Goal: Task Accomplishment & Management: Manage account settings

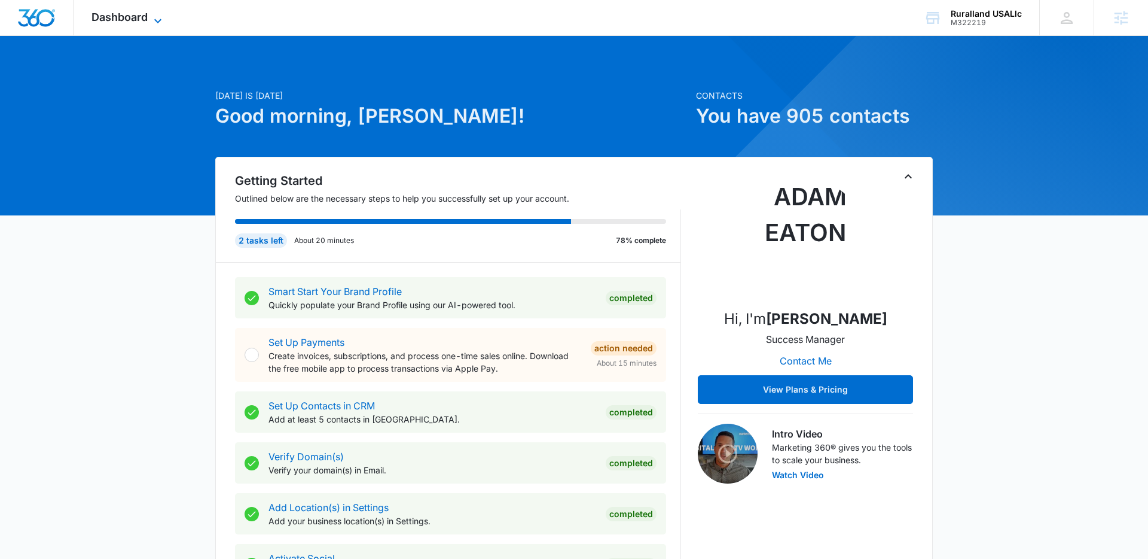
click at [158, 20] on icon at bounding box center [158, 21] width 14 height 14
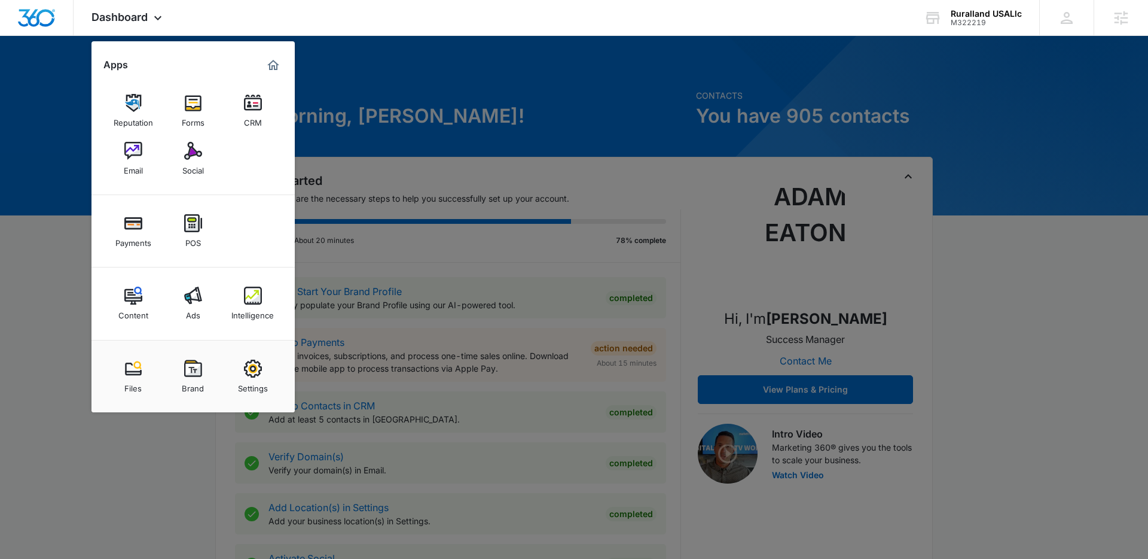
click at [258, 379] on div "Settings" at bounding box center [253, 385] width 30 height 16
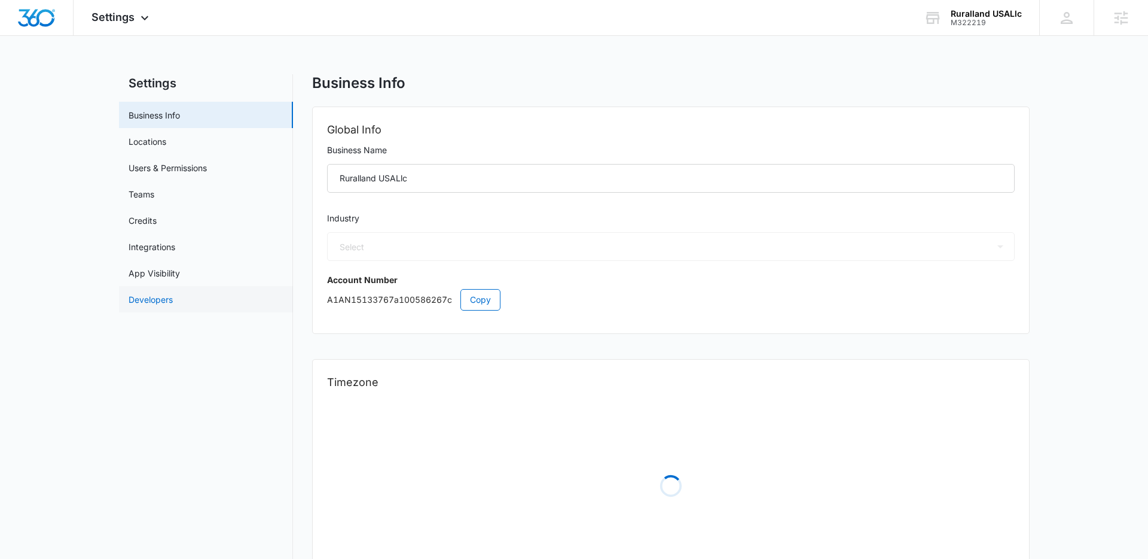
select select "35"
select select "US"
select select "America/New_York"
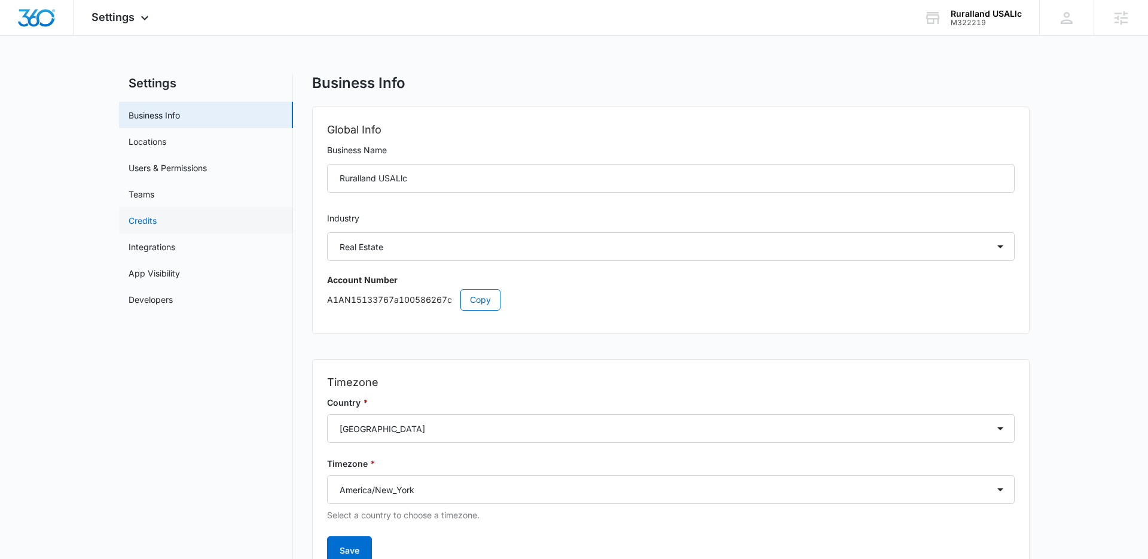
click at [141, 217] on link "Credits" at bounding box center [143, 220] width 28 height 13
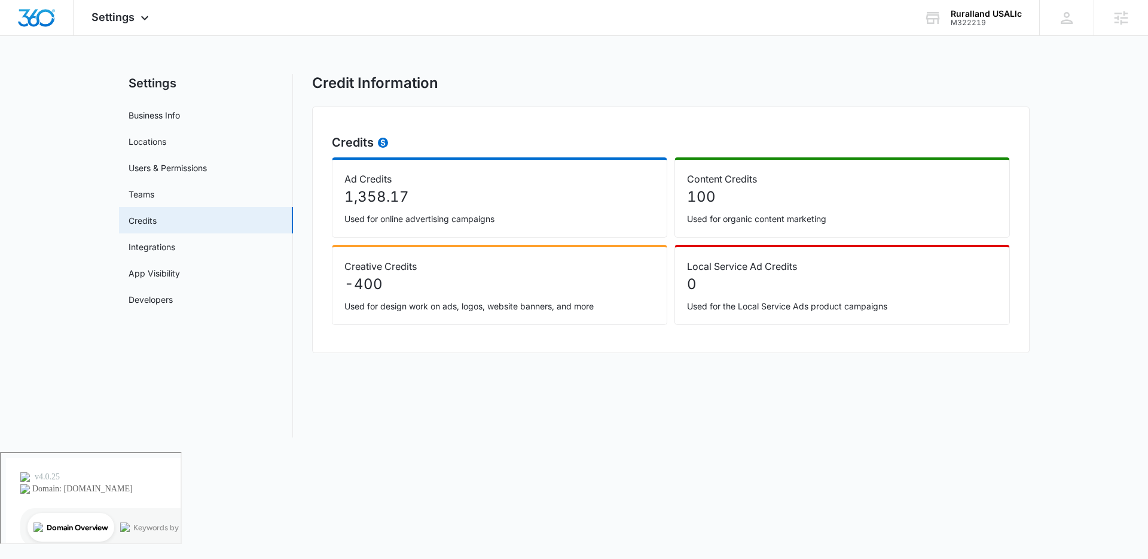
click at [60, 69] on div "Settings Apps Reputation Forms CRM Email Social Payments POS Content Ads Intell…" at bounding box center [574, 226] width 1148 height 452
click at [156, 19] on div "Settings Apps Reputation Forms CRM Email Social Payments POS Content Ads Intell…" at bounding box center [122, 17] width 96 height 35
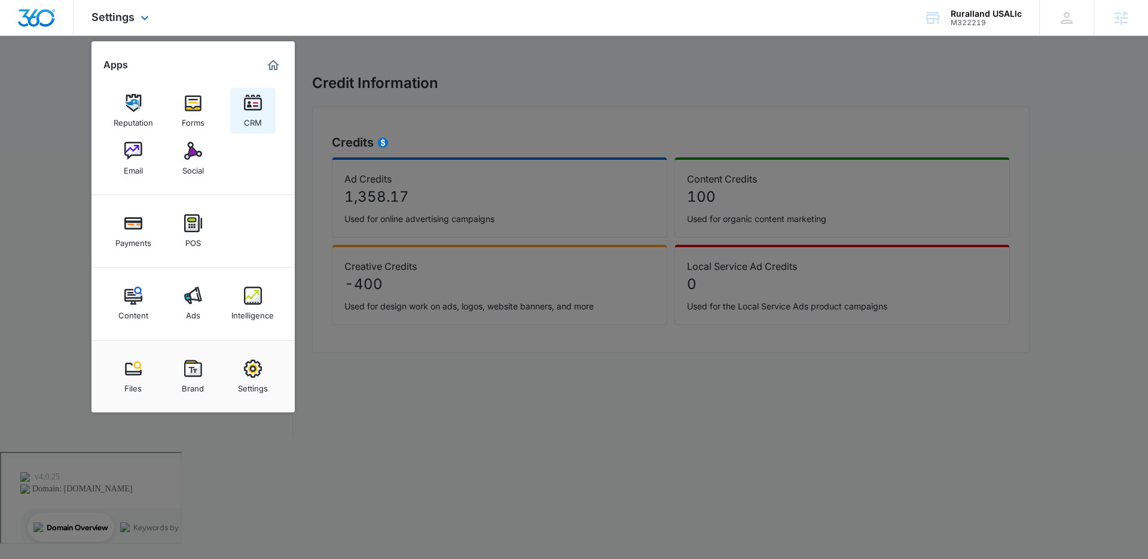
click at [257, 99] on img at bounding box center [253, 103] width 18 height 18
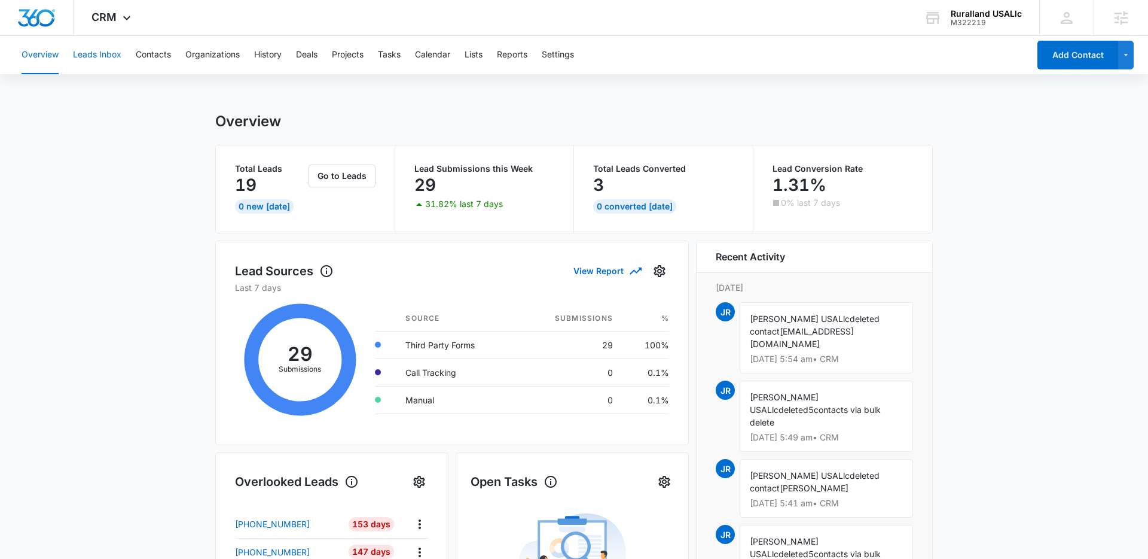
click at [91, 54] on button "Leads Inbox" at bounding box center [97, 55] width 48 height 38
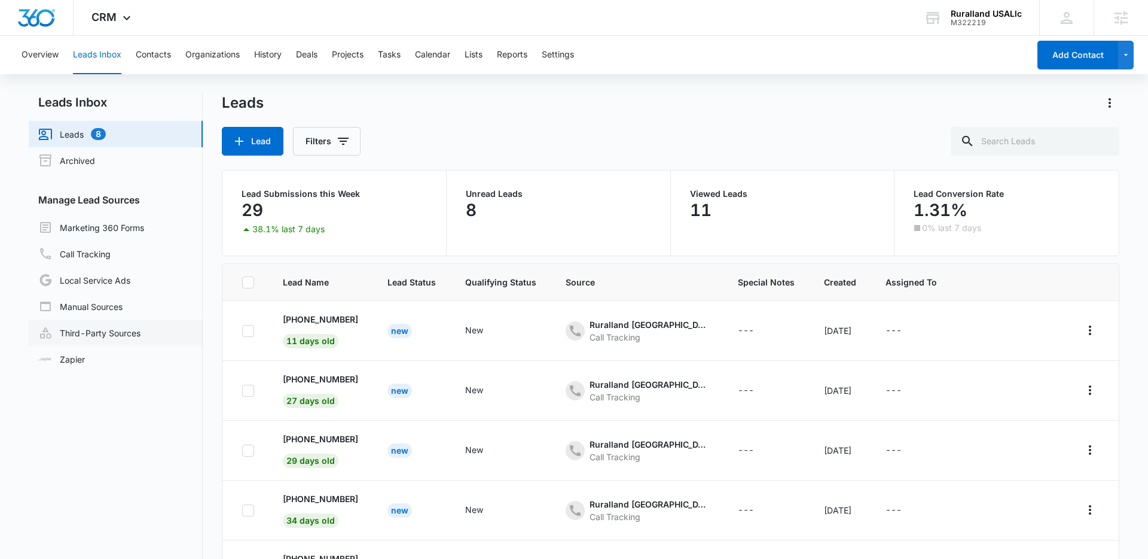
click at [95, 333] on link "Third-Party Sources" at bounding box center [89, 332] width 102 height 14
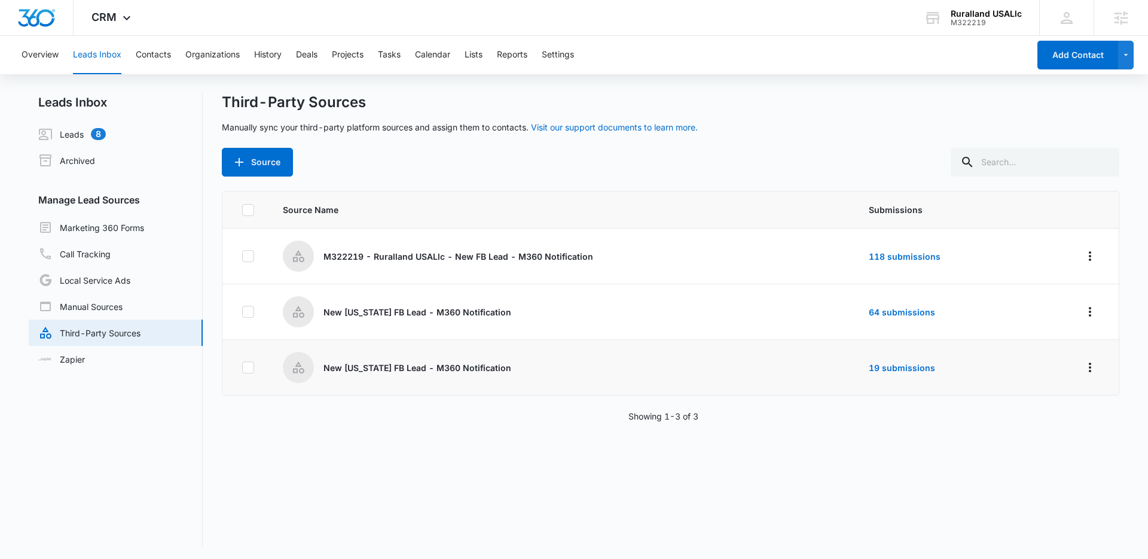
drag, startPoint x: 476, startPoint y: 412, endPoint x: 466, endPoint y: 382, distance: 31.6
click at [474, 407] on div "Source Name Submissions M322219 - Ruralland USALlc - New FB Lead - M360 Notific…" at bounding box center [671, 368] width 898 height 355
click at [898, 310] on link "64 submissions" at bounding box center [902, 312] width 66 height 10
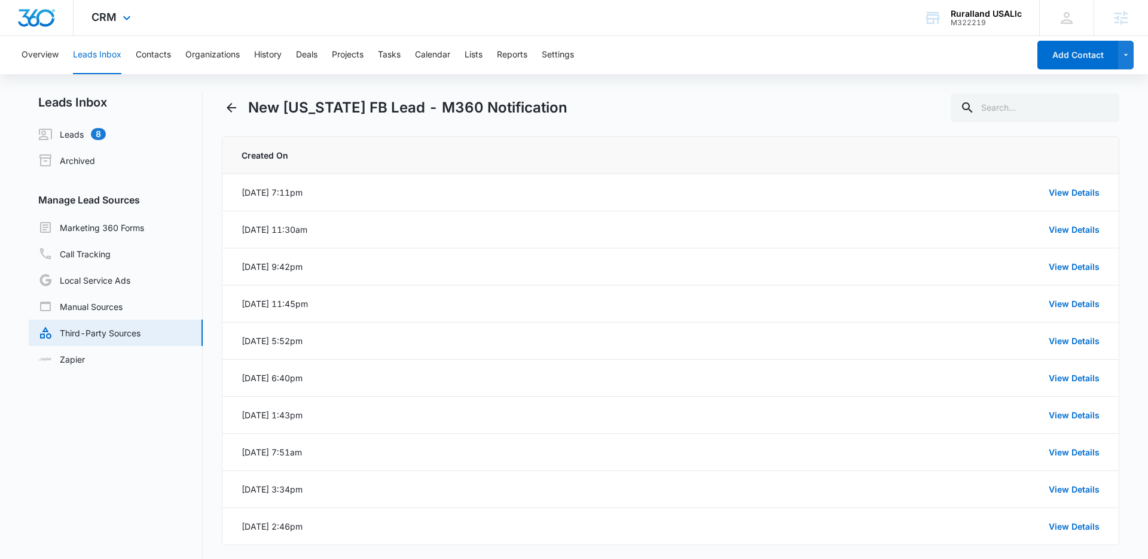
click at [118, 18] on div "CRM Apps Reputation Forms CRM Email Social Payments POS Content Ads Intelligenc…" at bounding box center [113, 17] width 78 height 35
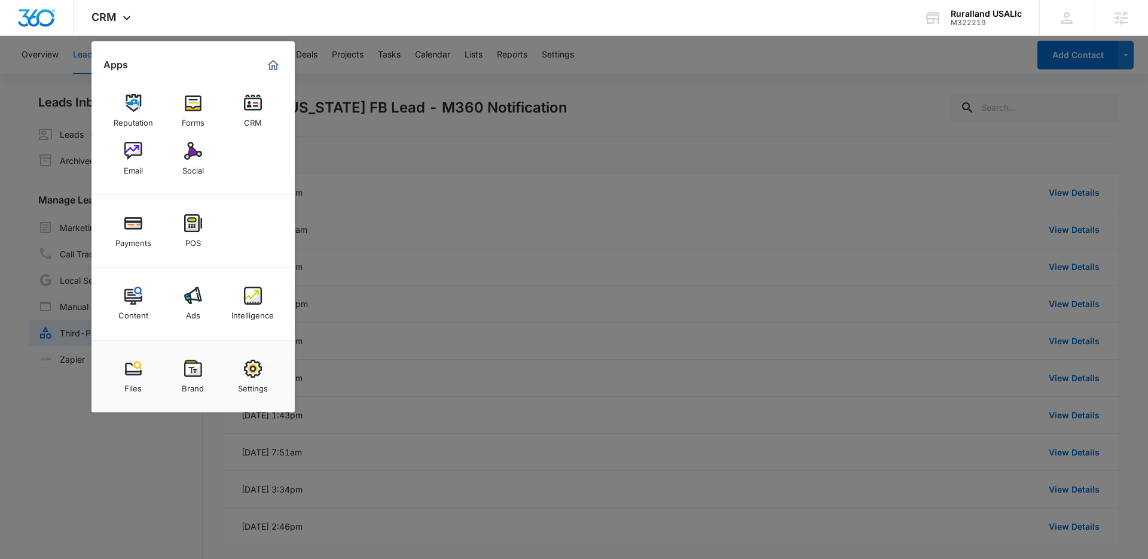
click at [642, 115] on div at bounding box center [574, 279] width 1148 height 559
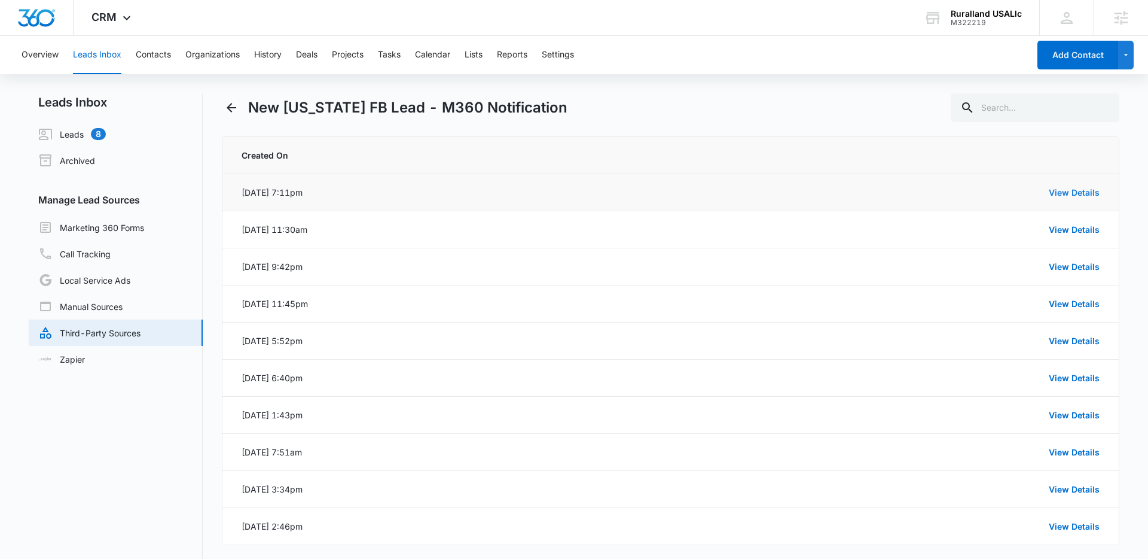
click at [1065, 191] on link "View Details" at bounding box center [1074, 192] width 51 height 10
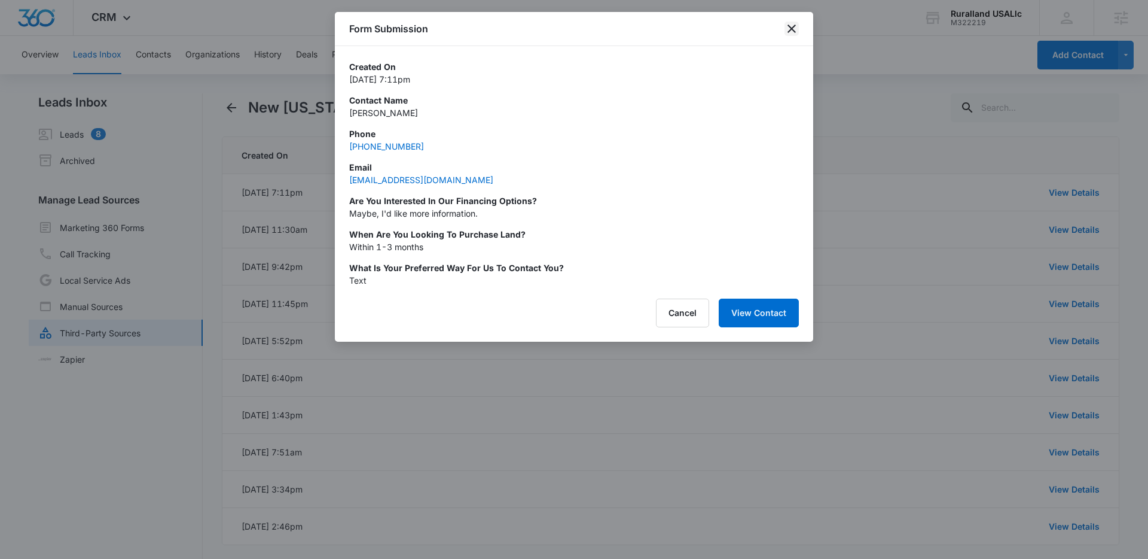
click at [788, 29] on icon "close" at bounding box center [792, 29] width 14 height 14
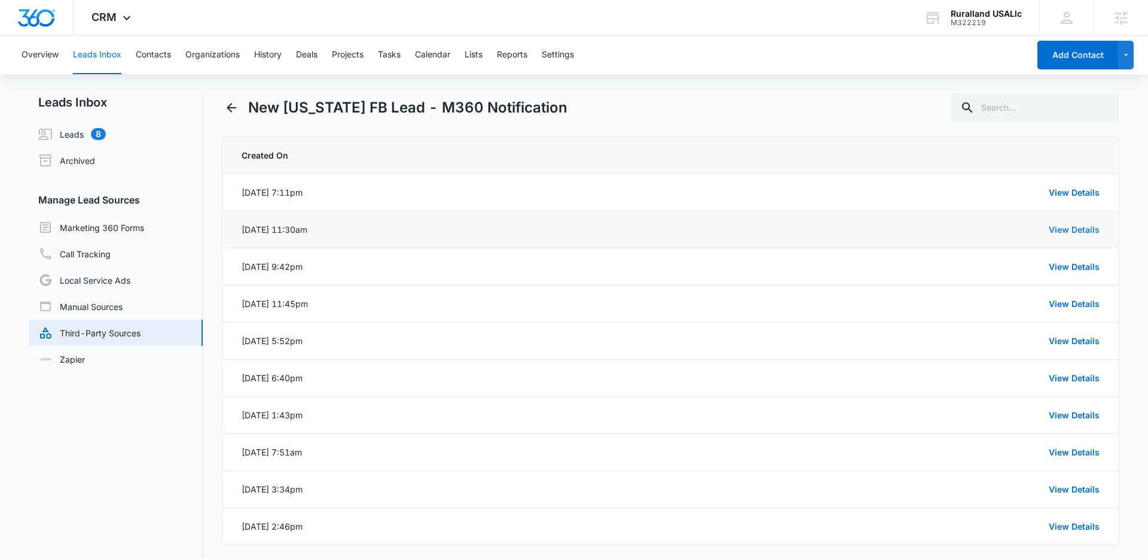
click at [1062, 231] on link "View Details" at bounding box center [1074, 229] width 51 height 10
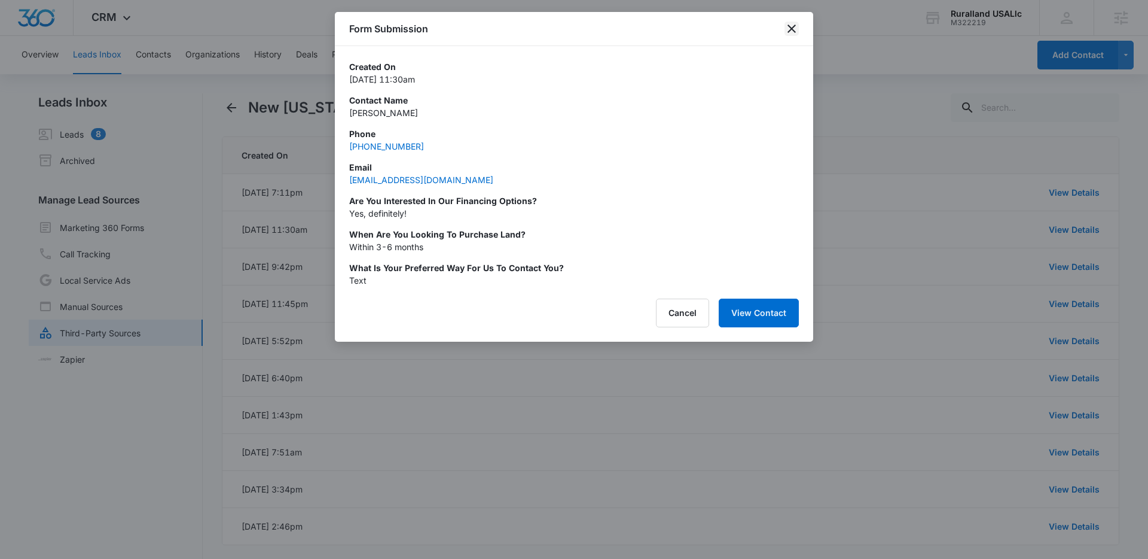
click at [787, 29] on icon "close" at bounding box center [792, 29] width 14 height 14
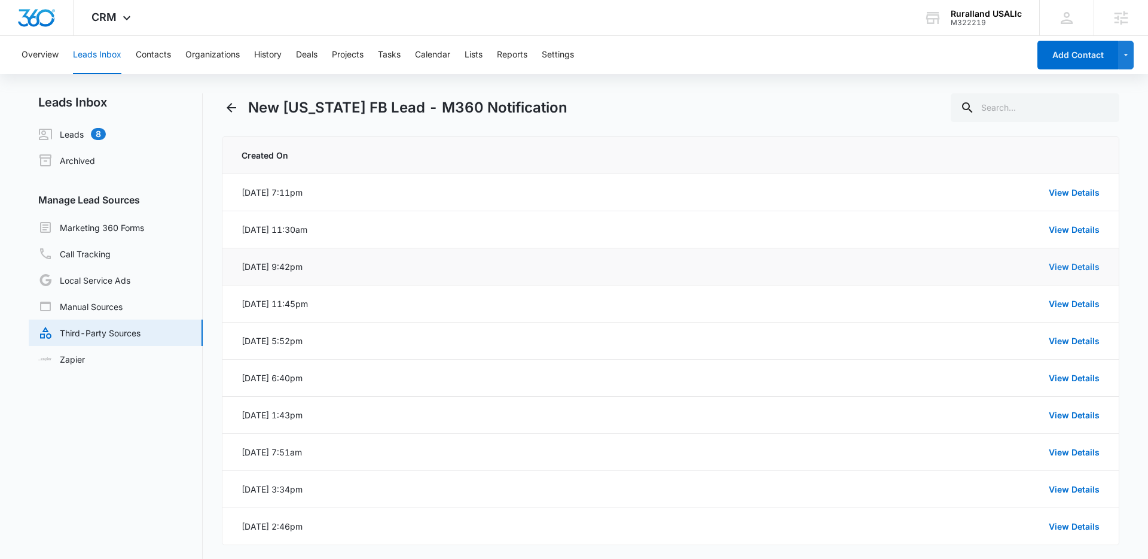
click at [1068, 268] on link "View Details" at bounding box center [1074, 266] width 51 height 10
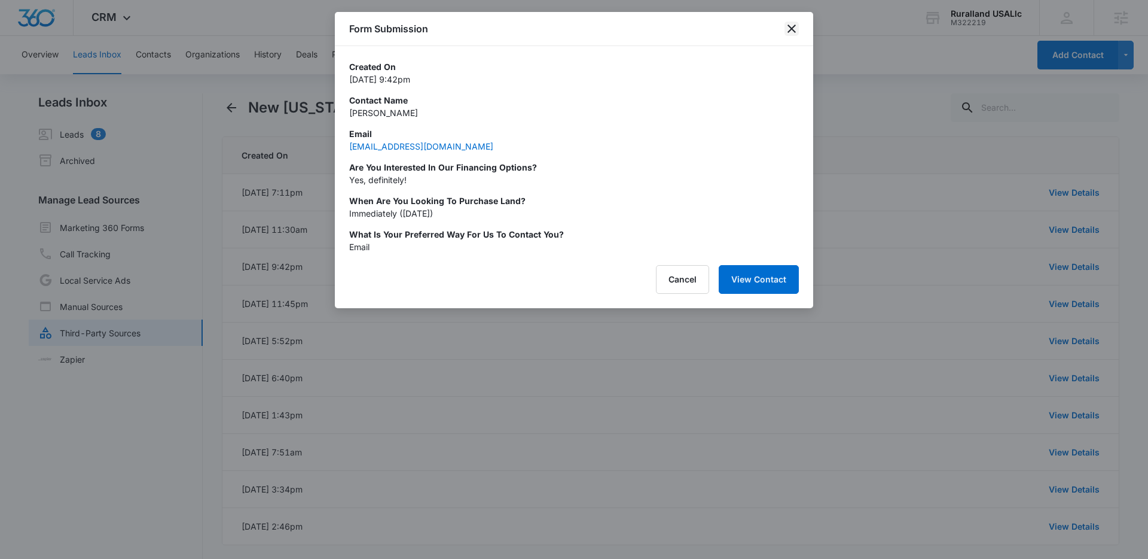
click at [787, 28] on icon "close" at bounding box center [792, 29] width 14 height 14
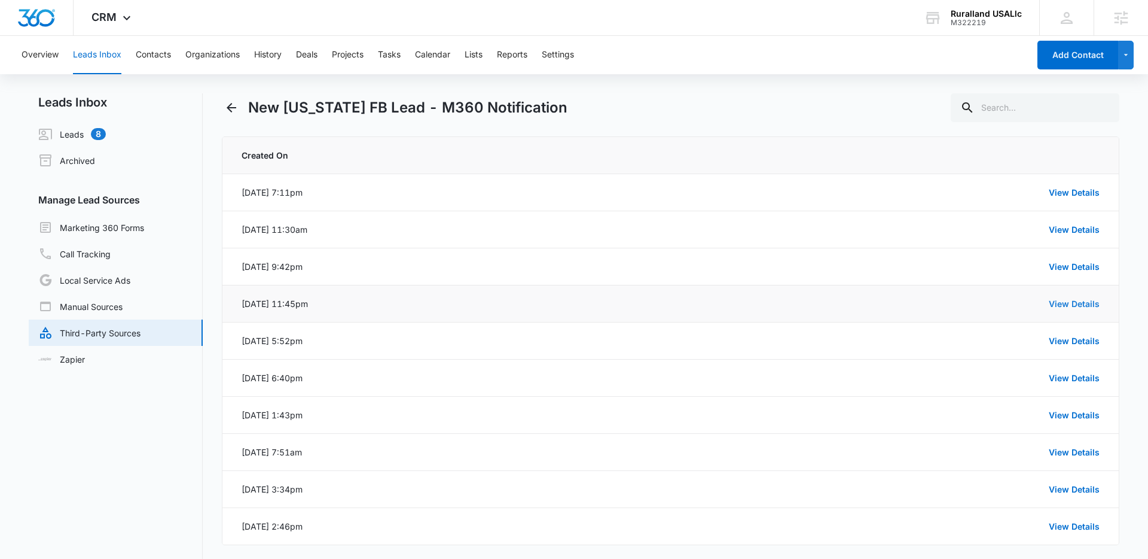
click at [1068, 301] on link "View Details" at bounding box center [1074, 303] width 51 height 10
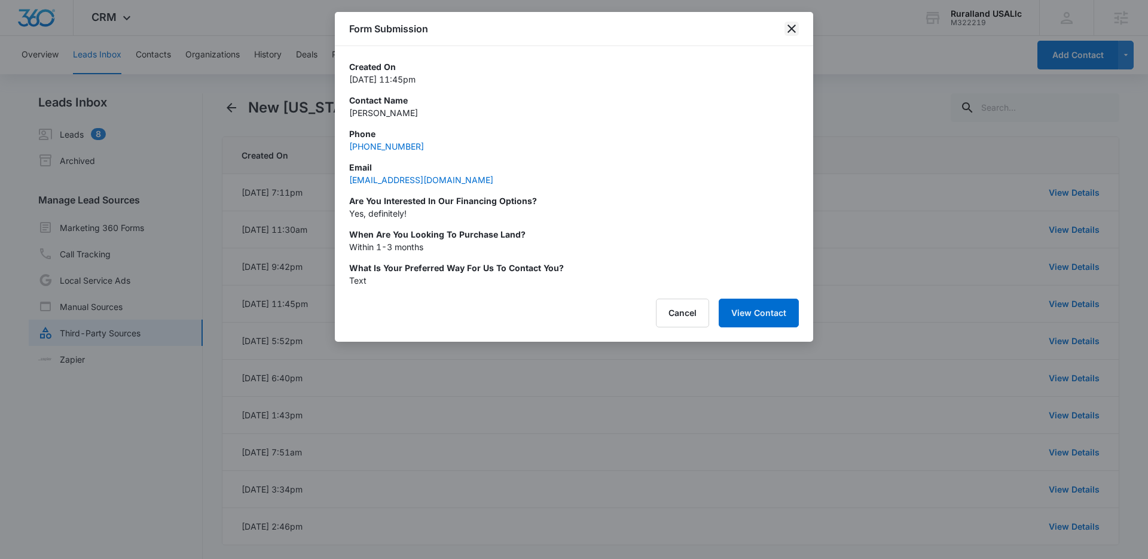
click at [796, 32] on icon "close" at bounding box center [792, 29] width 8 height 8
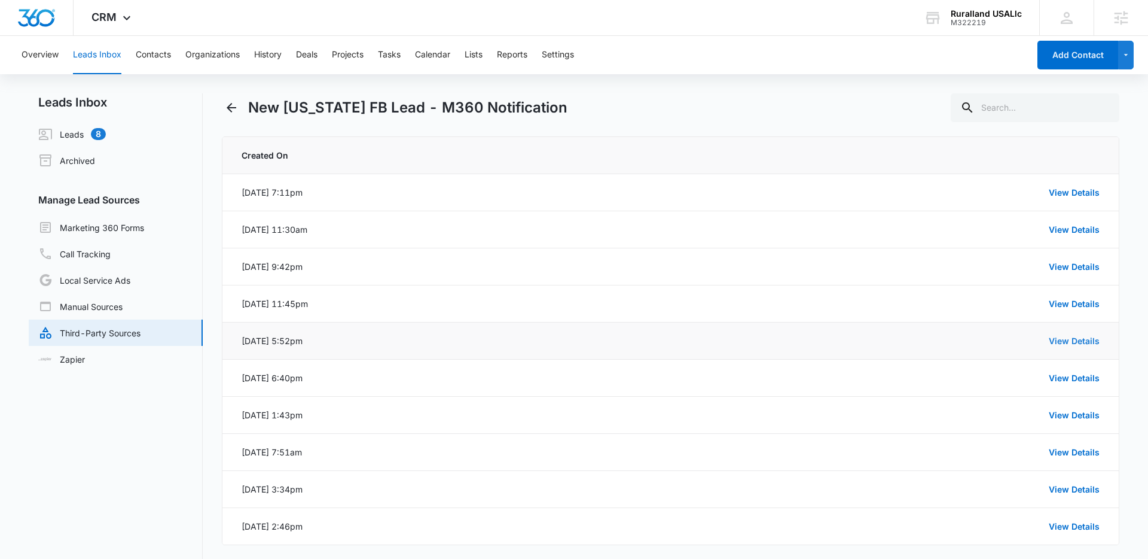
click at [1075, 343] on link "View Details" at bounding box center [1074, 341] width 51 height 10
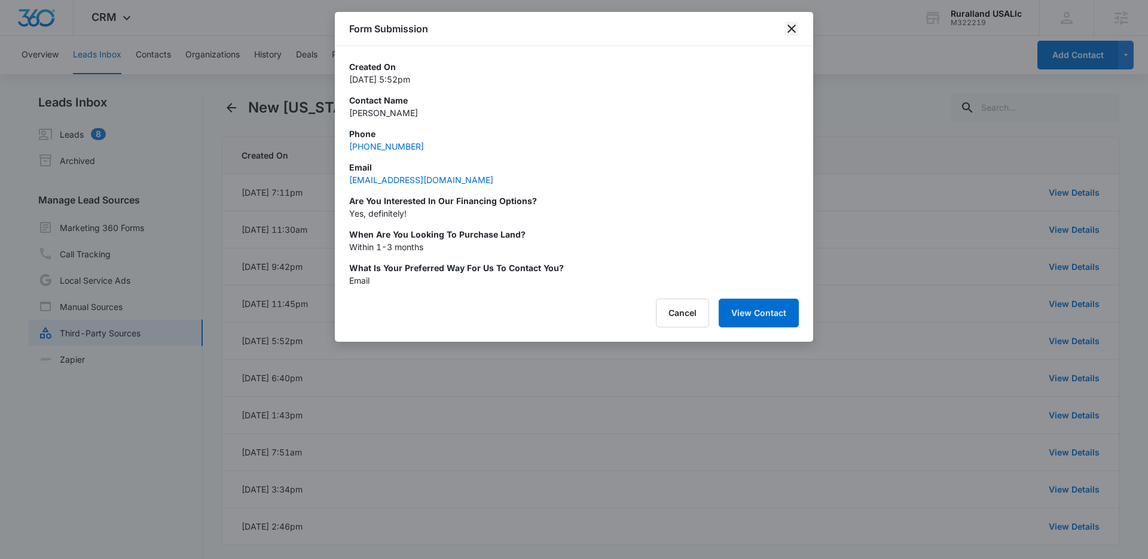
click at [791, 29] on icon "close" at bounding box center [792, 29] width 8 height 8
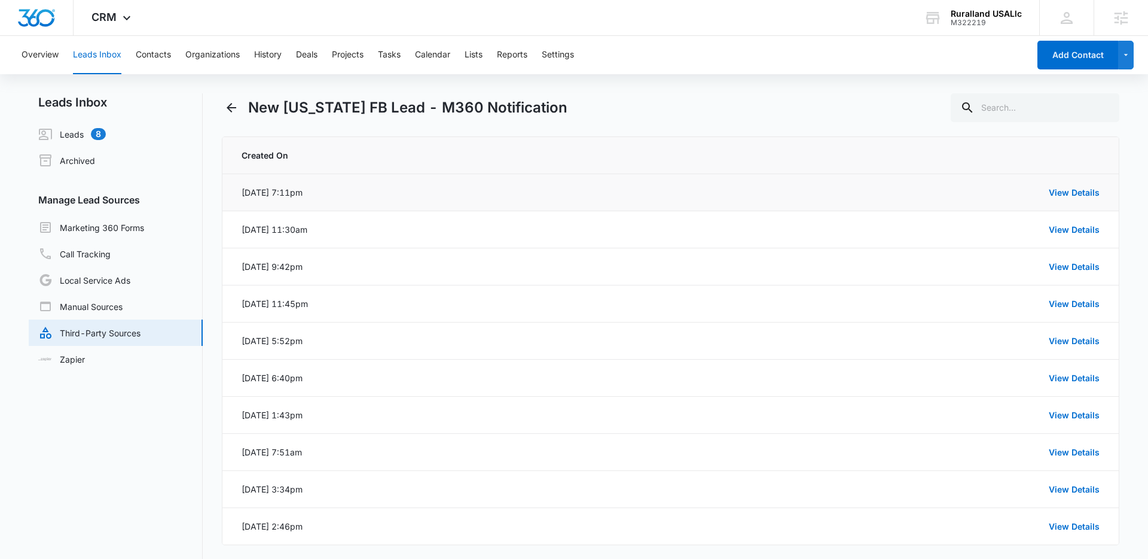
drag, startPoint x: 264, startPoint y: 199, endPoint x: 464, endPoint y: 194, distance: 199.8
click at [398, 193] on tr "Aug 13, 2025 at 7:11pm View Details" at bounding box center [671, 192] width 897 height 37
drag, startPoint x: 587, startPoint y: 193, endPoint x: 689, endPoint y: 190, distance: 101.8
click at [589, 193] on div "View Details" at bounding box center [743, 192] width 714 height 13
click at [1056, 188] on link "View Details" at bounding box center [1074, 192] width 51 height 10
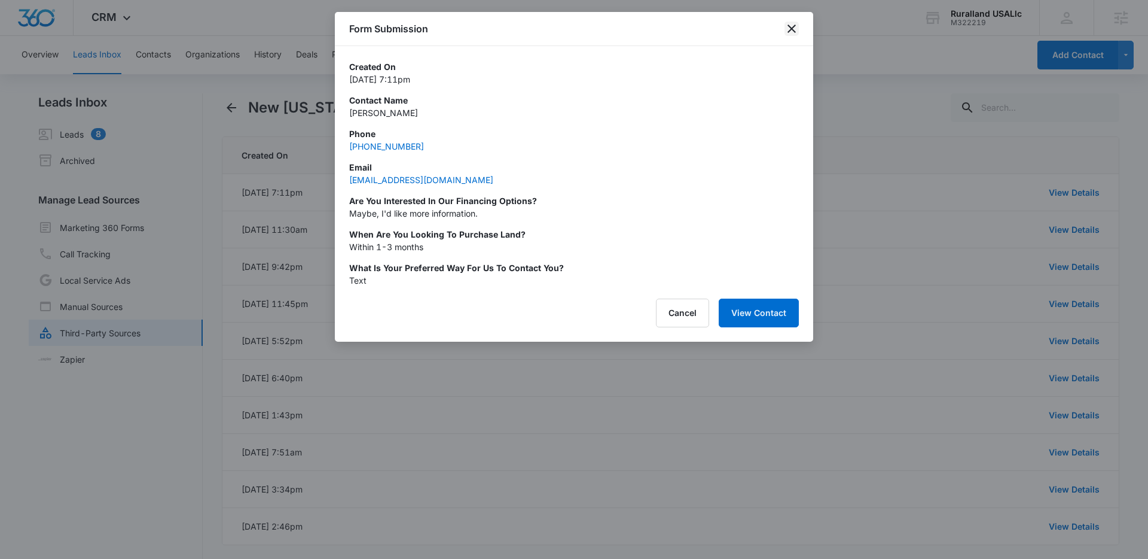
drag, startPoint x: 791, startPoint y: 28, endPoint x: 819, endPoint y: 93, distance: 71.8
click at [791, 28] on icon "close" at bounding box center [792, 29] width 8 height 8
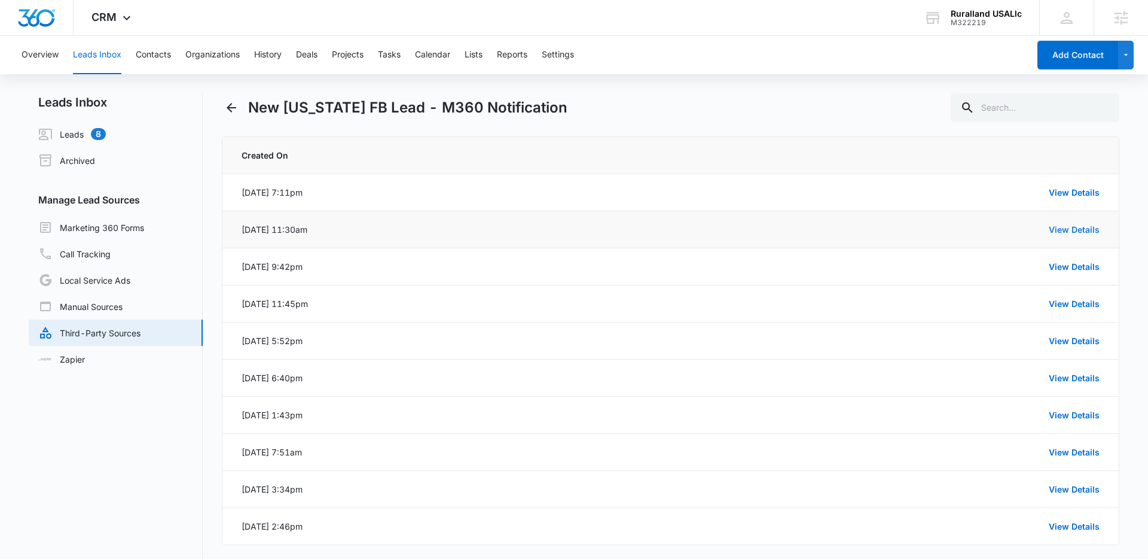
click at [1059, 230] on link "View Details" at bounding box center [1074, 229] width 51 height 10
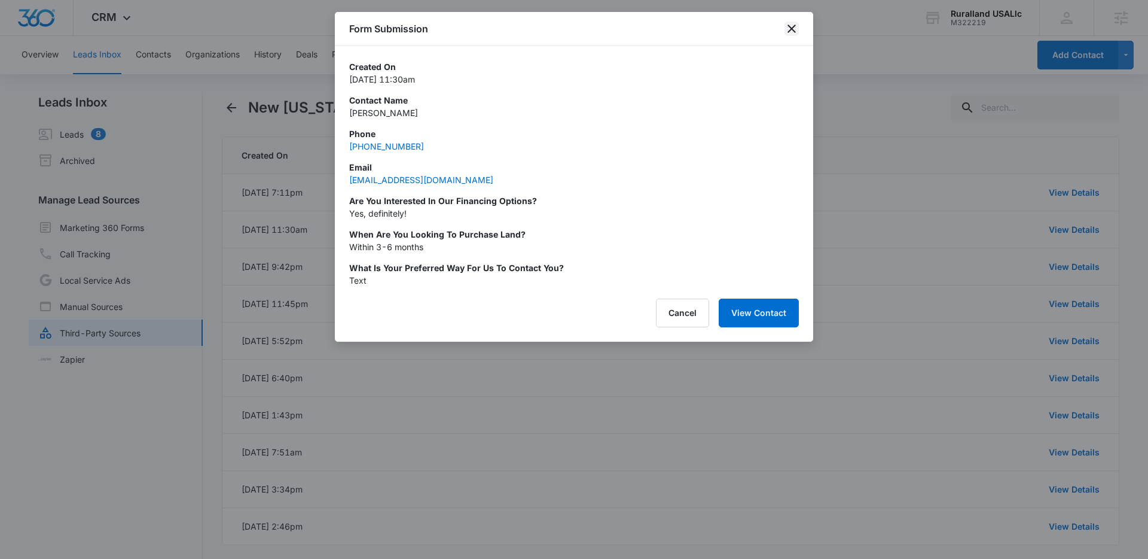
drag, startPoint x: 787, startPoint y: 28, endPoint x: 798, endPoint y: 56, distance: 30.1
click at [788, 28] on icon "close" at bounding box center [792, 29] width 14 height 14
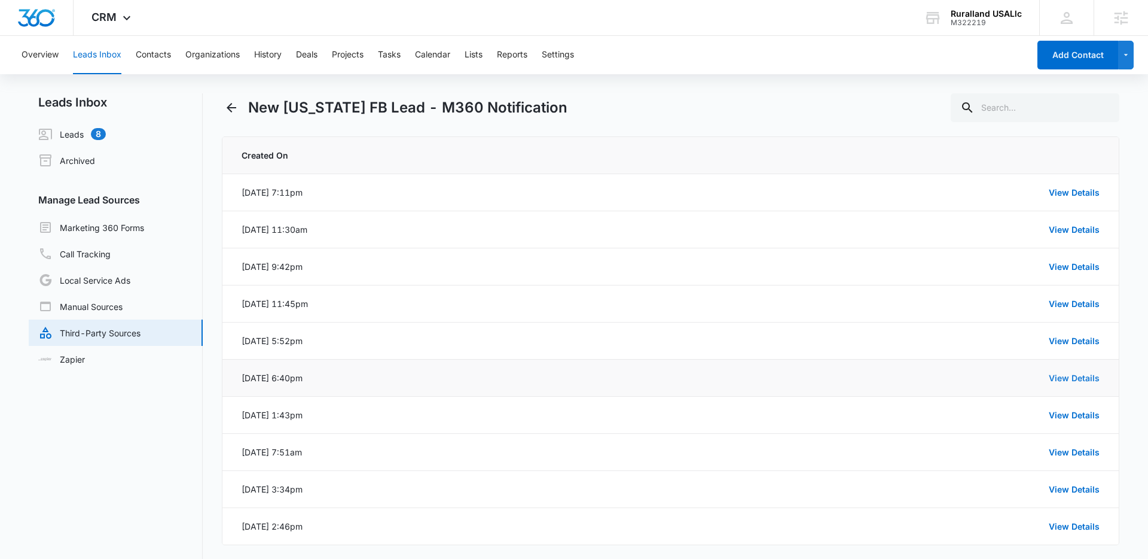
click at [1077, 380] on link "View Details" at bounding box center [1074, 378] width 51 height 10
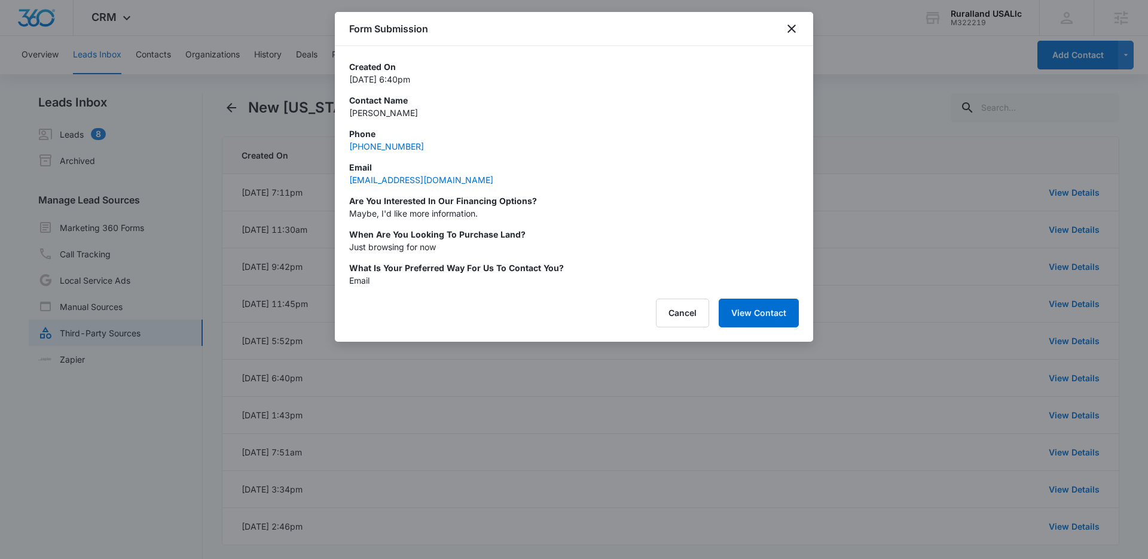
click at [420, 248] on p "Just browsing for now" at bounding box center [574, 246] width 450 height 13
drag, startPoint x: 420, startPoint y: 248, endPoint x: 591, endPoint y: 214, distance: 174.3
click at [421, 248] on p "Just browsing for now" at bounding box center [574, 246] width 450 height 13
click at [788, 33] on icon "close" at bounding box center [792, 29] width 14 height 14
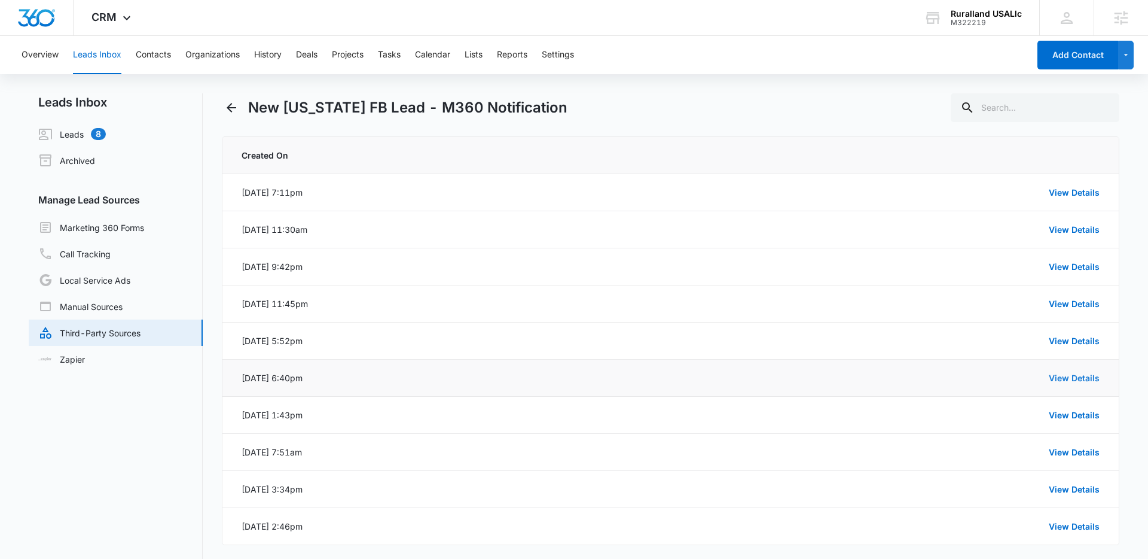
click at [1073, 374] on link "View Details" at bounding box center [1074, 378] width 51 height 10
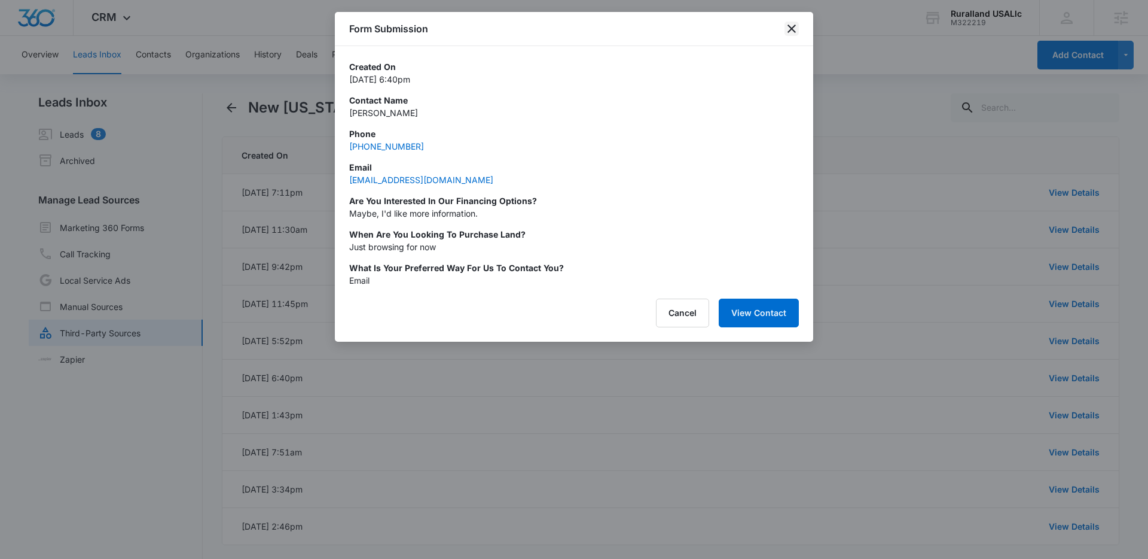
drag, startPoint x: 787, startPoint y: 28, endPoint x: 778, endPoint y: 135, distance: 106.8
click at [787, 28] on icon "close" at bounding box center [792, 29] width 14 height 14
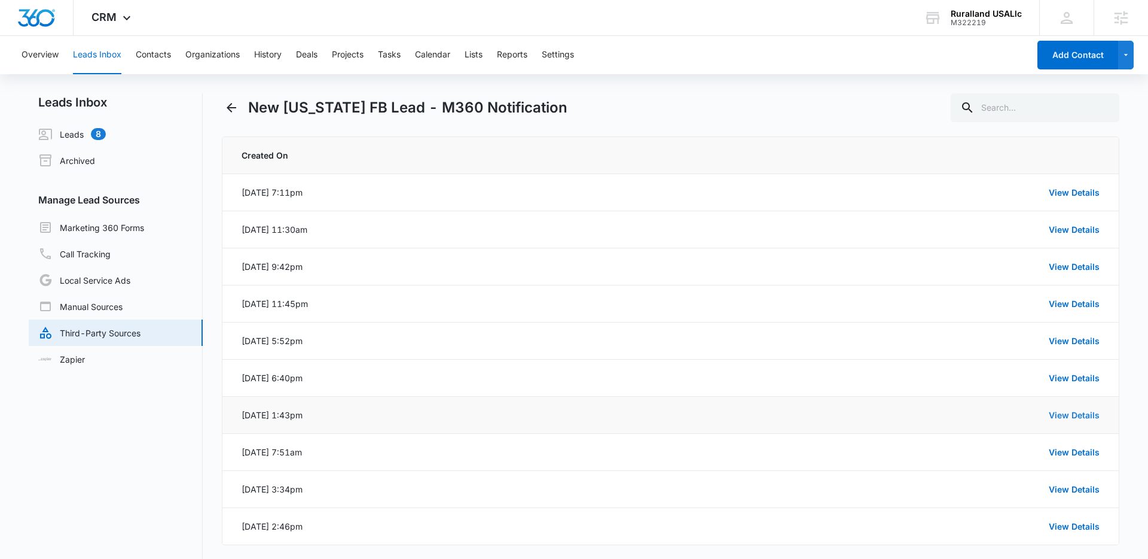
click at [1061, 411] on link "View Details" at bounding box center [1074, 415] width 51 height 10
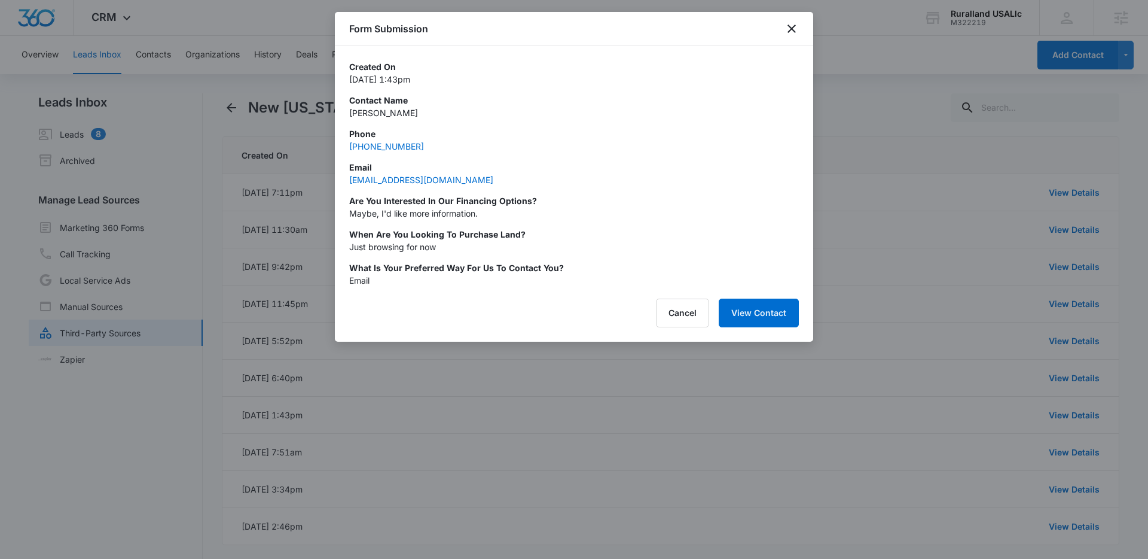
click at [402, 249] on p "Just browsing for now" at bounding box center [574, 246] width 450 height 13
click at [798, 31] on icon "close" at bounding box center [792, 29] width 14 height 14
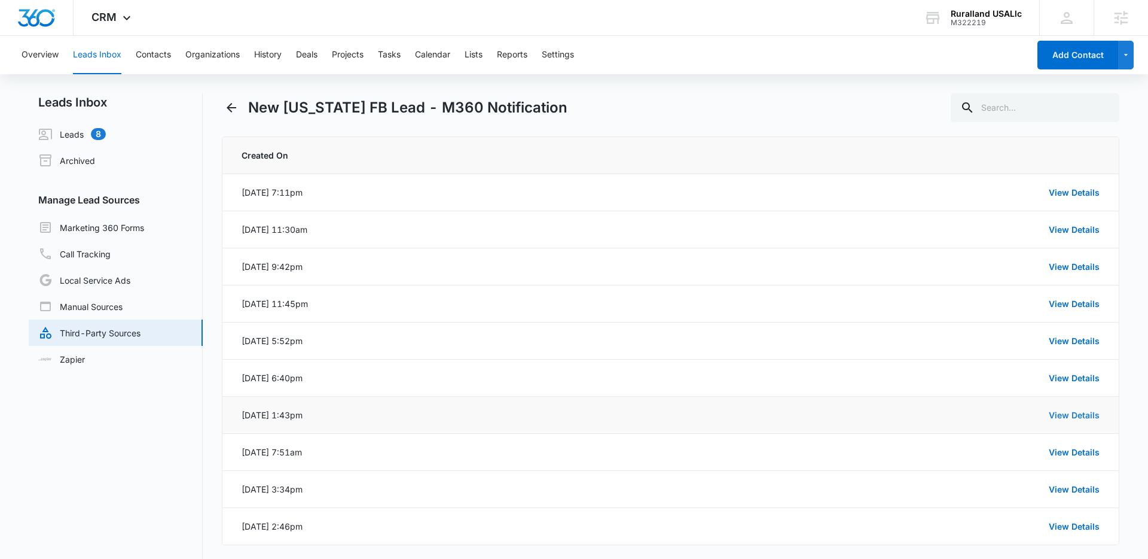
click at [1081, 418] on link "View Details" at bounding box center [1074, 415] width 51 height 10
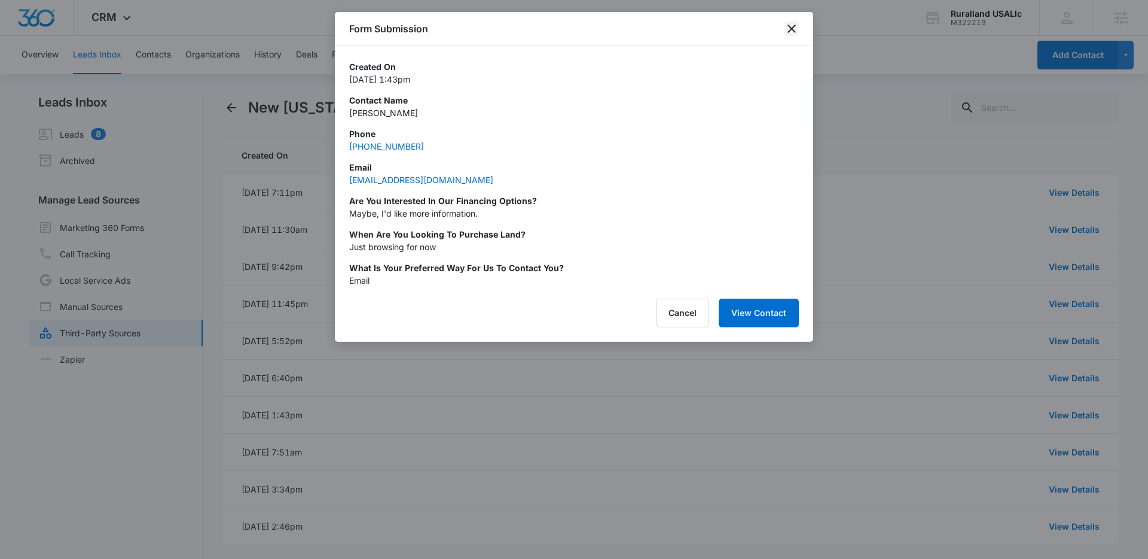
click at [794, 29] on icon "close" at bounding box center [792, 29] width 14 height 14
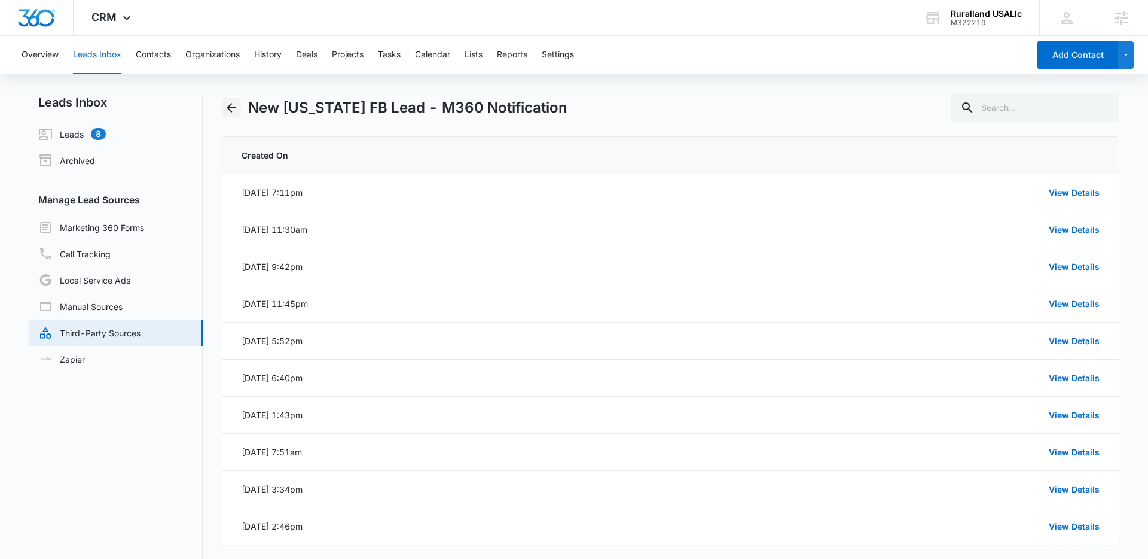
click at [231, 106] on icon "Back" at bounding box center [231, 107] width 14 height 14
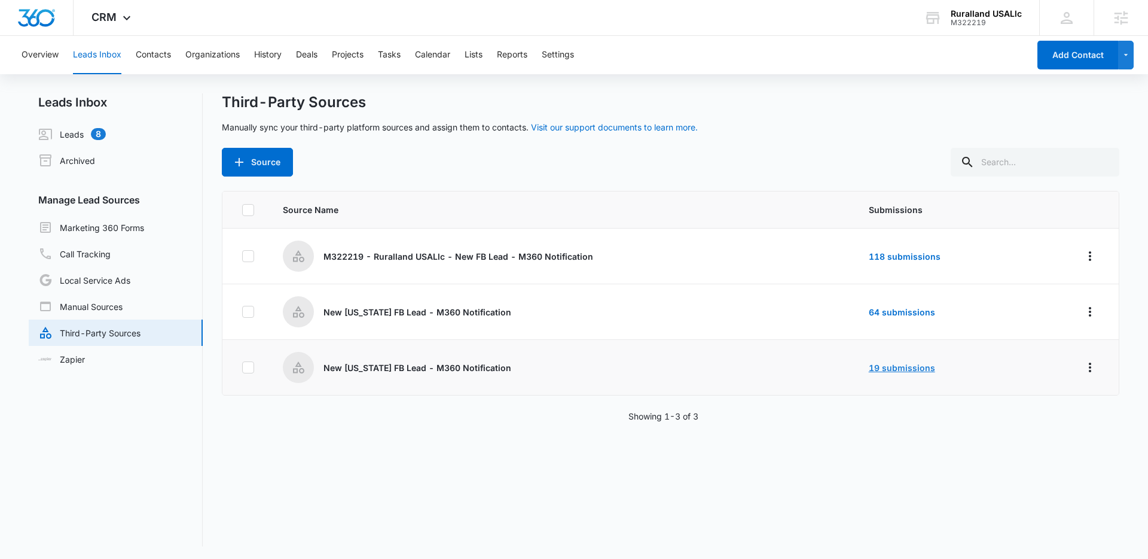
click at [891, 367] on link "19 submissions" at bounding box center [902, 367] width 66 height 10
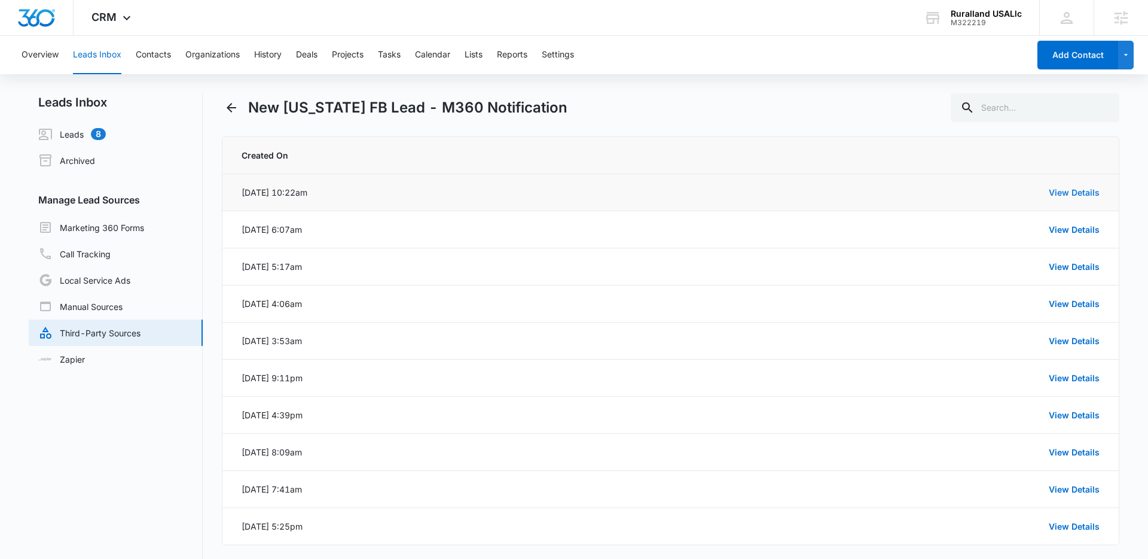
click at [1056, 188] on link "View Details" at bounding box center [1074, 192] width 51 height 10
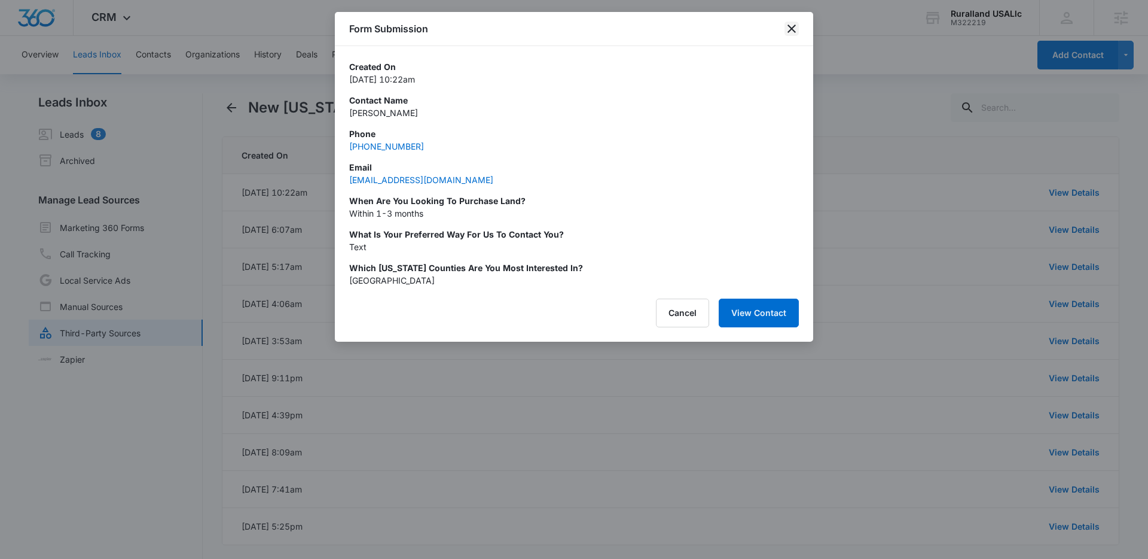
click at [791, 28] on icon "close" at bounding box center [792, 29] width 8 height 8
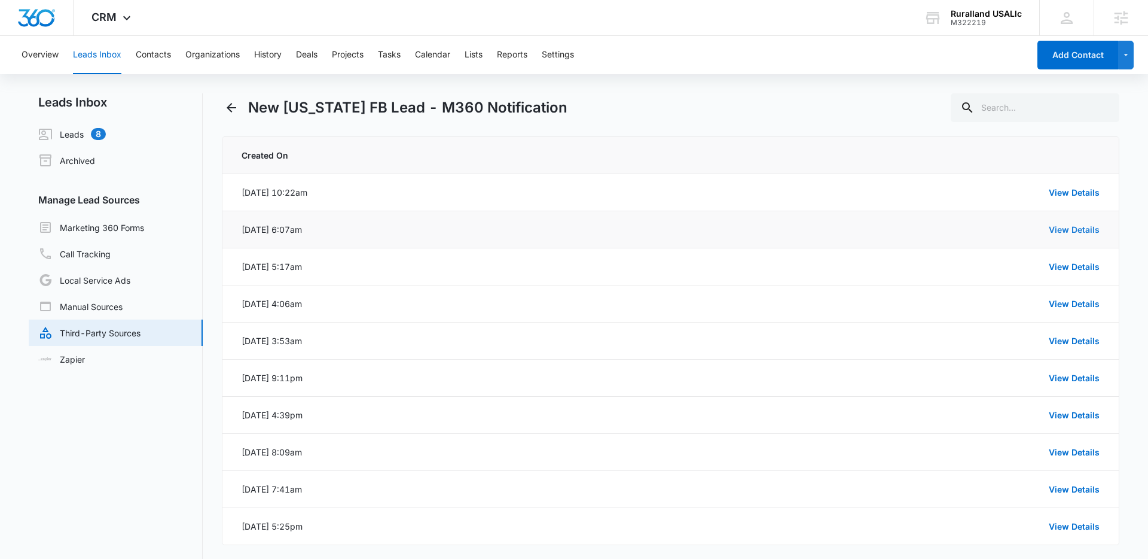
click at [1064, 226] on link "View Details" at bounding box center [1074, 229] width 51 height 10
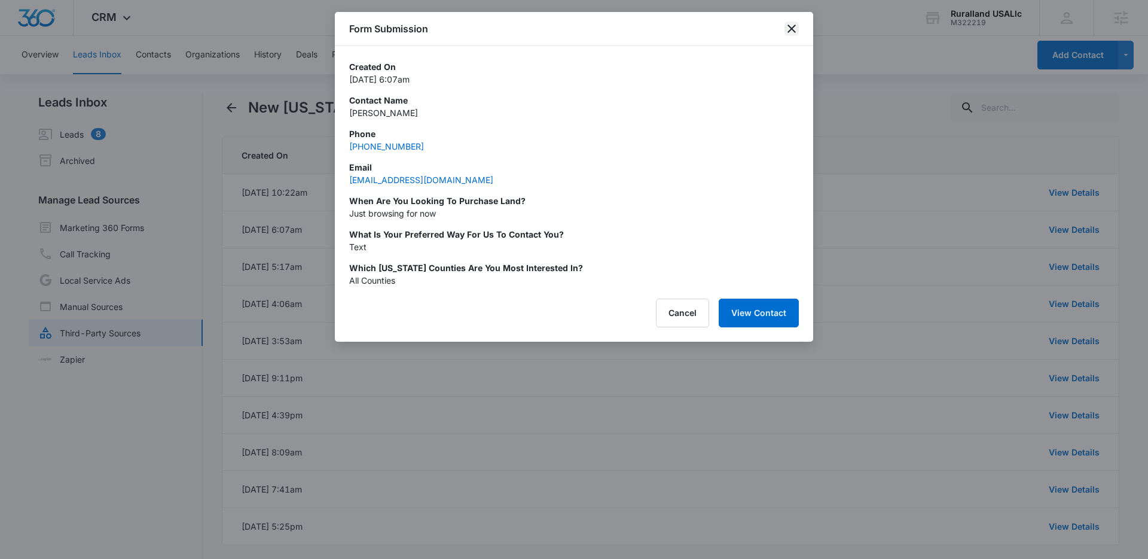
click at [792, 29] on icon "close" at bounding box center [792, 29] width 8 height 8
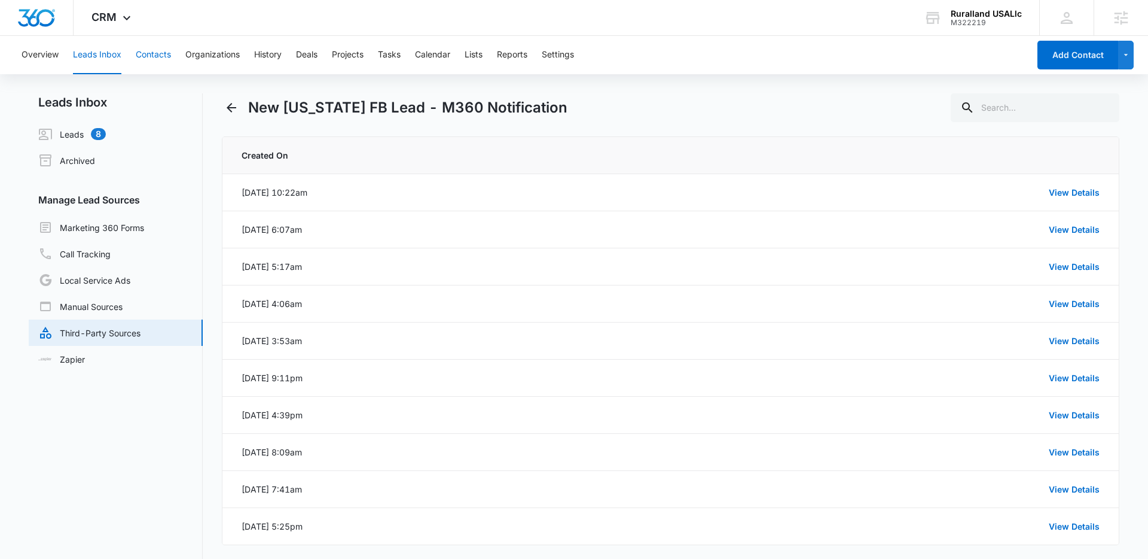
click at [151, 59] on button "Contacts" at bounding box center [153, 55] width 35 height 38
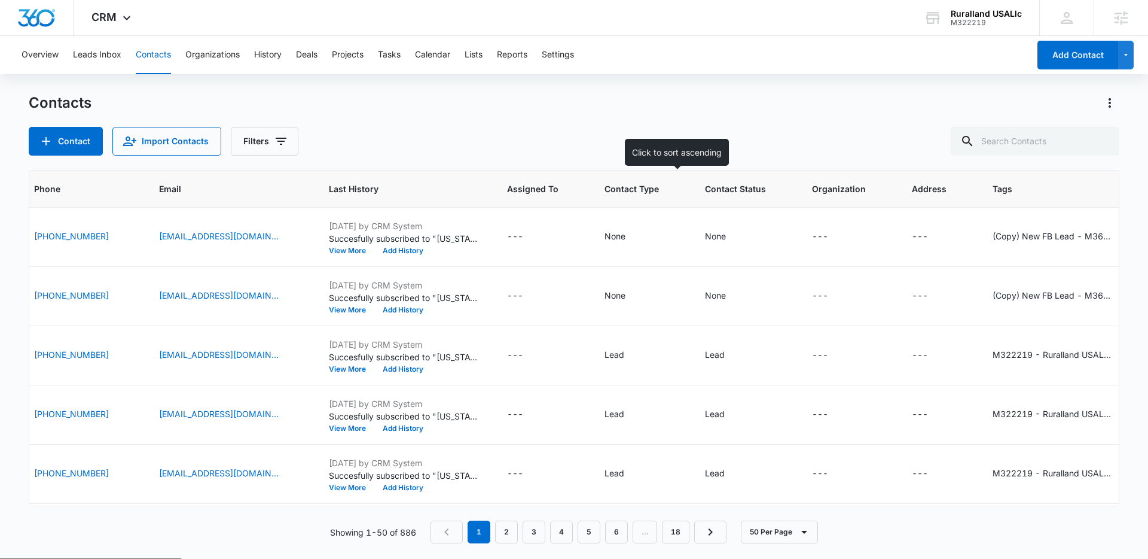
scroll to position [0, 319]
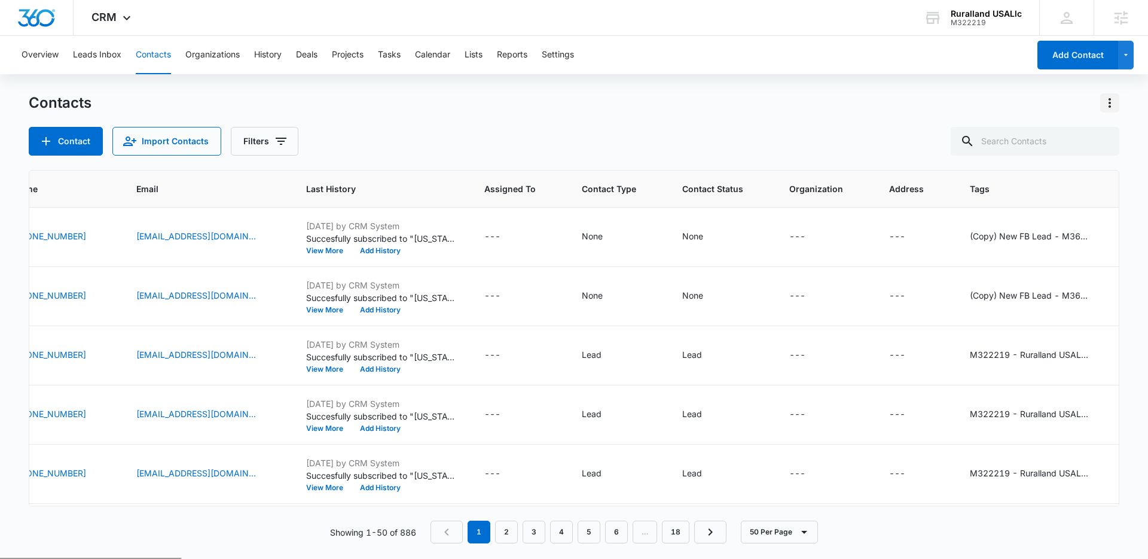
click at [1112, 103] on icon "Actions" at bounding box center [1110, 103] width 14 height 14
click at [1040, 136] on div "Choose Columns" at bounding box center [1050, 136] width 79 height 8
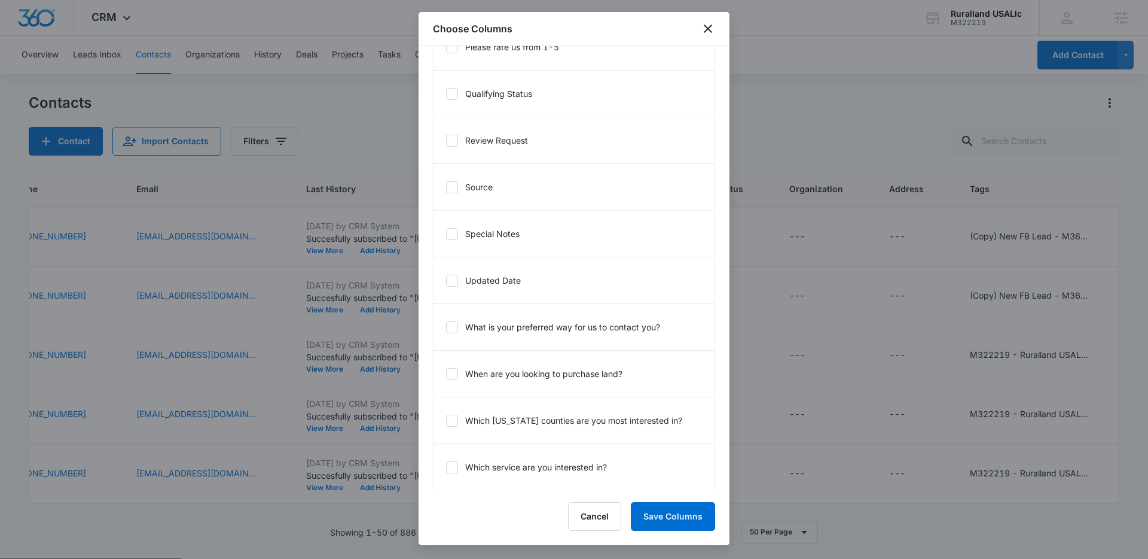
scroll to position [1198, 0]
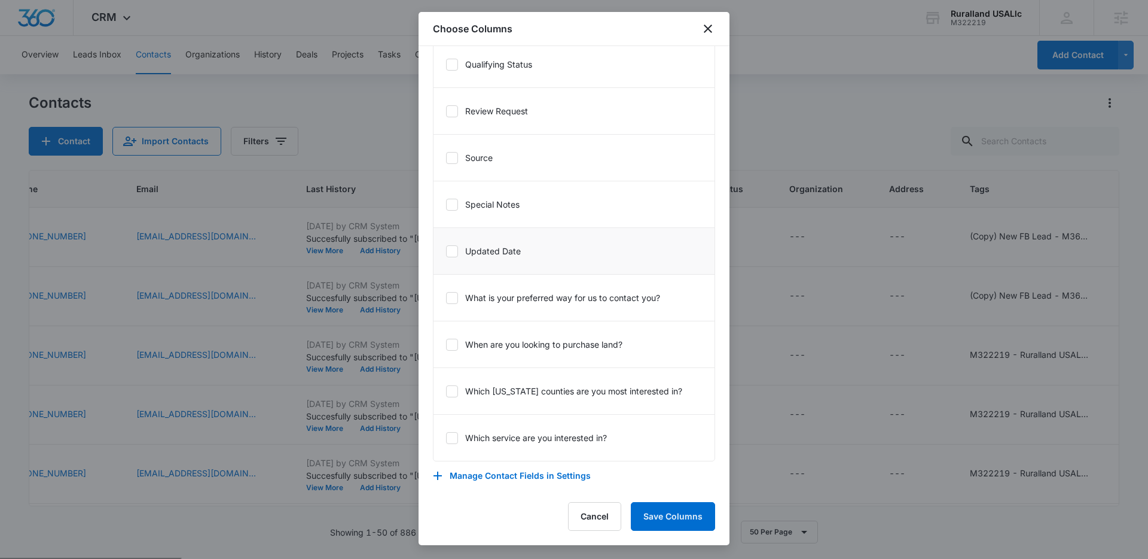
click at [453, 251] on icon at bounding box center [452, 250] width 7 height 5
click at [446, 251] on input "Updated Date" at bounding box center [446, 251] width 1 height 1
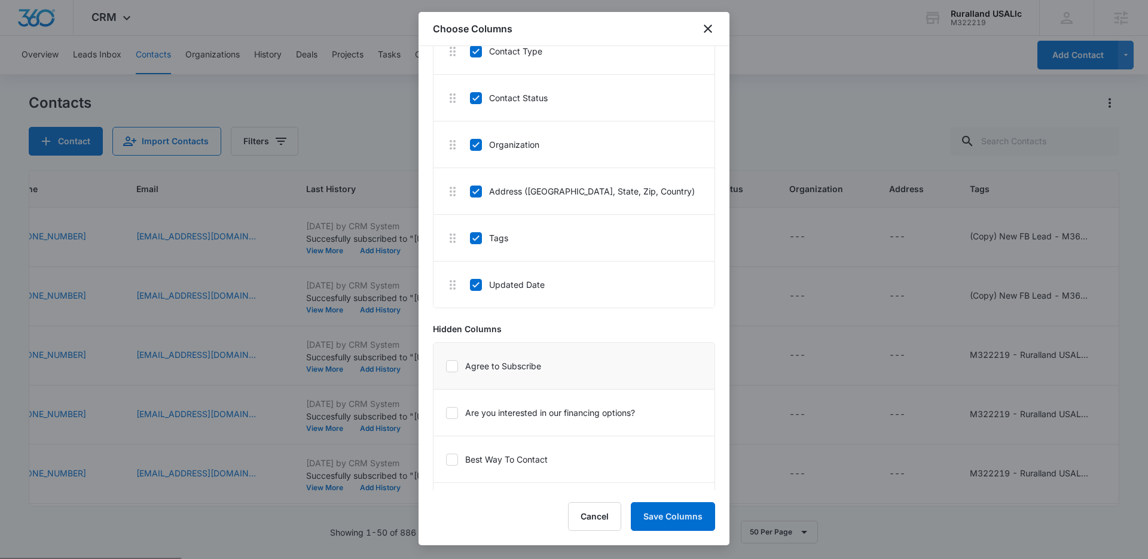
scroll to position [325, 0]
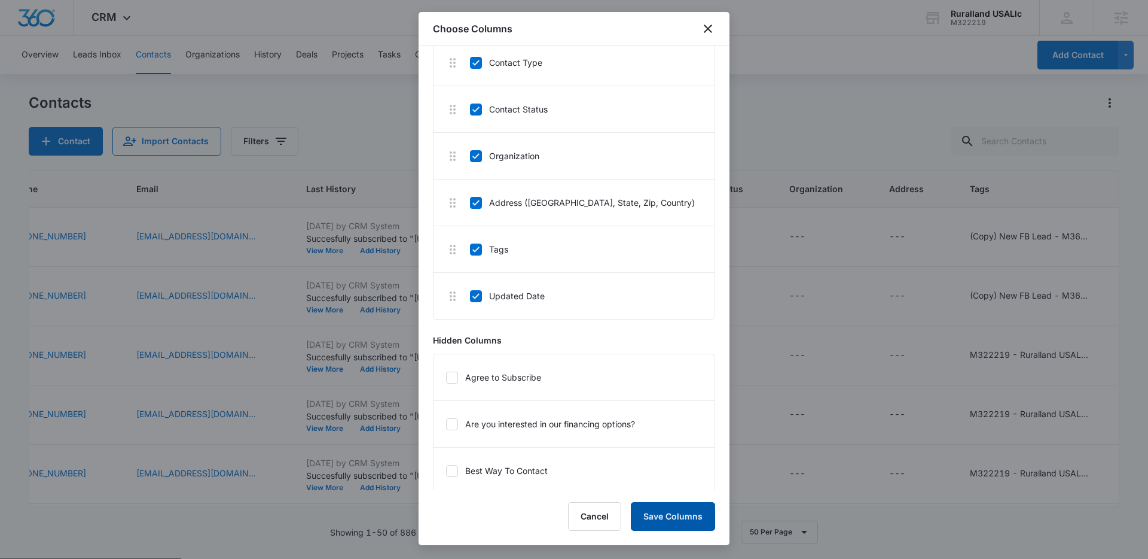
drag, startPoint x: 683, startPoint y: 522, endPoint x: 693, endPoint y: 522, distance: 10.2
click at [683, 522] on button "Save Columns" at bounding box center [673, 516] width 84 height 29
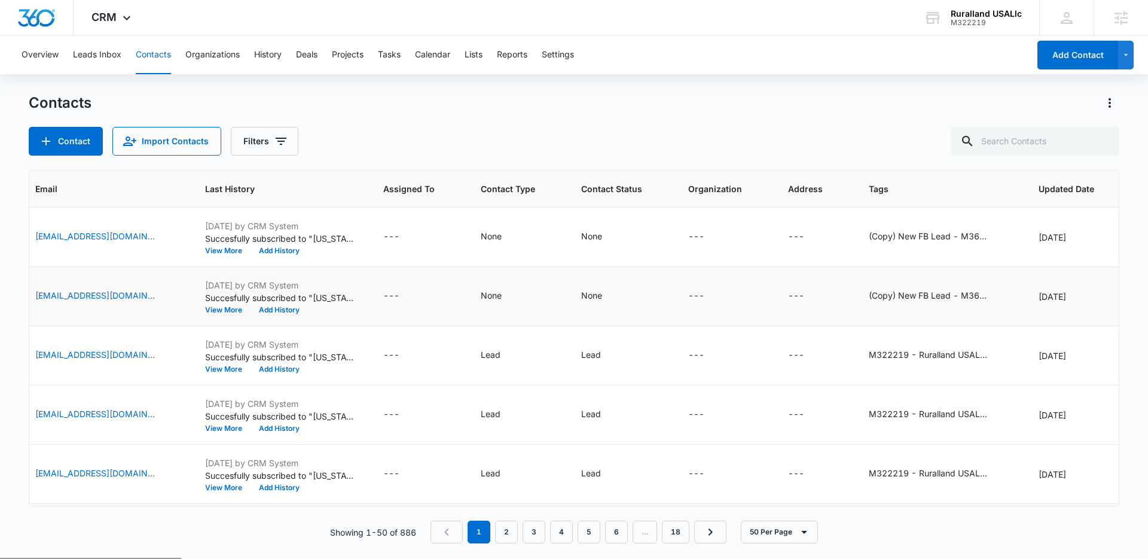
scroll to position [0, 421]
click at [1055, 248] on td "Aug 14, 2025" at bounding box center [1077, 237] width 106 height 59
click at [1059, 238] on div "Aug 14, 2025" at bounding box center [1074, 237] width 73 height 13
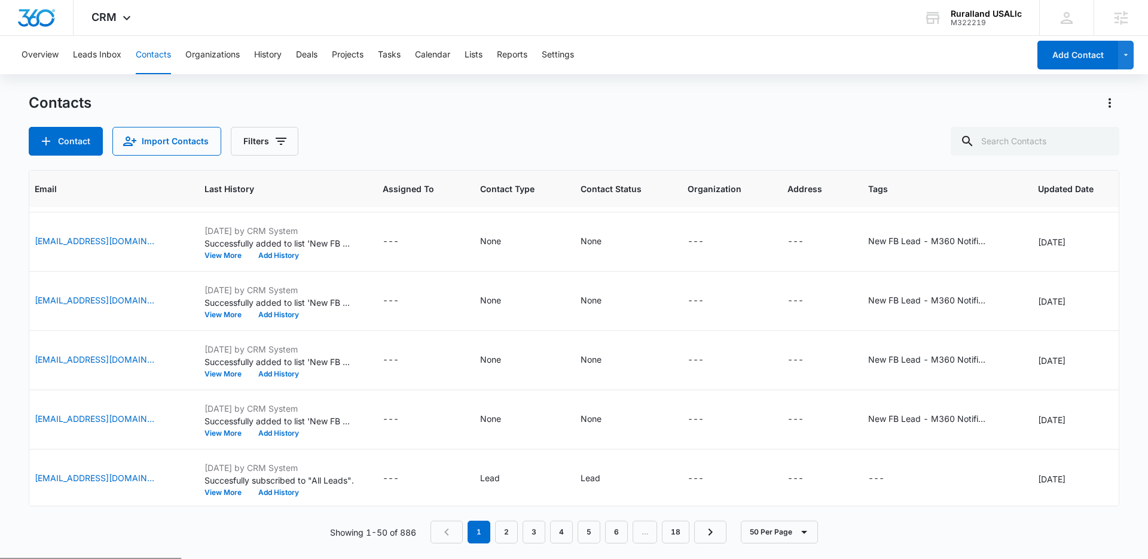
scroll to position [2650, 421]
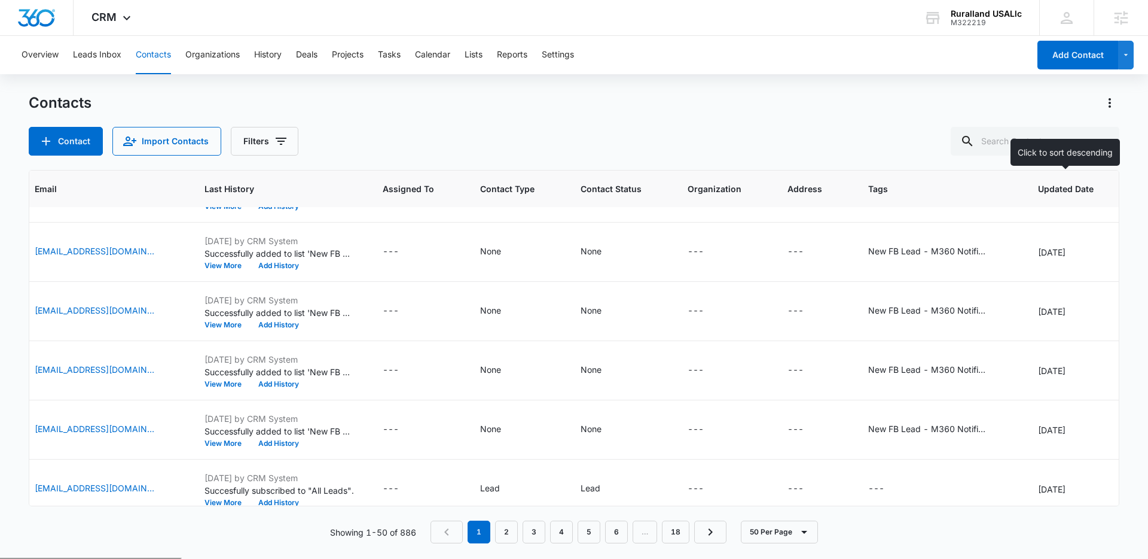
click at [1062, 185] on span "Updated Date" at bounding box center [1066, 188] width 56 height 13
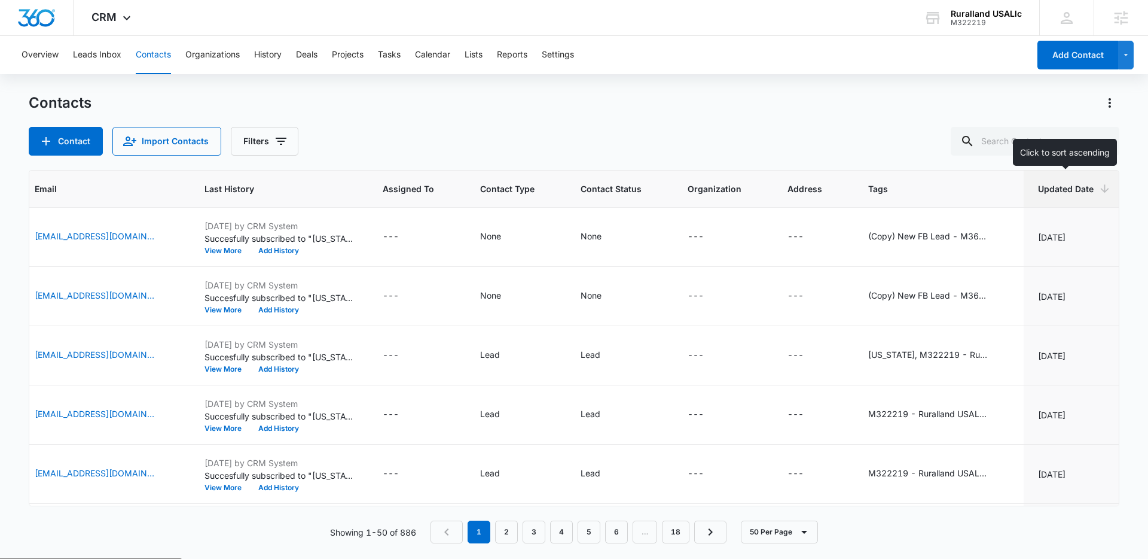
click at [1081, 180] on th "Updated Date" at bounding box center [1077, 188] width 106 height 37
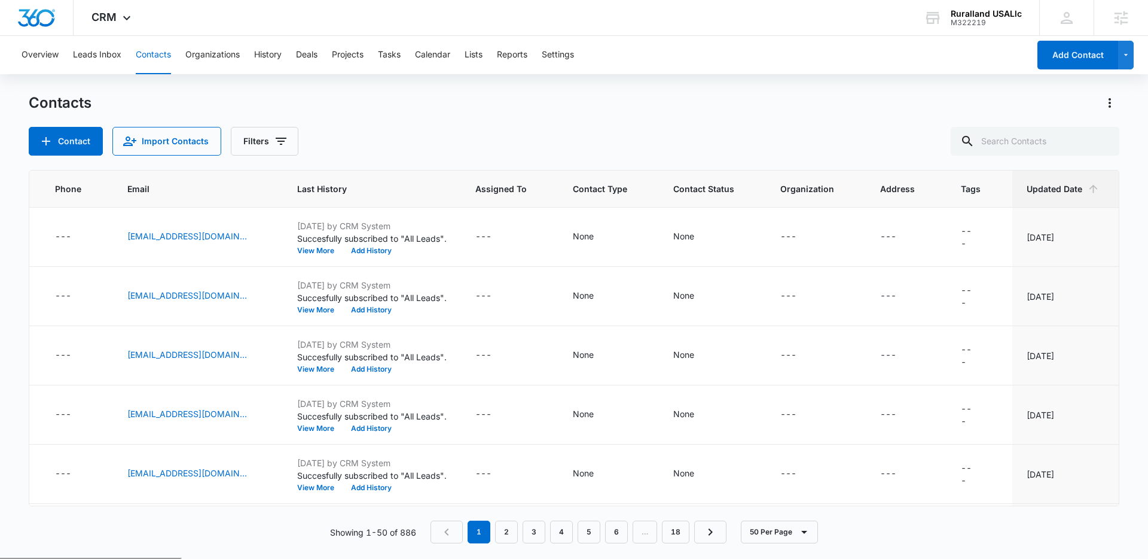
scroll to position [0, 249]
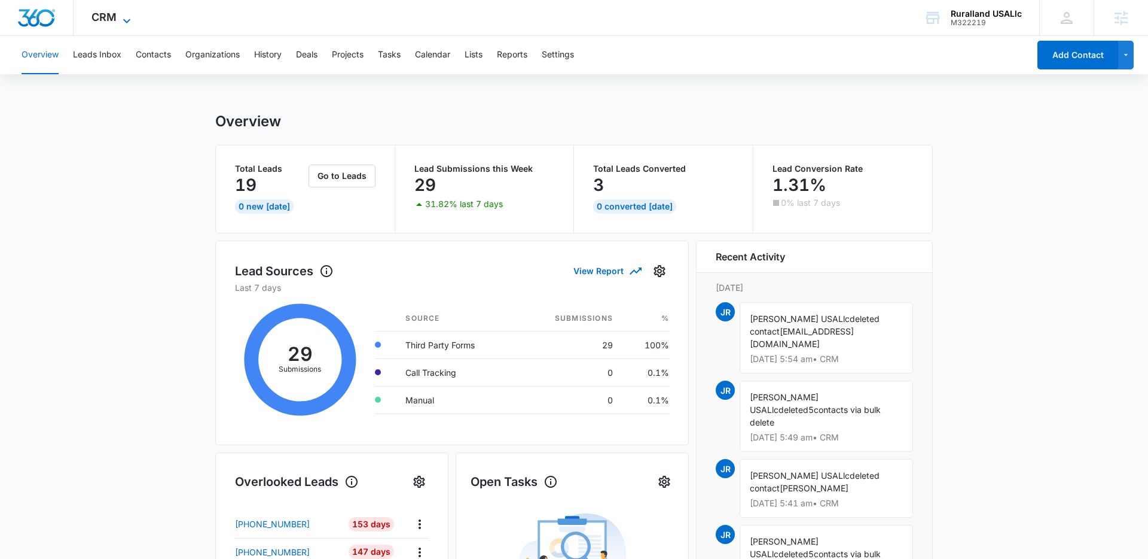
click at [127, 23] on icon at bounding box center [127, 21] width 14 height 14
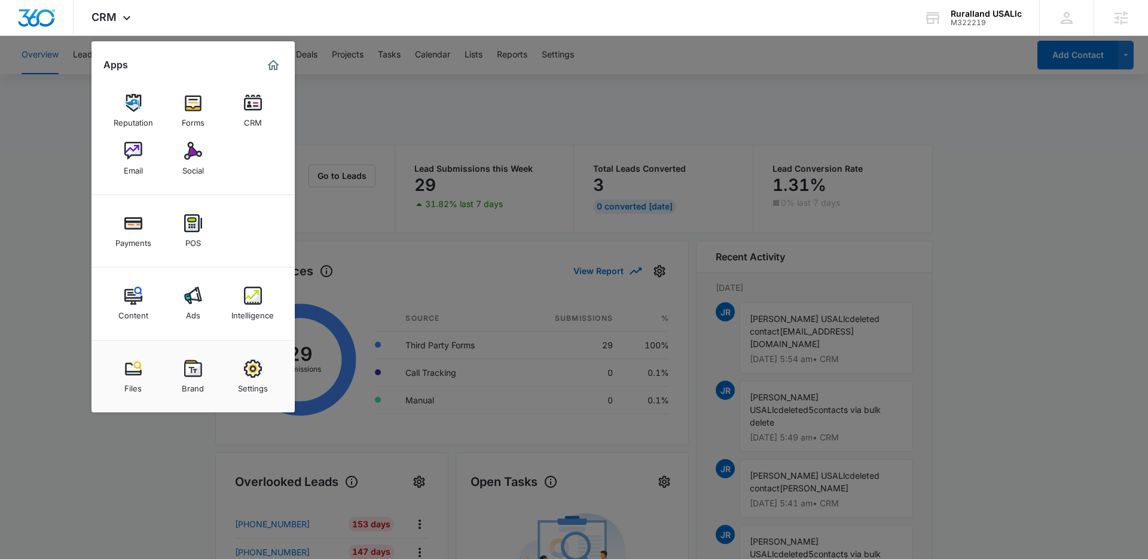
drag, startPoint x: 253, startPoint y: 290, endPoint x: 201, endPoint y: 234, distance: 75.7
click at [252, 289] on img at bounding box center [253, 296] width 18 height 18
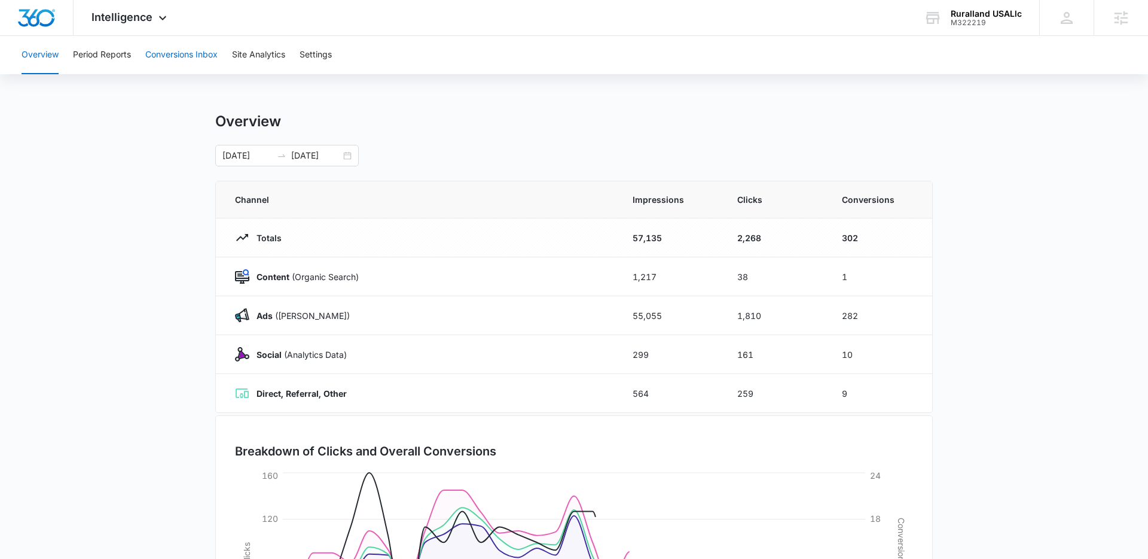
click at [193, 56] on button "Conversions Inbox" at bounding box center [181, 55] width 72 height 38
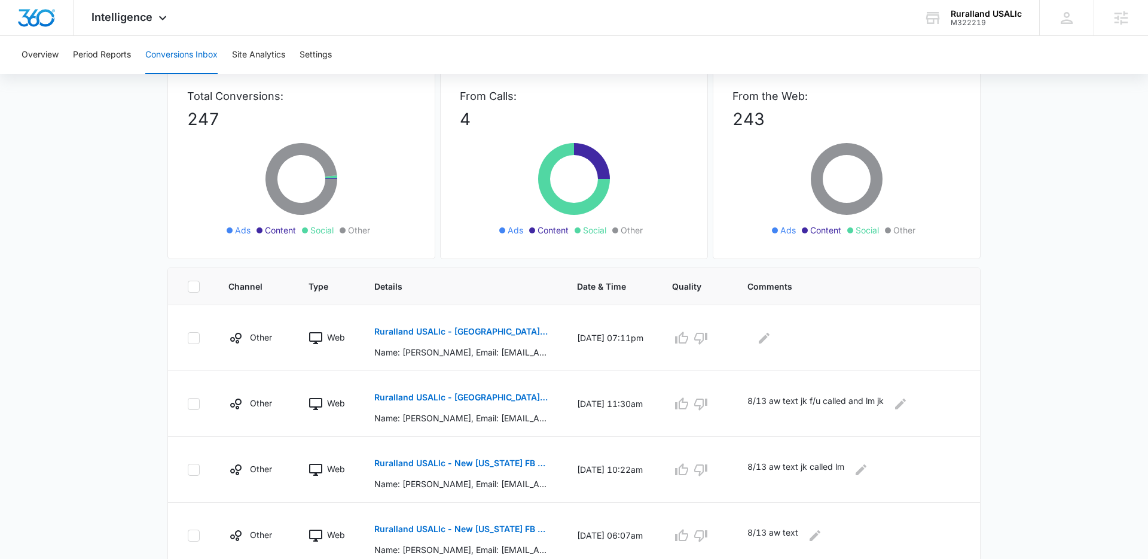
scroll to position [77, 0]
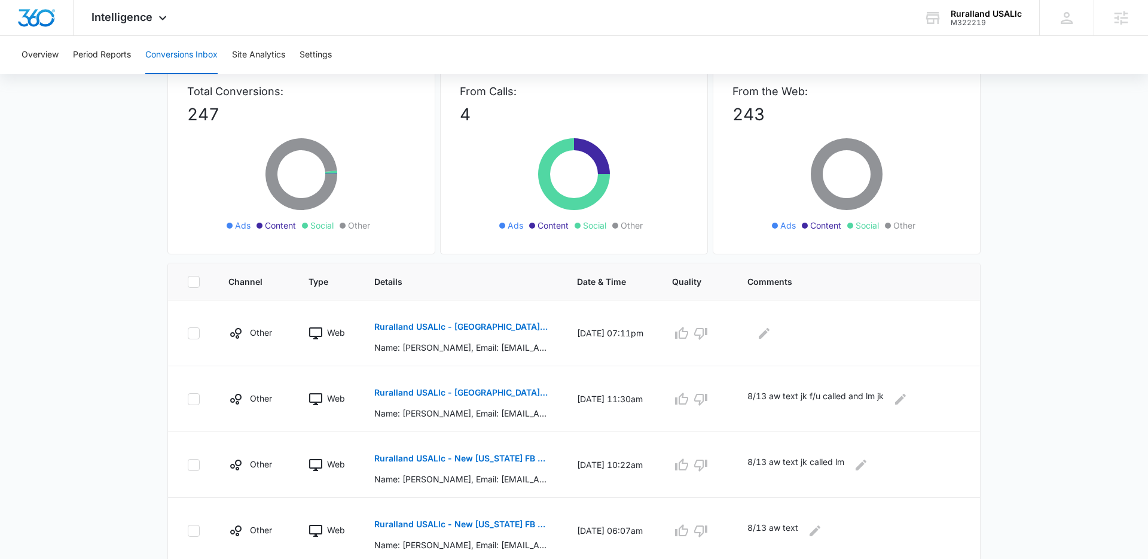
click at [114, 193] on main "Filters 07/15/2025 08/14/2025 New Conversion Total Conversions: 247 Ads Content…" at bounding box center [574, 503] width 1148 height 986
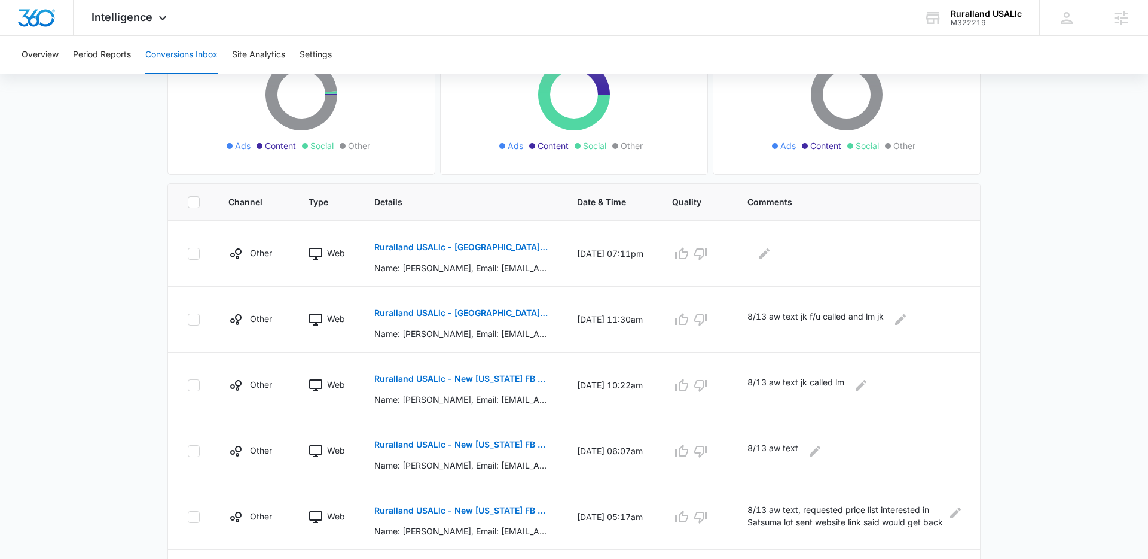
scroll to position [167, 0]
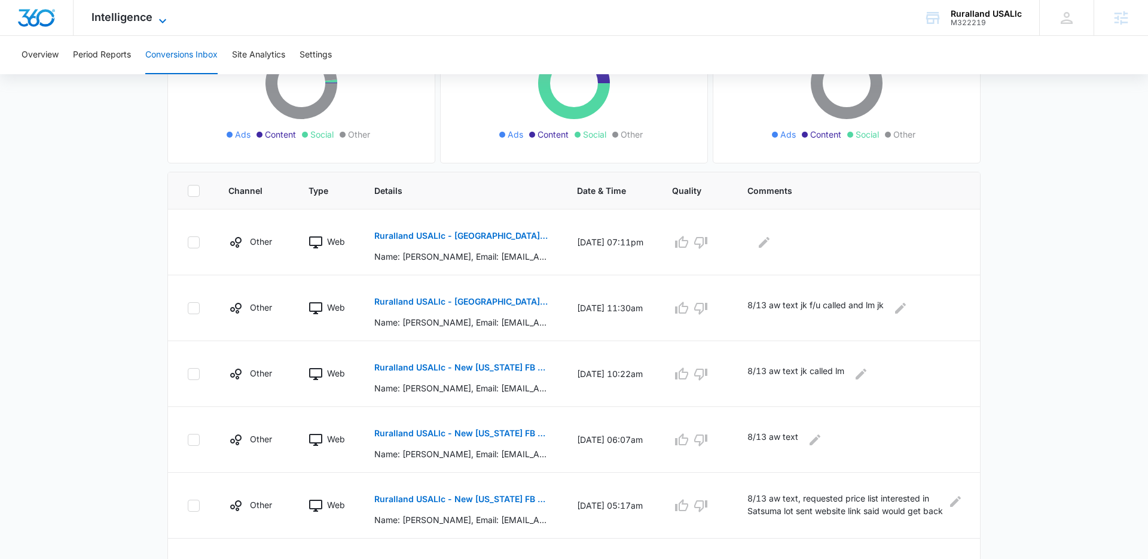
click at [163, 20] on icon at bounding box center [162, 21] width 7 height 4
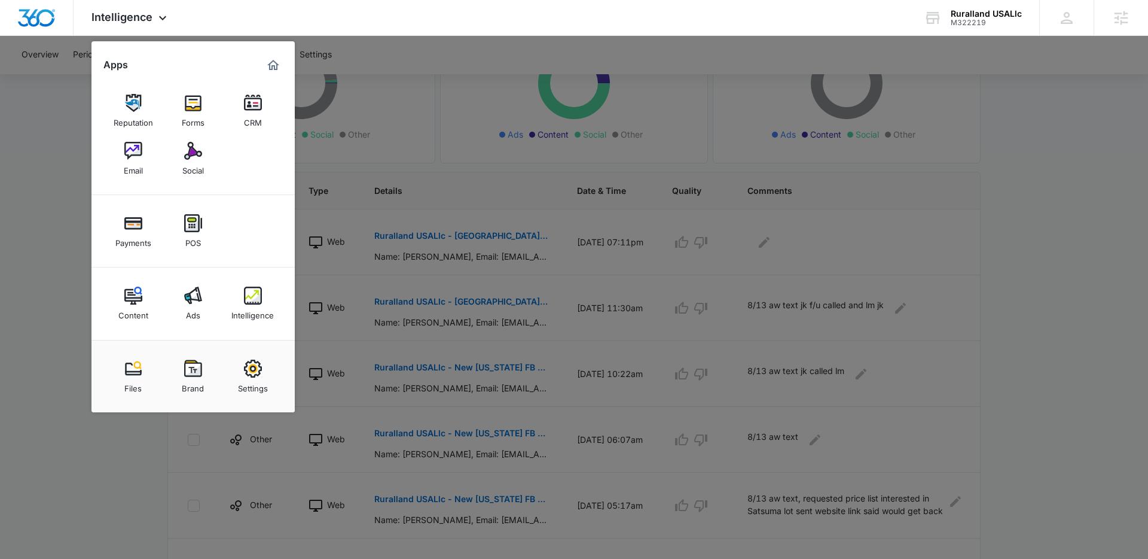
click at [45, 175] on div at bounding box center [574, 279] width 1148 height 559
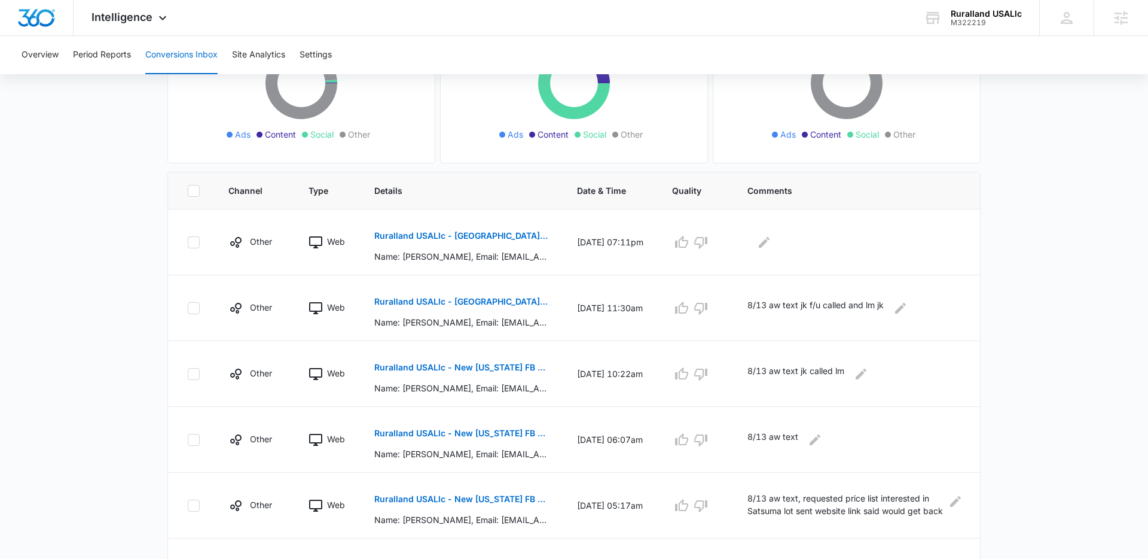
click at [115, 227] on main "Filters 07/15/2025 08/14/2025 New Conversion Total Conversions: 247 Ads Content…" at bounding box center [574, 412] width 1148 height 986
click at [114, 239] on main "Filters 07/15/2025 08/14/2025 New Conversion Total Conversions: 247 Ads Content…" at bounding box center [574, 412] width 1148 height 986
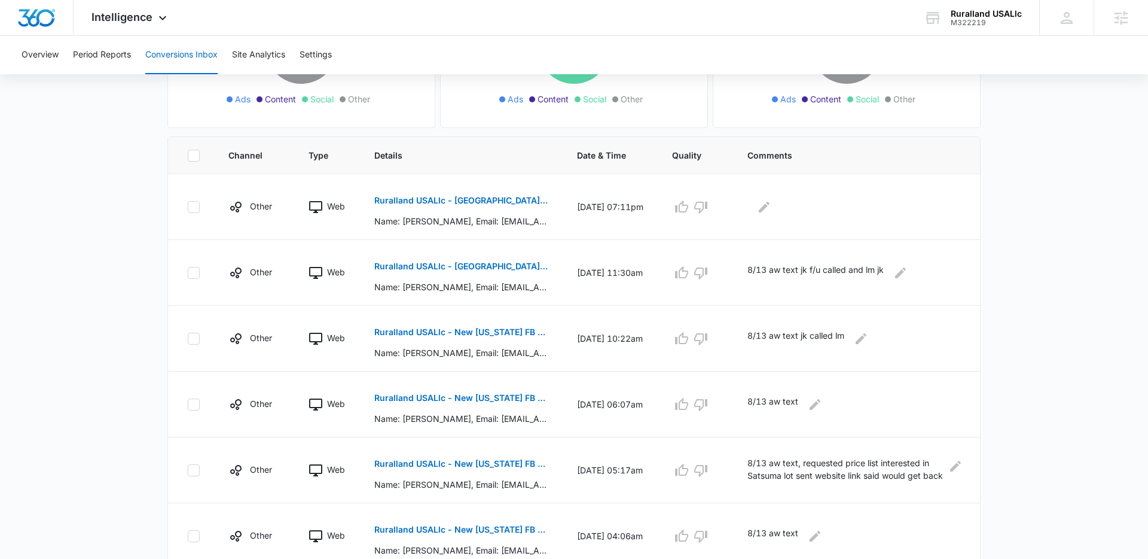
scroll to position [206, 0]
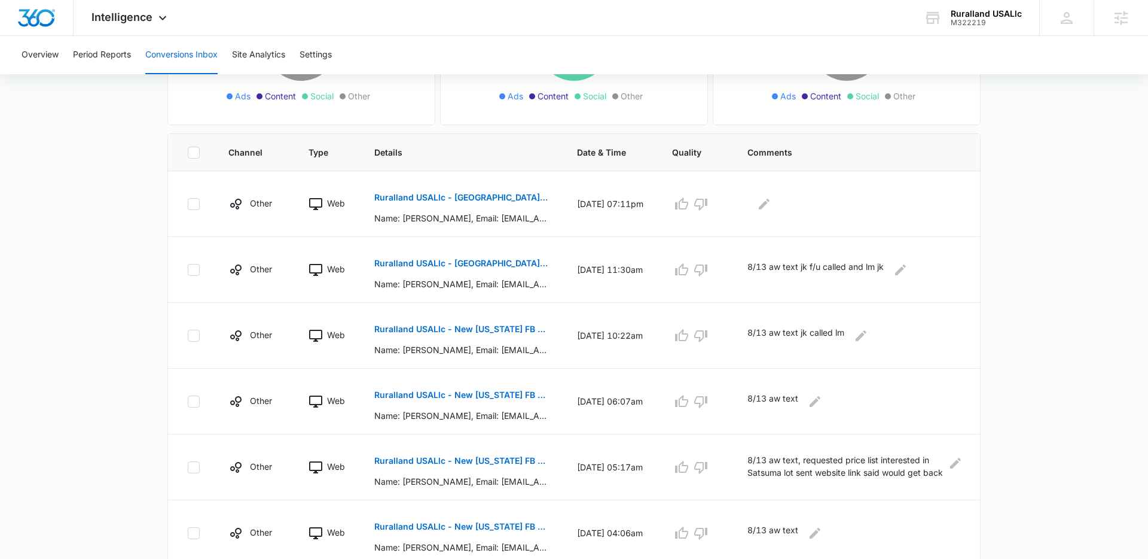
click at [136, 268] on main "Filters 07/15/2025 08/14/2025 New Conversion Total Conversions: 247 Ads Content…" at bounding box center [574, 373] width 1148 height 986
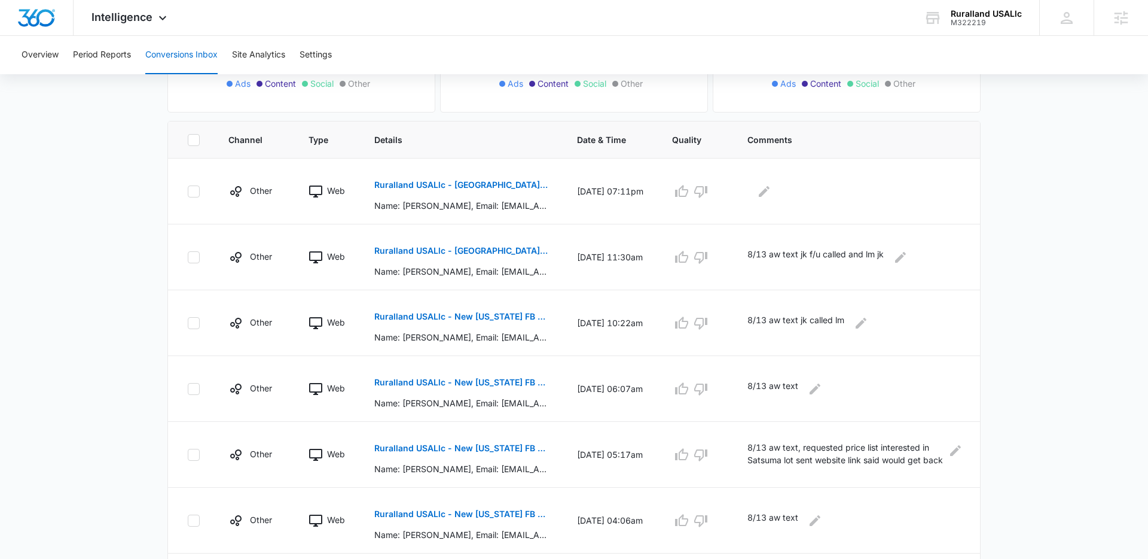
scroll to position [220, 0]
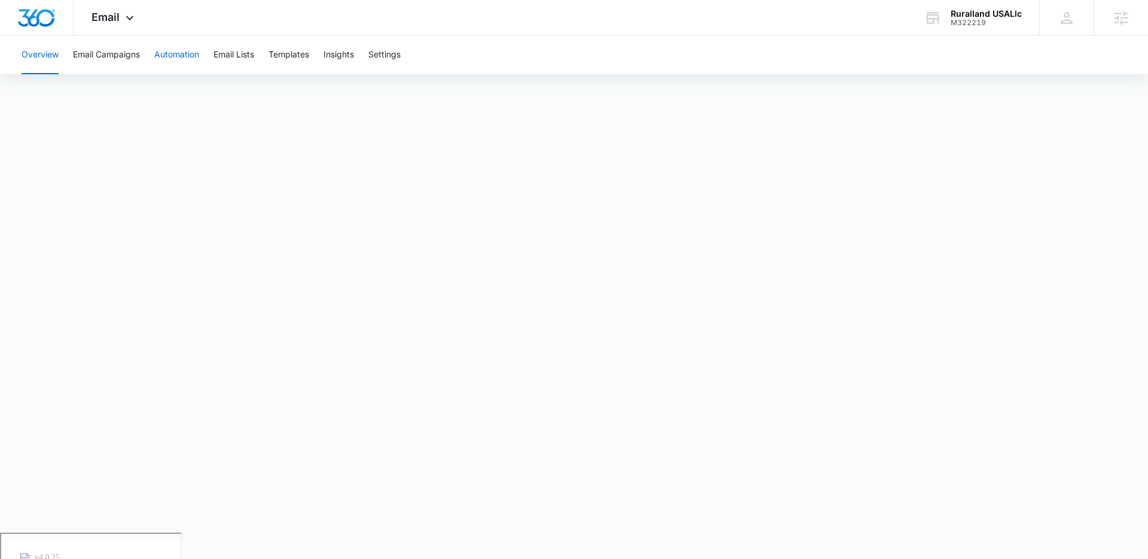
click at [163, 52] on button "Automation" at bounding box center [176, 55] width 45 height 38
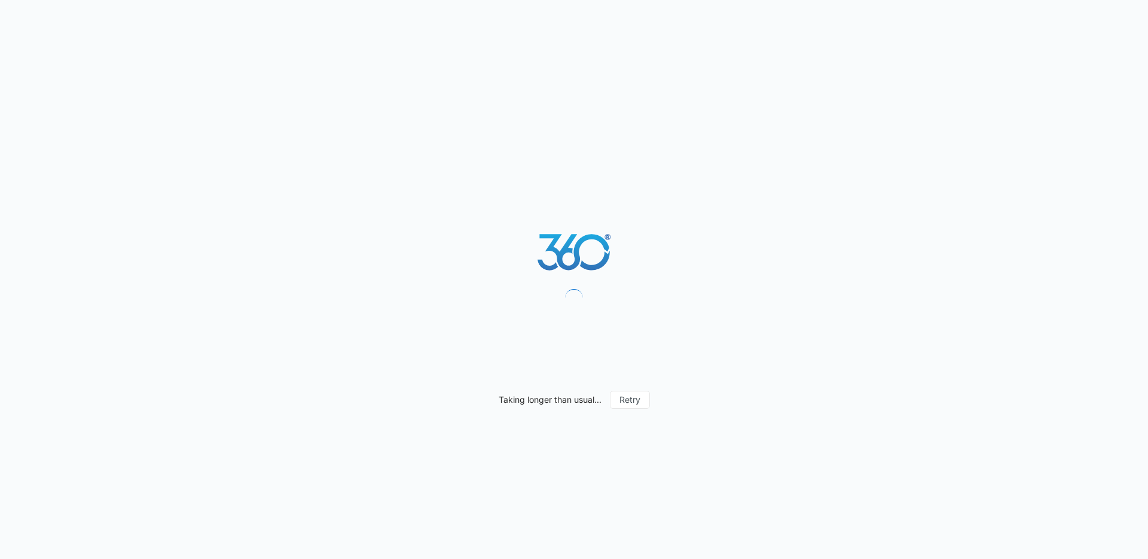
select select "35"
select select "US"
select select "America/New_York"
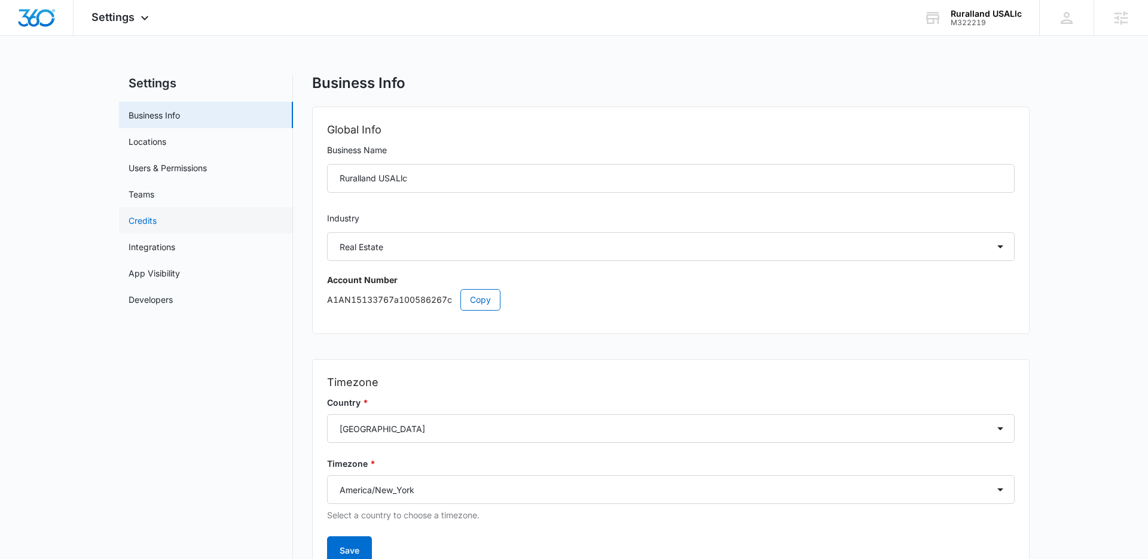
click at [139, 218] on link "Credits" at bounding box center [143, 220] width 28 height 13
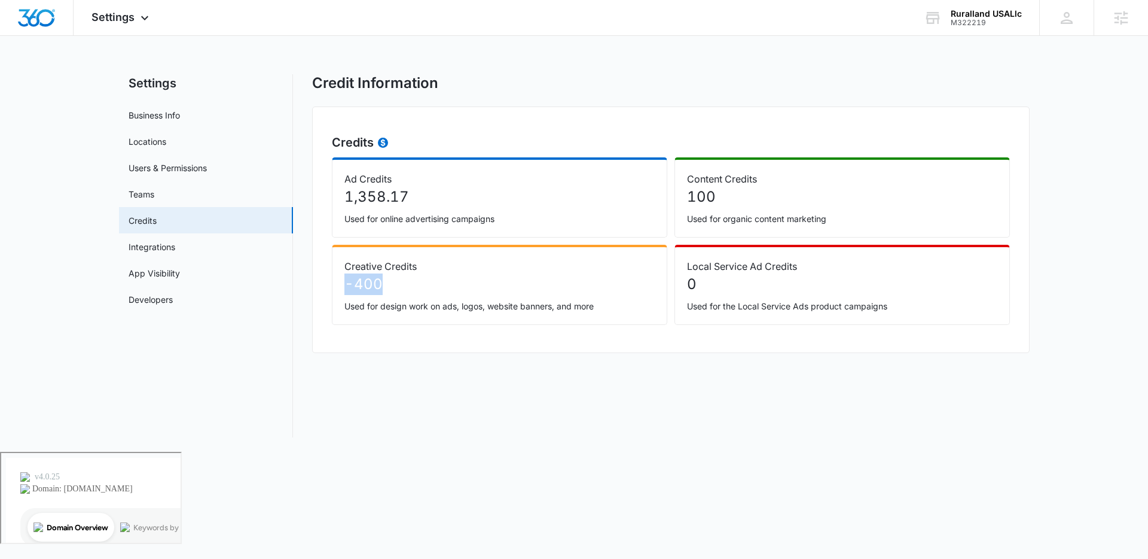
drag, startPoint x: 377, startPoint y: 288, endPoint x: 337, endPoint y: 286, distance: 40.1
click at [334, 286] on div "Creative Credits -400 Used for design work on ads, logos, website banners, and …" at bounding box center [500, 285] width 336 height 80
click at [365, 288] on p "-400" at bounding box center [500, 284] width 310 height 22
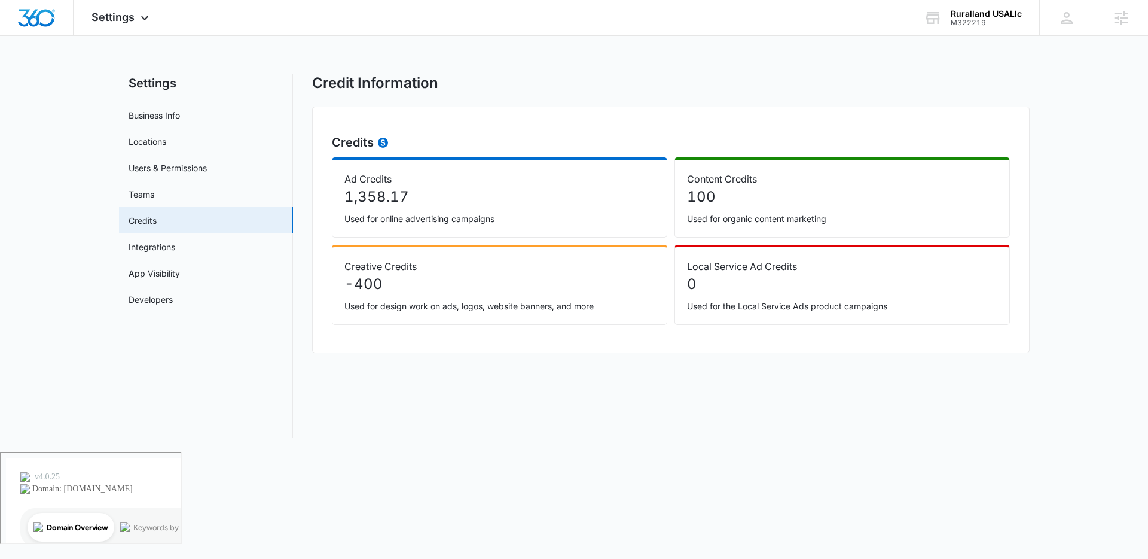
click at [383, 286] on p "-400" at bounding box center [500, 284] width 310 height 22
drag, startPoint x: 382, startPoint y: 285, endPoint x: 342, endPoint y: 285, distance: 39.5
click at [342, 285] on div "Creative Credits -400 Used for design work on ads, logos, website banners, and …" at bounding box center [500, 285] width 336 height 80
click at [432, 194] on p "1,358.17" at bounding box center [500, 197] width 310 height 22
drag, startPoint x: 422, startPoint y: 197, endPoint x: 330, endPoint y: 199, distance: 92.1
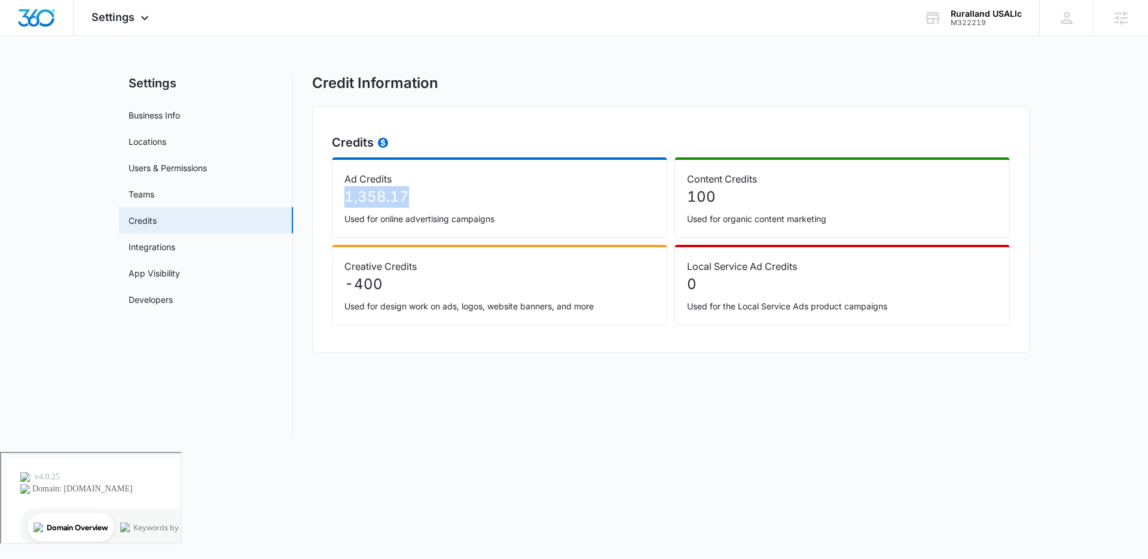
click at [330, 199] on div "Credits Ad Credits 1,358.17 Used for online advertising campaigns Content Credi…" at bounding box center [671, 229] width 718 height 246
click at [367, 199] on p "1,358.17" at bounding box center [500, 197] width 310 height 22
drag, startPoint x: 767, startPoint y: 183, endPoint x: 698, endPoint y: 180, distance: 69.5
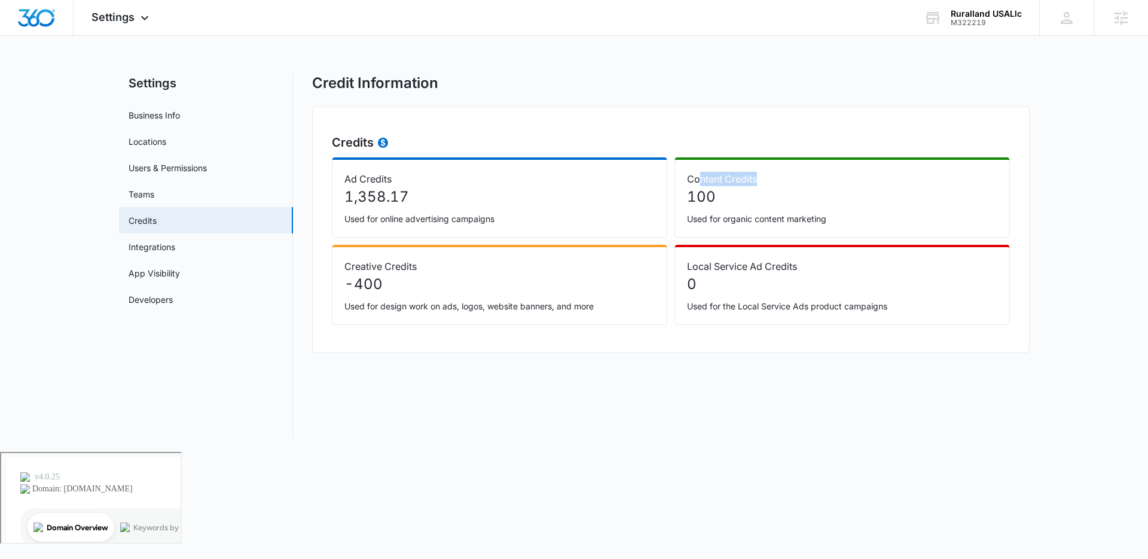
click at [698, 180] on p "Content Credits" at bounding box center [842, 179] width 310 height 14
click at [716, 199] on p "100" at bounding box center [842, 197] width 310 height 22
drag, startPoint x: 376, startPoint y: 284, endPoint x: 339, endPoint y: 285, distance: 37.7
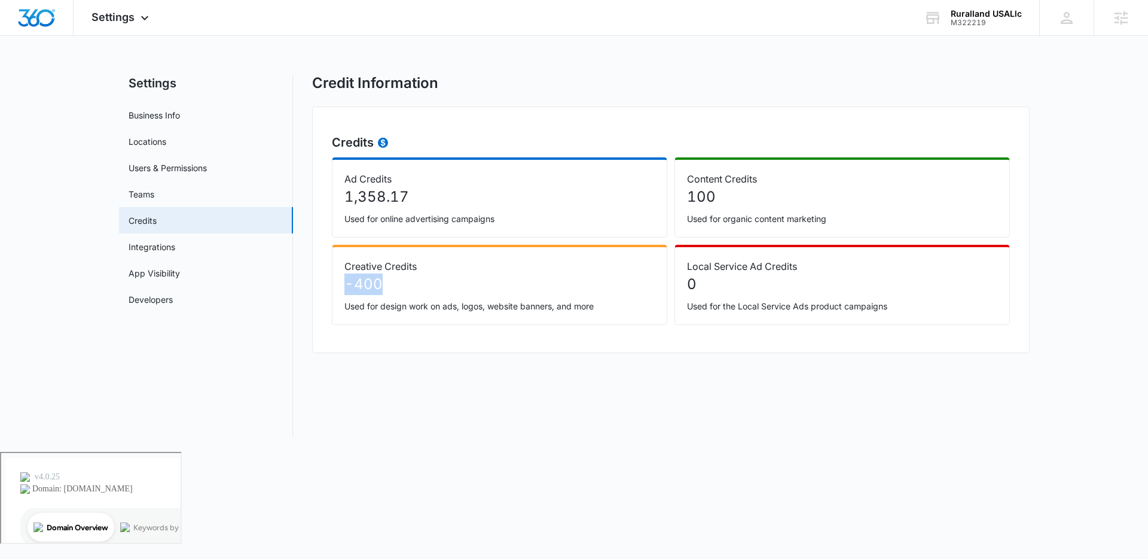
click at [331, 284] on div "Credits Ad Credits 1,358.17 Used for online advertising campaigns Content Credi…" at bounding box center [671, 229] width 718 height 246
drag, startPoint x: 722, startPoint y: 196, endPoint x: 645, endPoint y: 193, distance: 77.2
click at [645, 193] on div "Ad Credits 1,358.17 Used for online advertising campaigns Content Credits 100 U…" at bounding box center [671, 240] width 678 height 167
click at [699, 196] on p "100" at bounding box center [842, 197] width 310 height 22
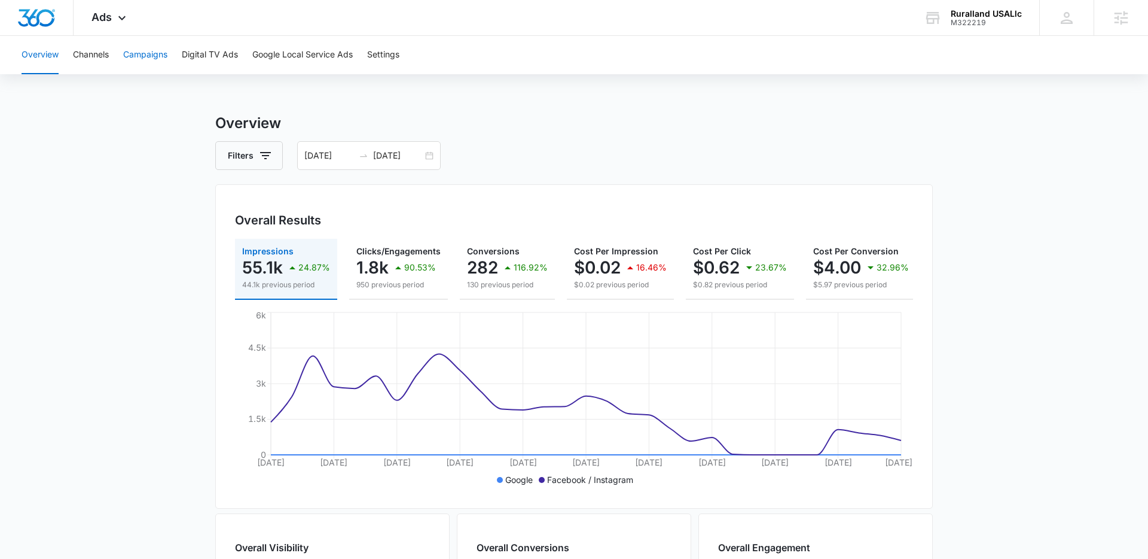
click at [145, 54] on button "Campaigns" at bounding box center [145, 55] width 44 height 38
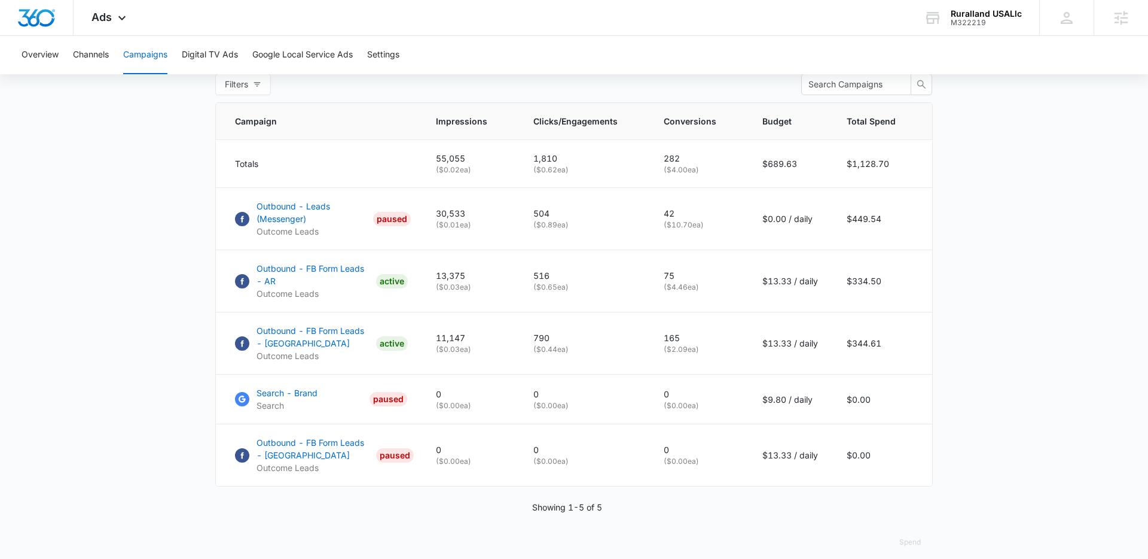
scroll to position [490, 0]
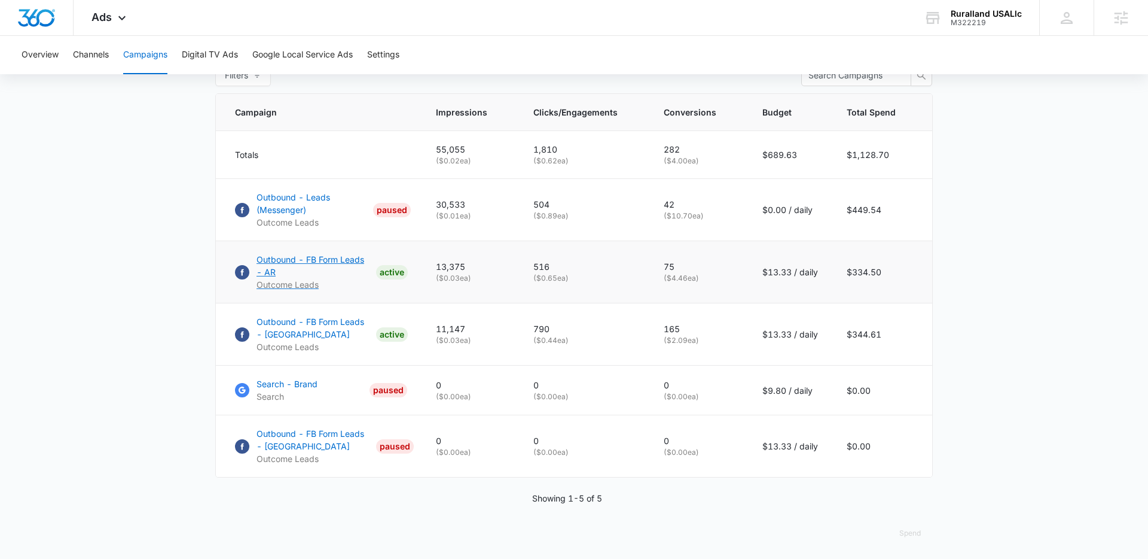
click at [281, 258] on p "Outbound - FB Form Leads - AR" at bounding box center [314, 265] width 115 height 25
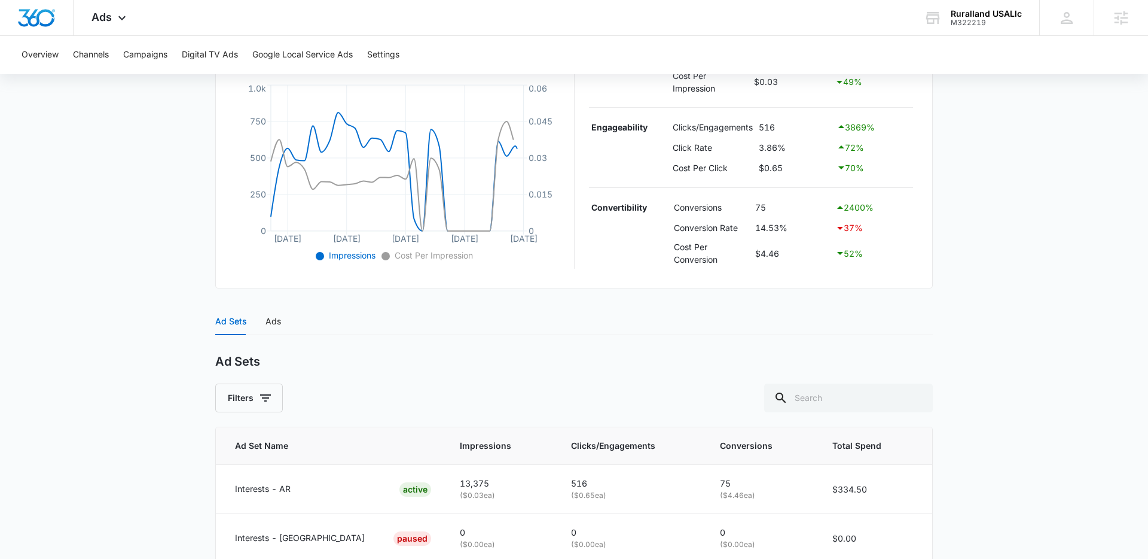
scroll to position [323, 0]
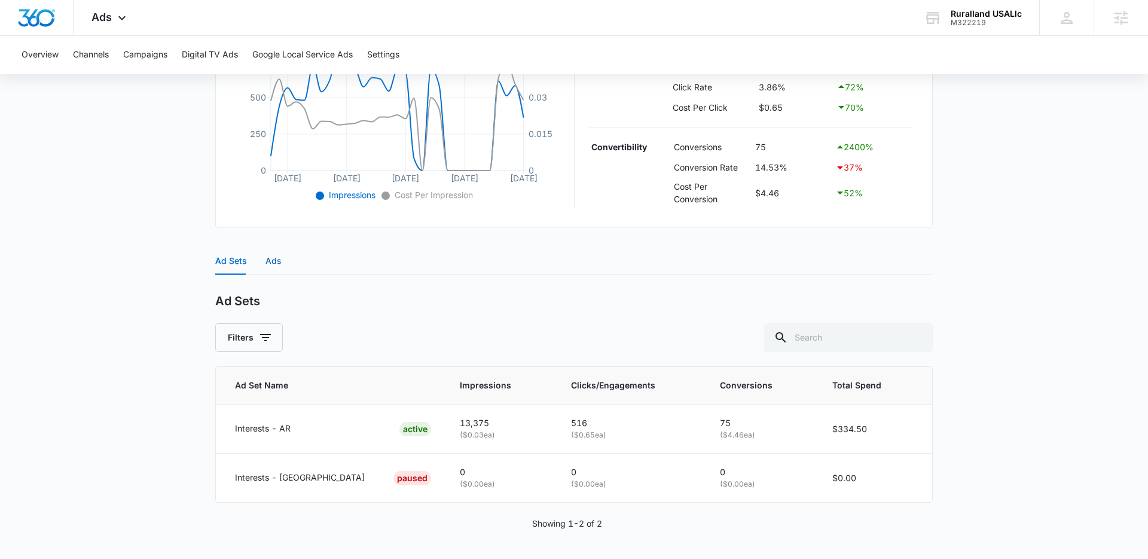
click at [273, 264] on div "Ads" at bounding box center [274, 260] width 16 height 13
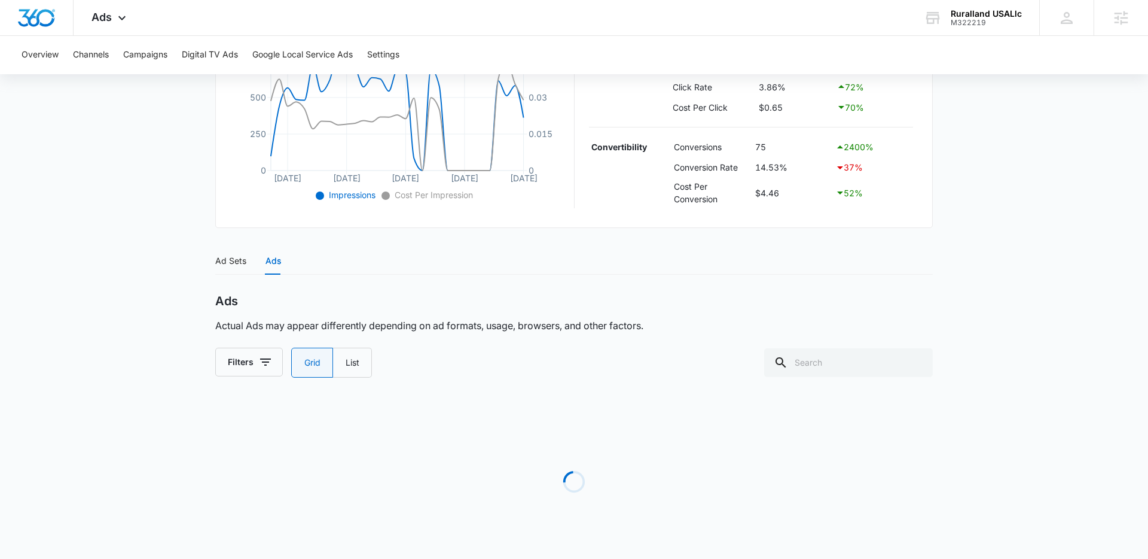
click at [176, 268] on main "Outbound - FB Form Leads - AR | Active $13.33 daily , $334.50 Spent Overview [D…" at bounding box center [574, 187] width 1148 height 796
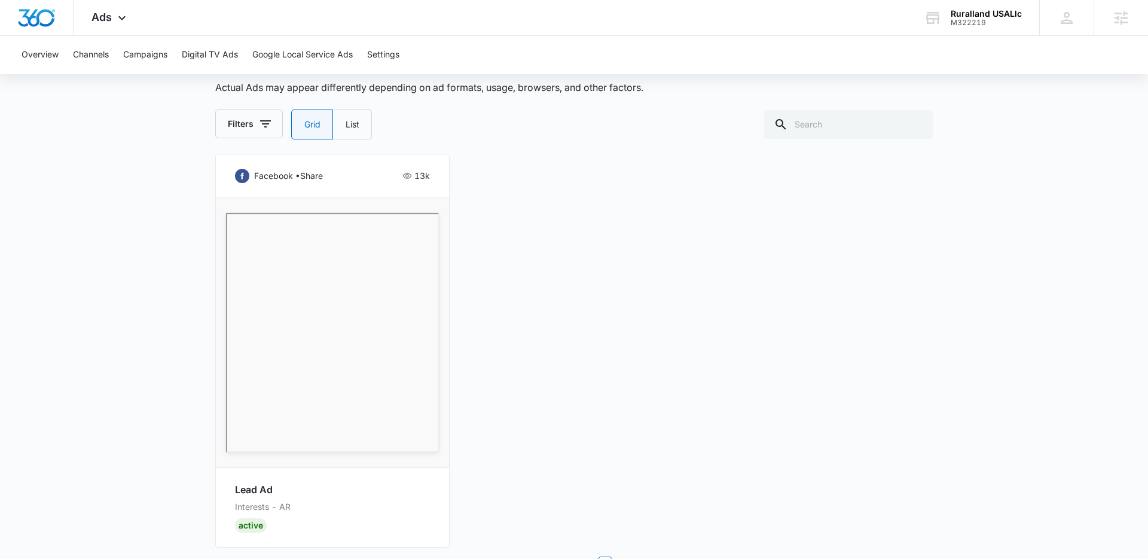
scroll to position [596, 0]
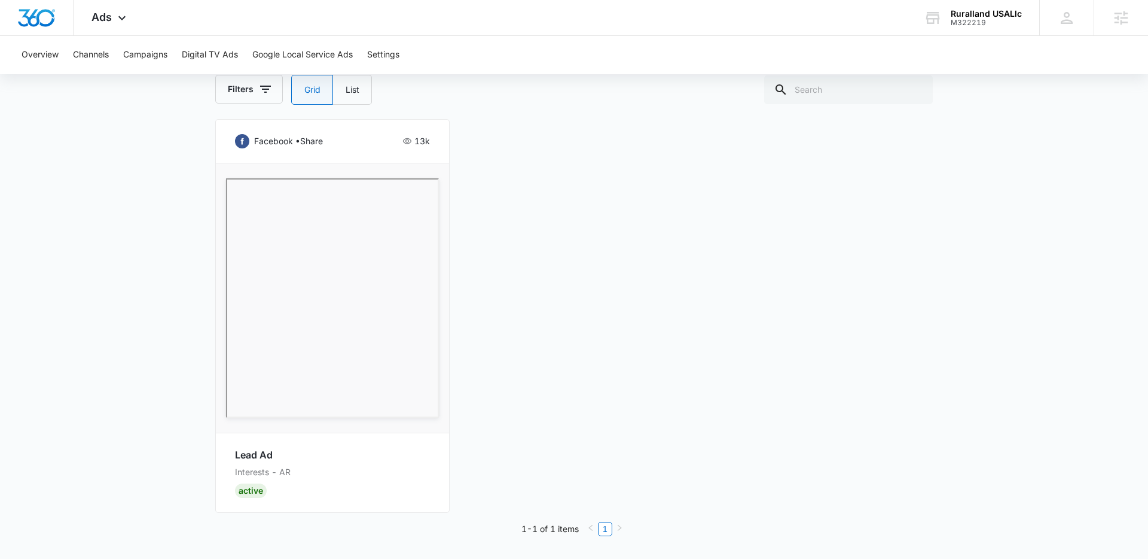
click at [124, 282] on main "Outbound - FB Form Leads - AR | Active $13.33 daily , $334.50 Spent Overview [D…" at bounding box center [574, 38] width 1148 height 1042
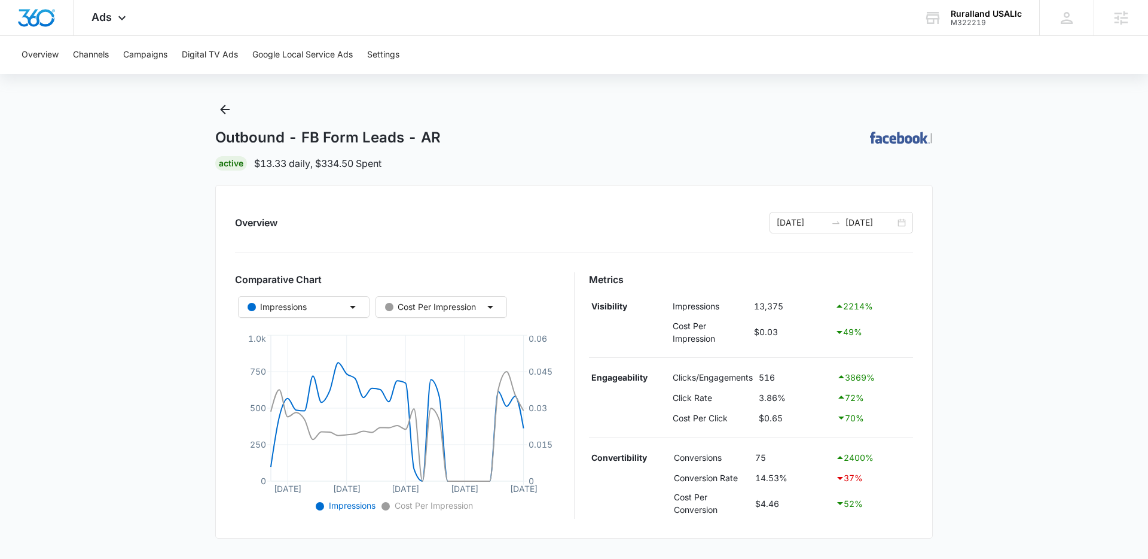
scroll to position [0, 0]
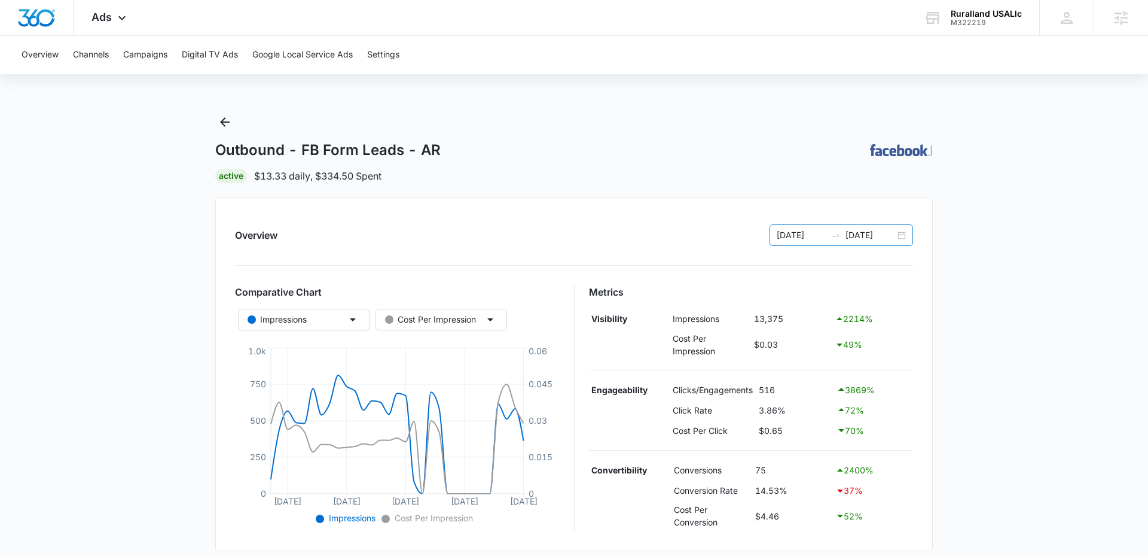
click at [900, 237] on div "[DATE] [DATE]" at bounding box center [842, 235] width 144 height 22
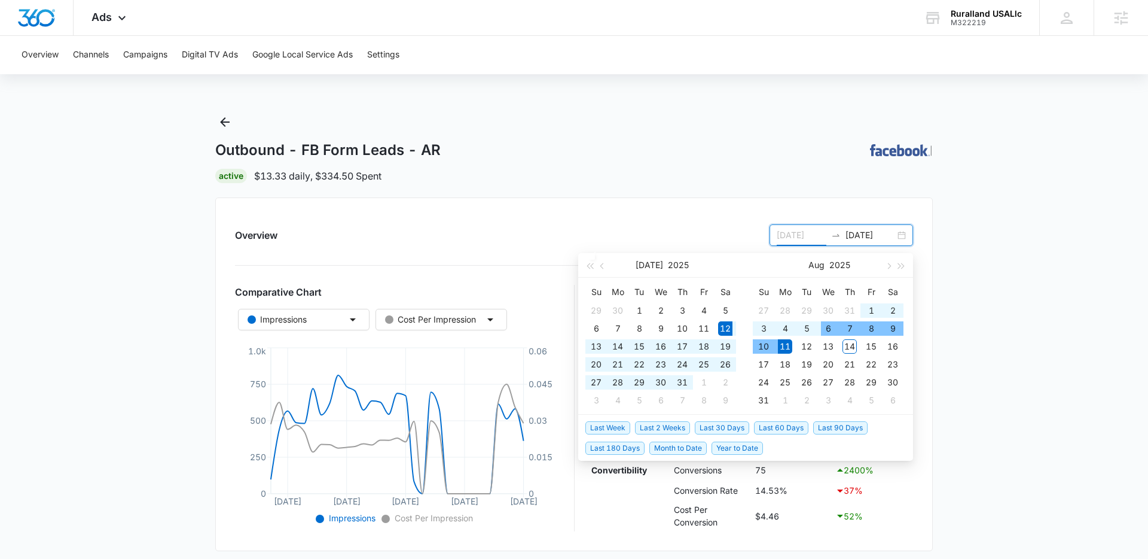
type input "[DATE]"
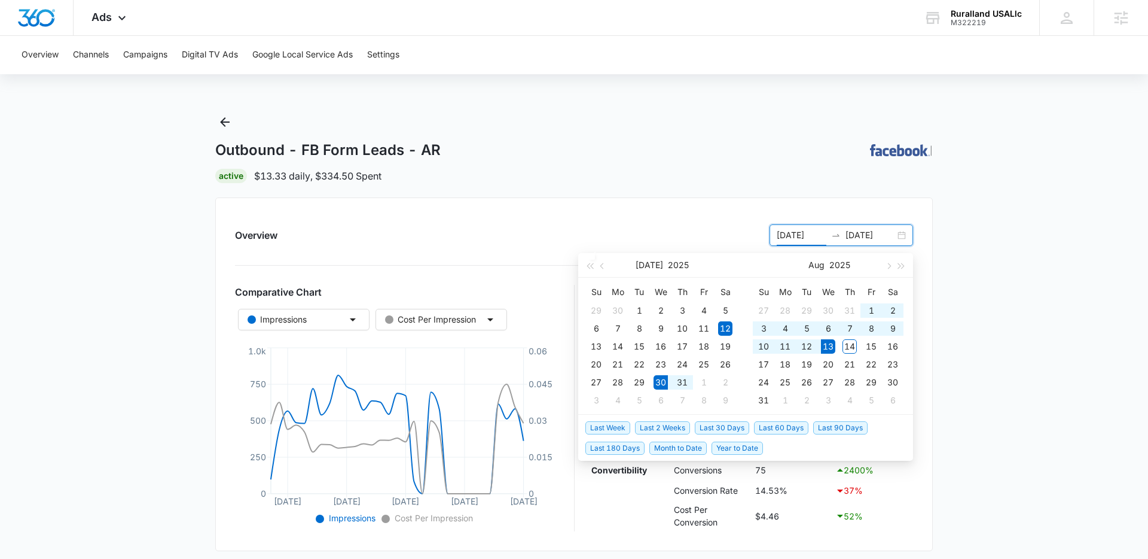
click at [659, 425] on span "Last 2 Weeks" at bounding box center [662, 427] width 55 height 13
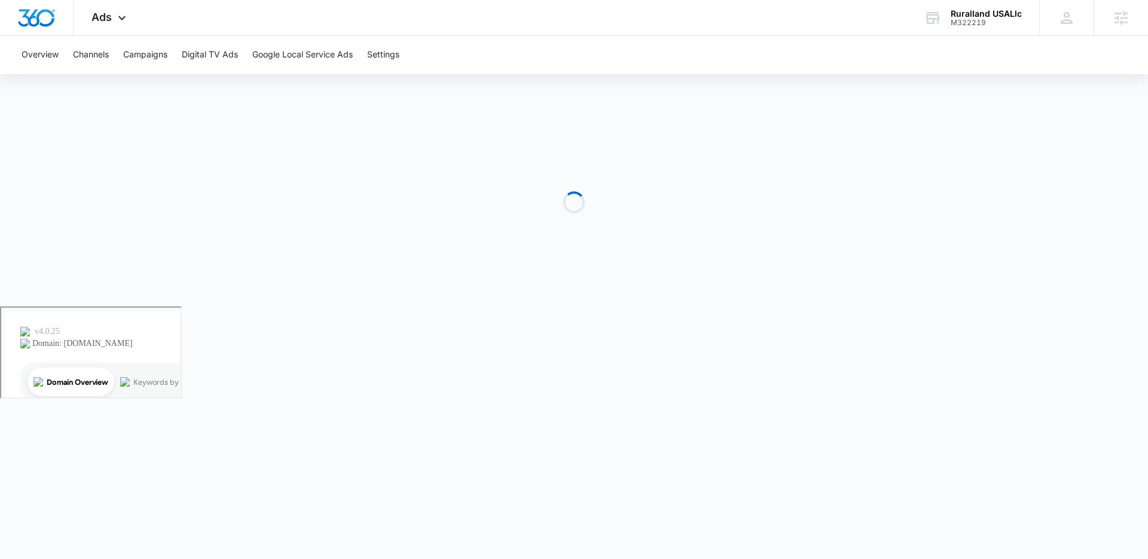
click at [988, 313] on body "Ads Apps Reputation Forms CRM Email Social Payments POS Content Ads Intelligenc…" at bounding box center [574, 279] width 1148 height 559
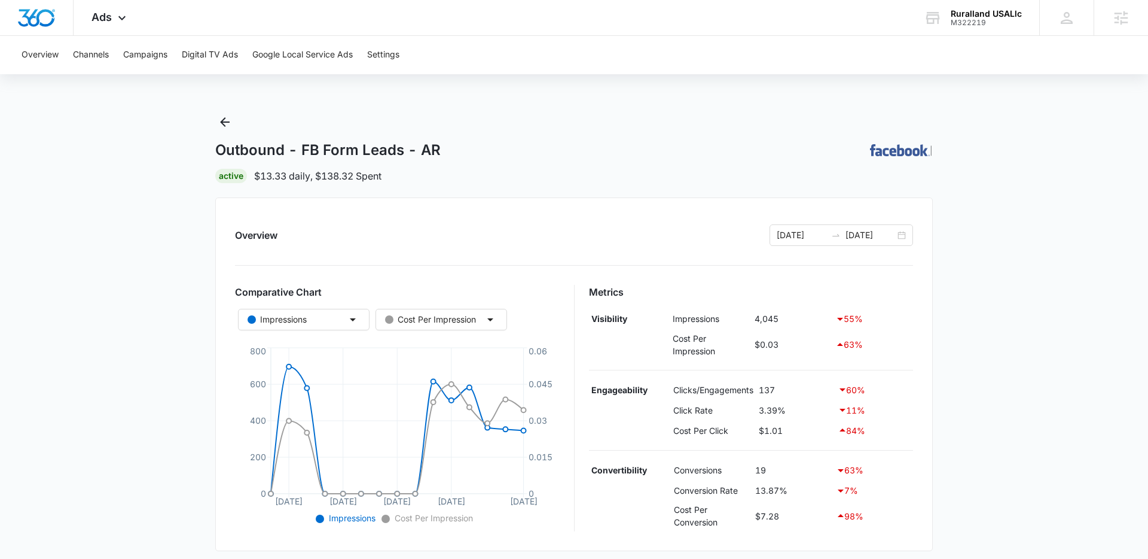
click at [181, 285] on main "Outbound - FB Form Leads - AR | Active $13.33 daily , $138.32 Spent Overview 07…" at bounding box center [574, 496] width 1148 height 769
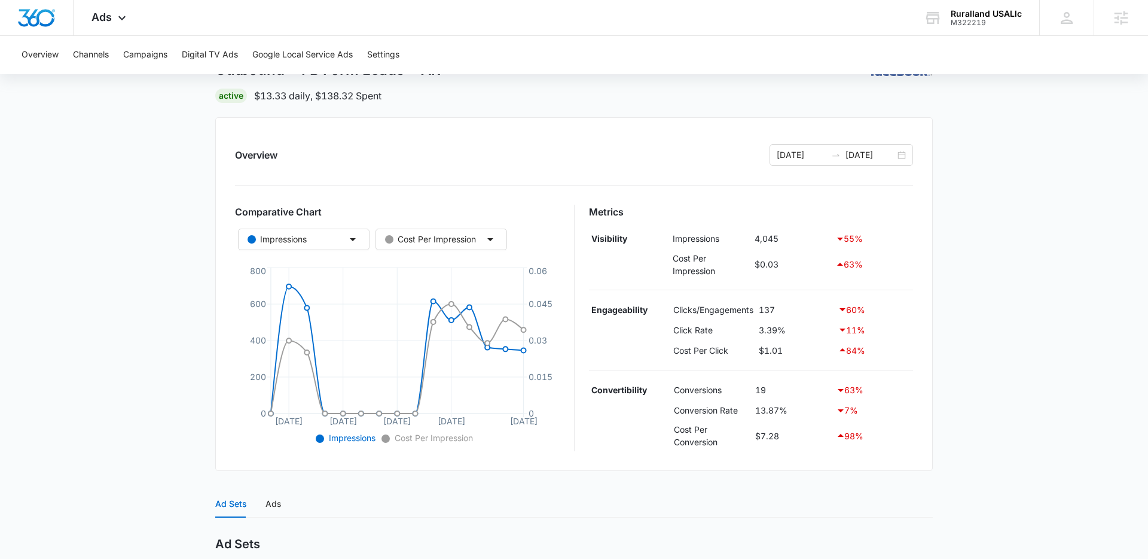
scroll to position [86, 0]
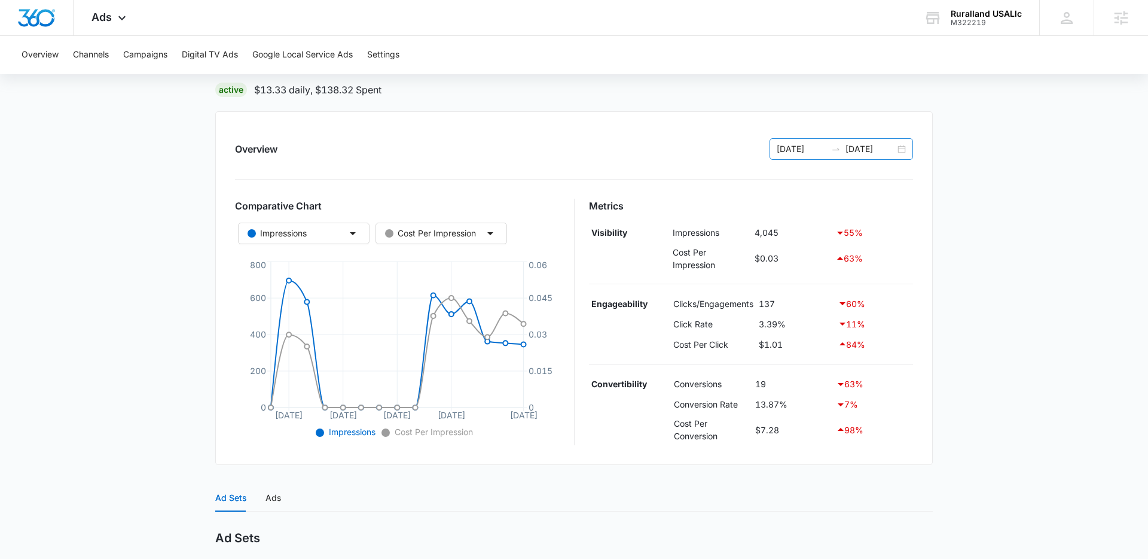
click at [898, 157] on div "07/30/2025 08/13/2025" at bounding box center [842, 149] width 144 height 22
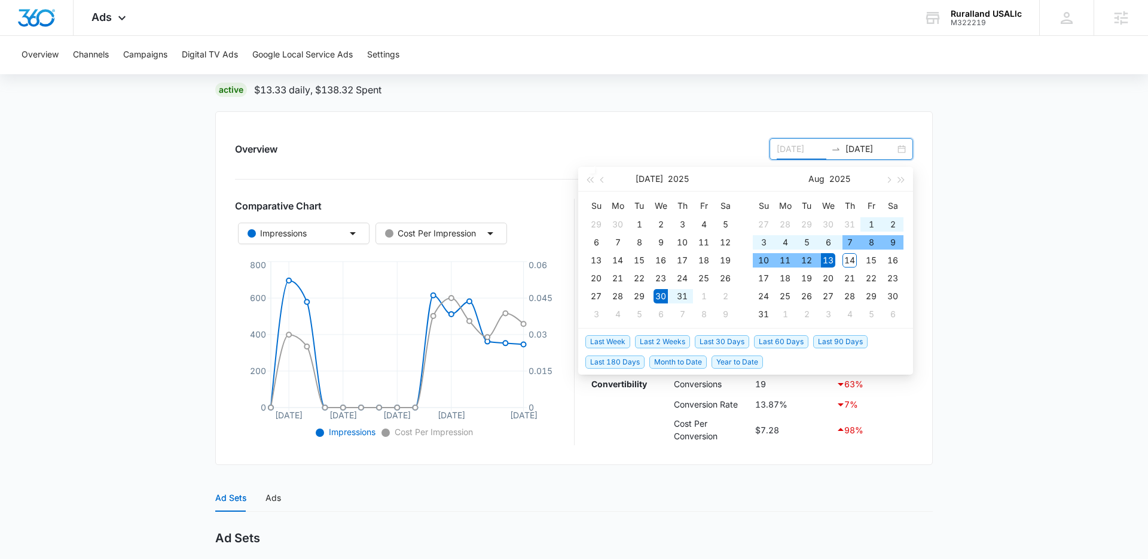
type input "07/30/2025"
drag, startPoint x: 604, startPoint y: 339, endPoint x: 663, endPoint y: 336, distance: 58.7
click at [605, 339] on span "Last Week" at bounding box center [608, 341] width 45 height 13
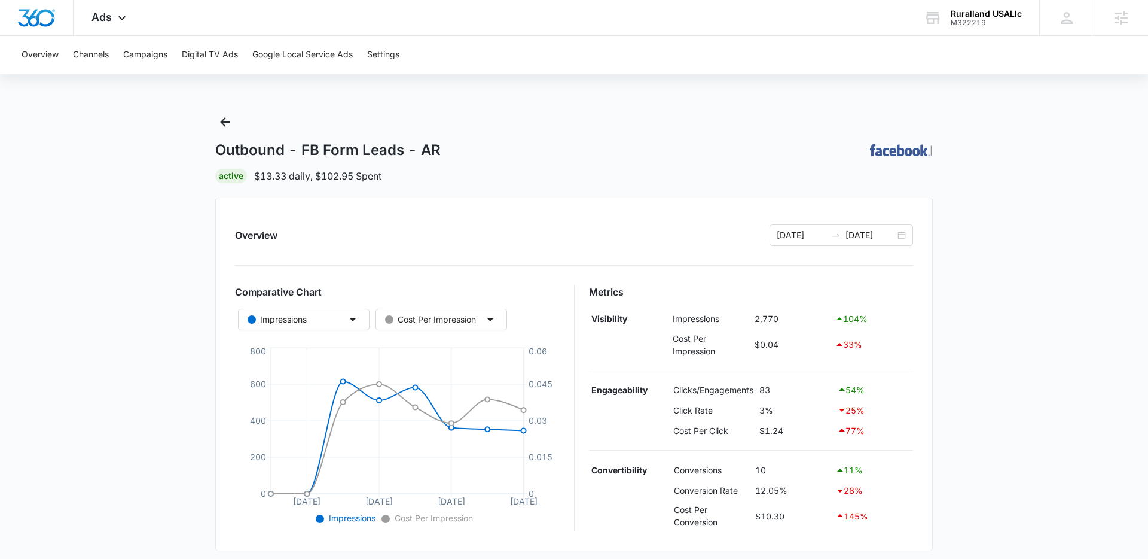
click at [979, 325] on main "Outbound - FB Form Leads - AR | Active $13.33 daily , $102.95 Spent Overview 08…" at bounding box center [574, 496] width 1148 height 769
click at [904, 235] on div "08/06/2025 08/13/2025" at bounding box center [842, 235] width 144 height 22
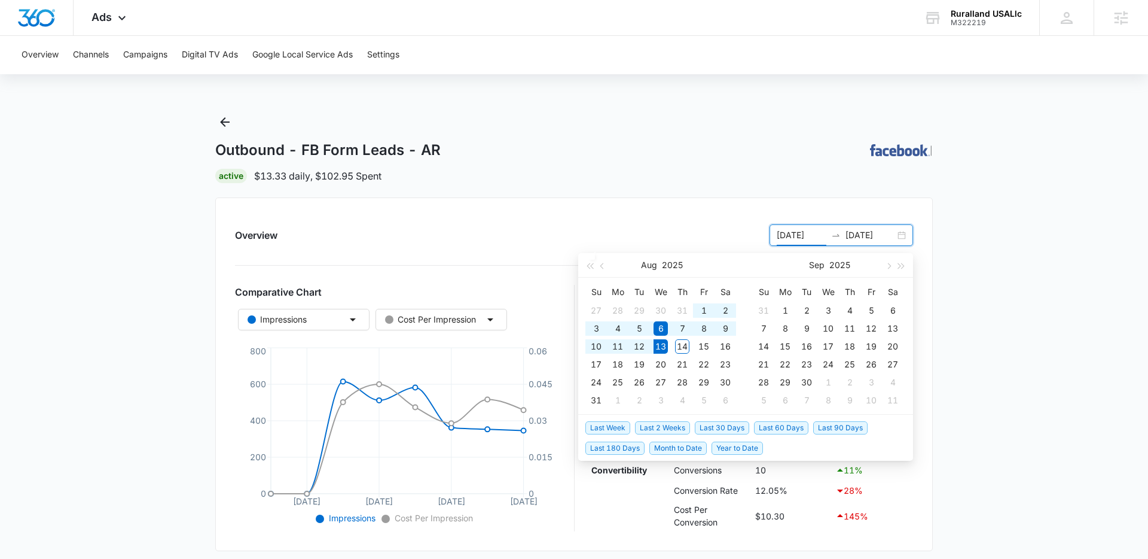
click at [664, 425] on span "Last 2 Weeks" at bounding box center [662, 427] width 55 height 13
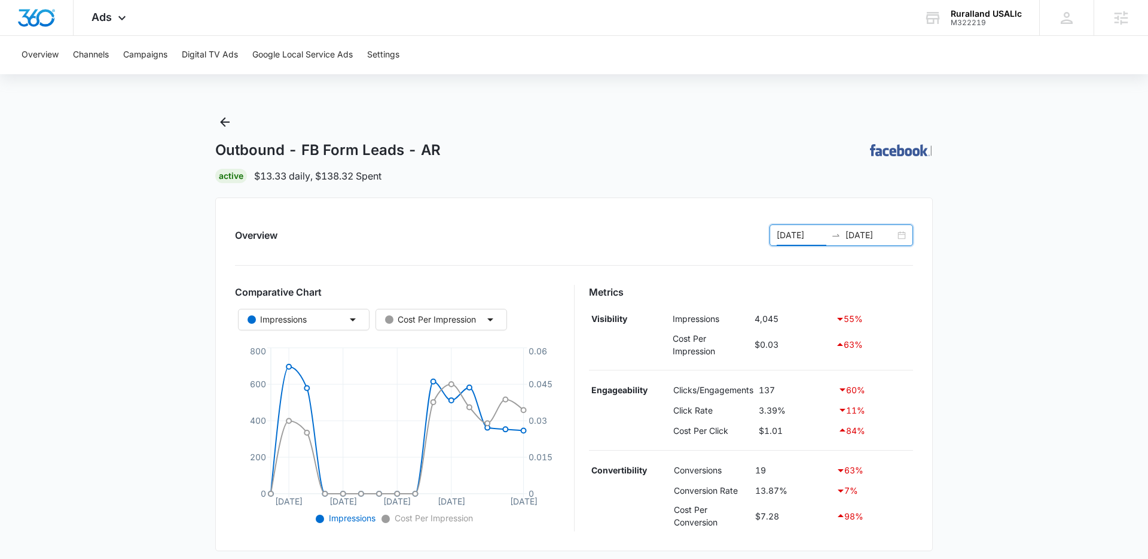
click at [171, 408] on main "Outbound - FB Form Leads - AR | Active $13.33 daily , $138.32 Spent Overview 07…" at bounding box center [574, 496] width 1148 height 769
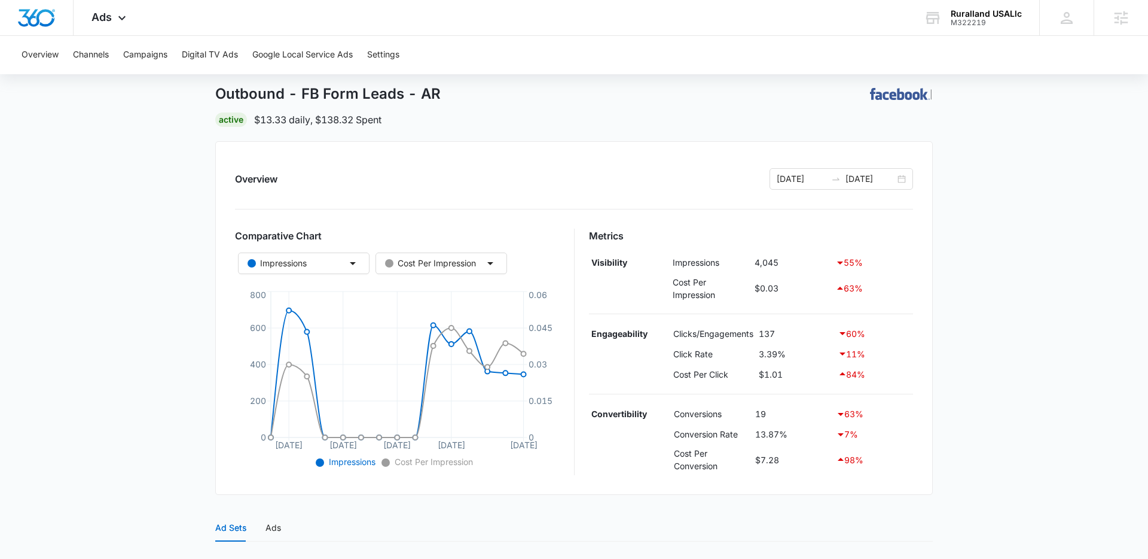
scroll to position [44, 0]
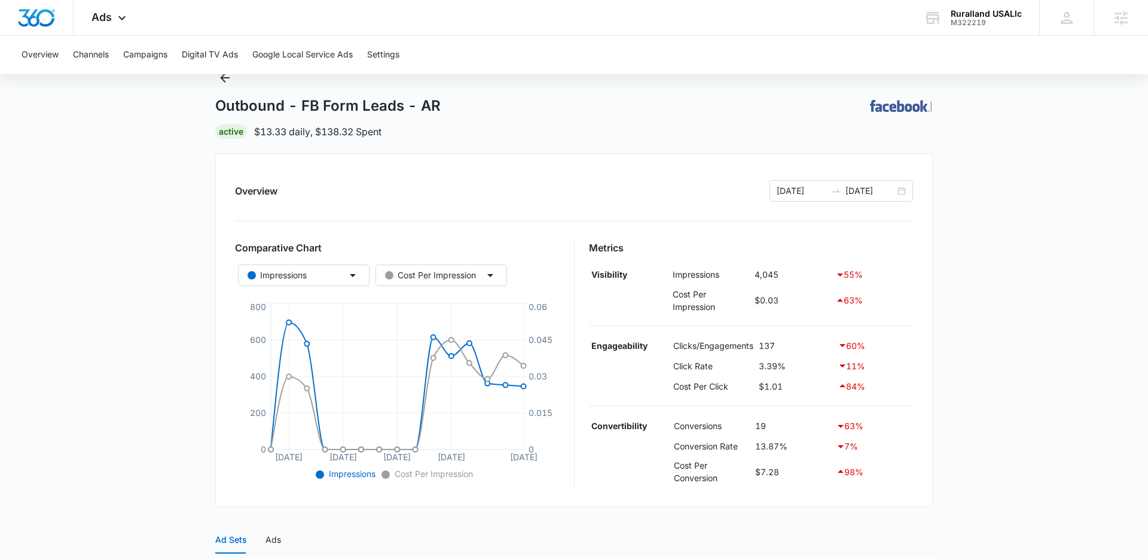
click at [187, 377] on main "Outbound - FB Form Leads - AR | Active $13.33 daily , $138.32 Spent Overview 07…" at bounding box center [574, 452] width 1148 height 769
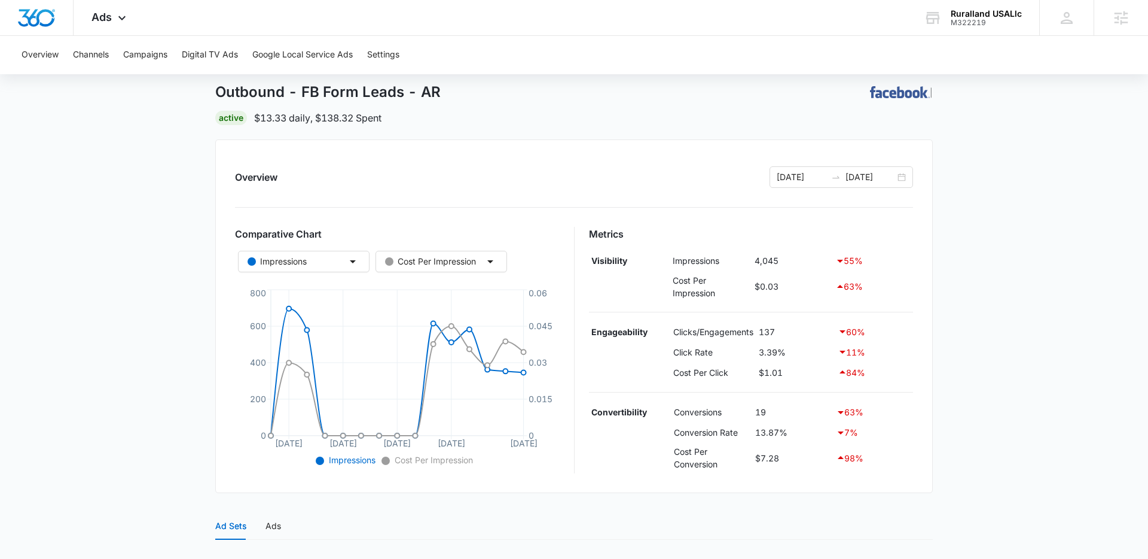
scroll to position [62, 0]
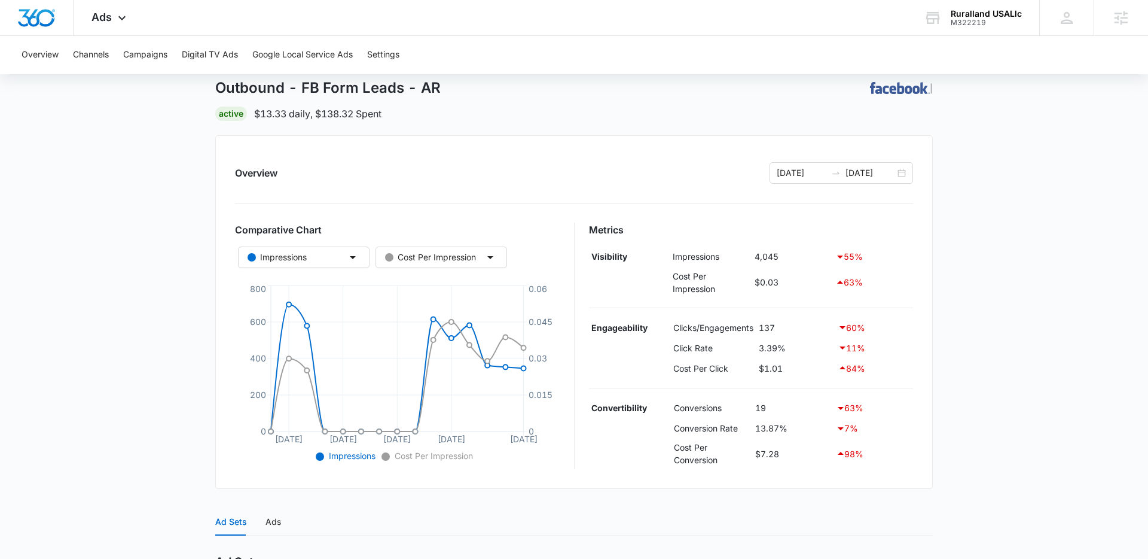
click at [178, 383] on main "Outbound - FB Form Leads - AR | Active $13.33 daily , $138.32 Spent Overview 07…" at bounding box center [574, 434] width 1148 height 769
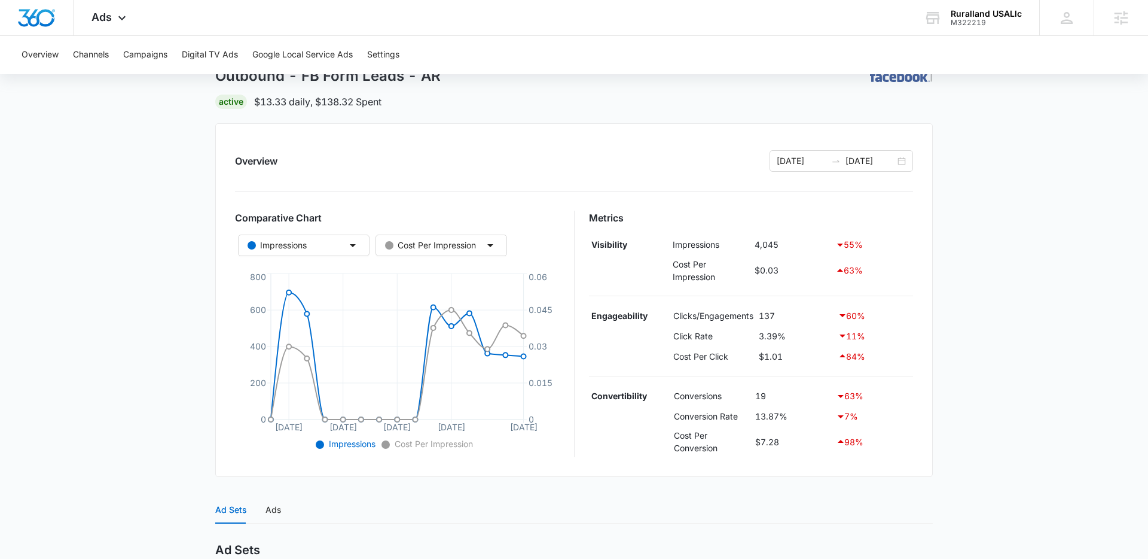
scroll to position [78, 0]
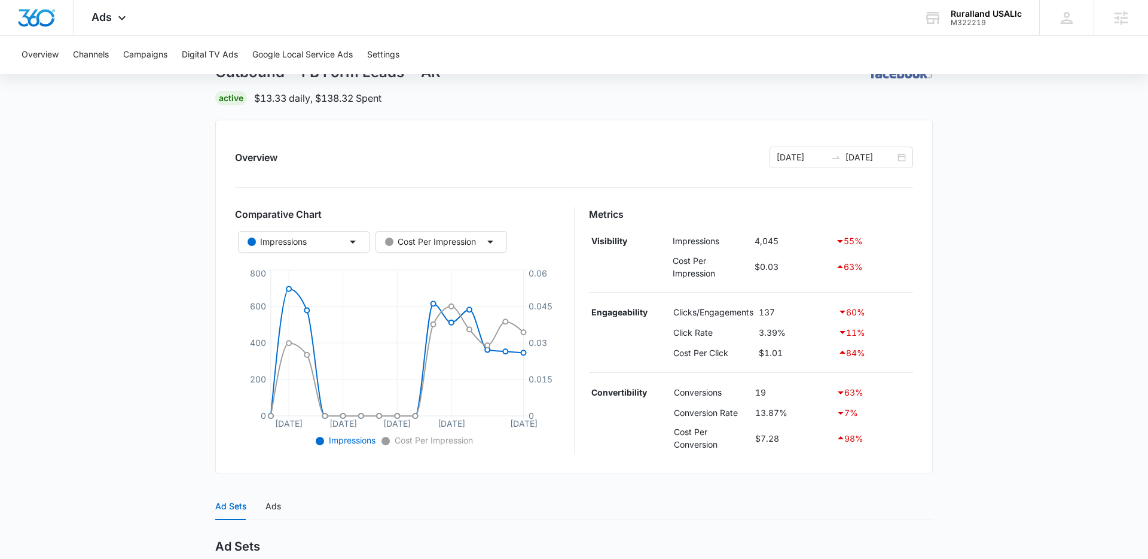
drag, startPoint x: 864, startPoint y: 237, endPoint x: 845, endPoint y: 242, distance: 20.3
click at [843, 240] on div "55 %" at bounding box center [873, 241] width 75 height 14
click at [856, 261] on div "63 %" at bounding box center [873, 267] width 75 height 14
click at [900, 159] on div "07/30/2025 08/13/2025" at bounding box center [842, 158] width 144 height 22
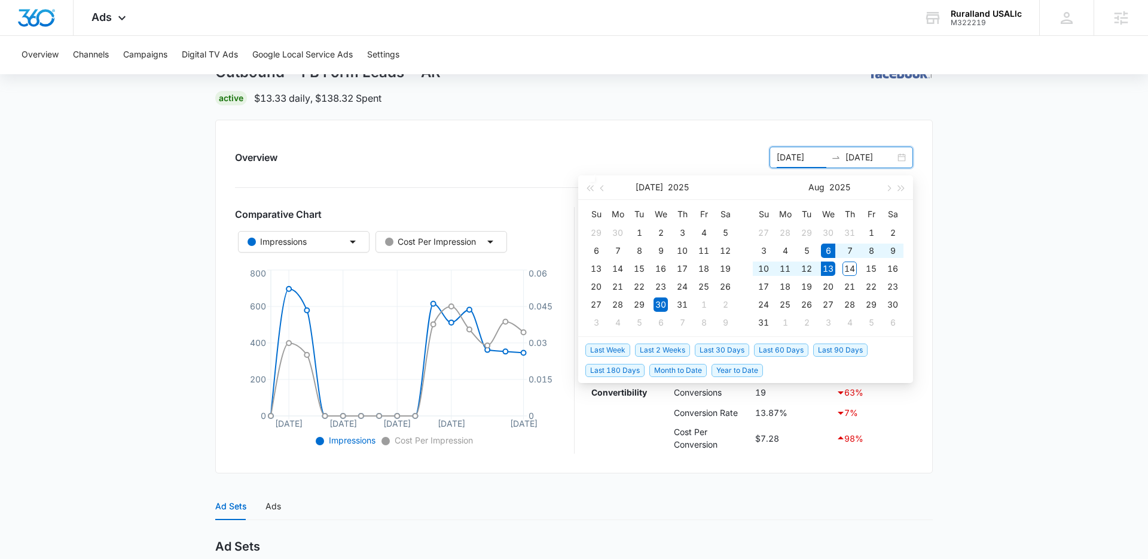
click at [607, 346] on span "Last Week" at bounding box center [608, 349] width 45 height 13
type input "08/06/2025"
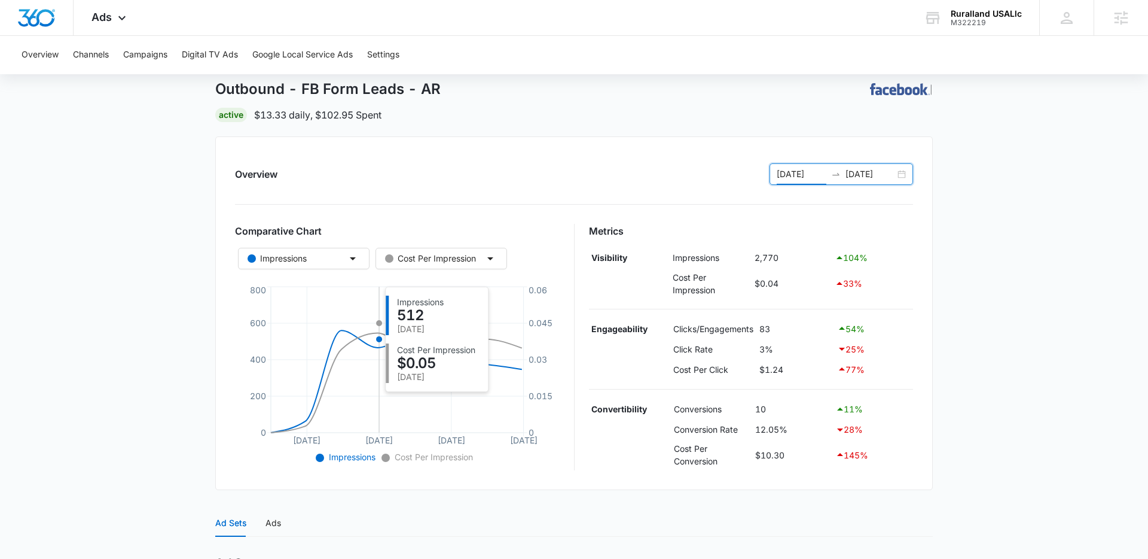
scroll to position [65, 0]
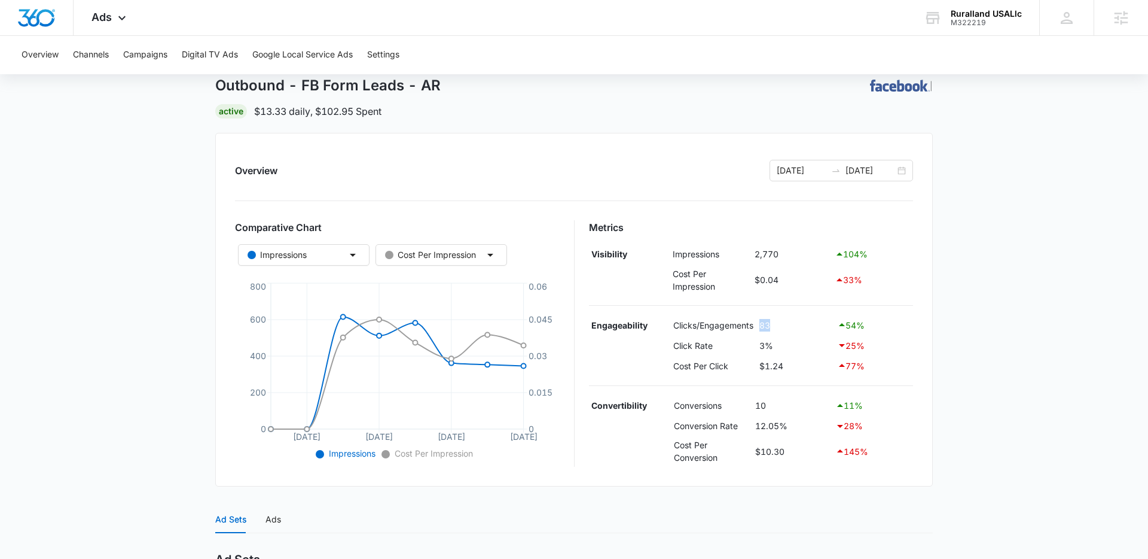
drag, startPoint x: 771, startPoint y: 325, endPoint x: 760, endPoint y: 325, distance: 10.8
click at [760, 325] on td "83" at bounding box center [796, 325] width 78 height 20
click at [1040, 342] on main "Outbound - FB Form Leads - AR | Active $13.33 daily , $102.95 Spent Overview 08…" at bounding box center [574, 432] width 1148 height 769
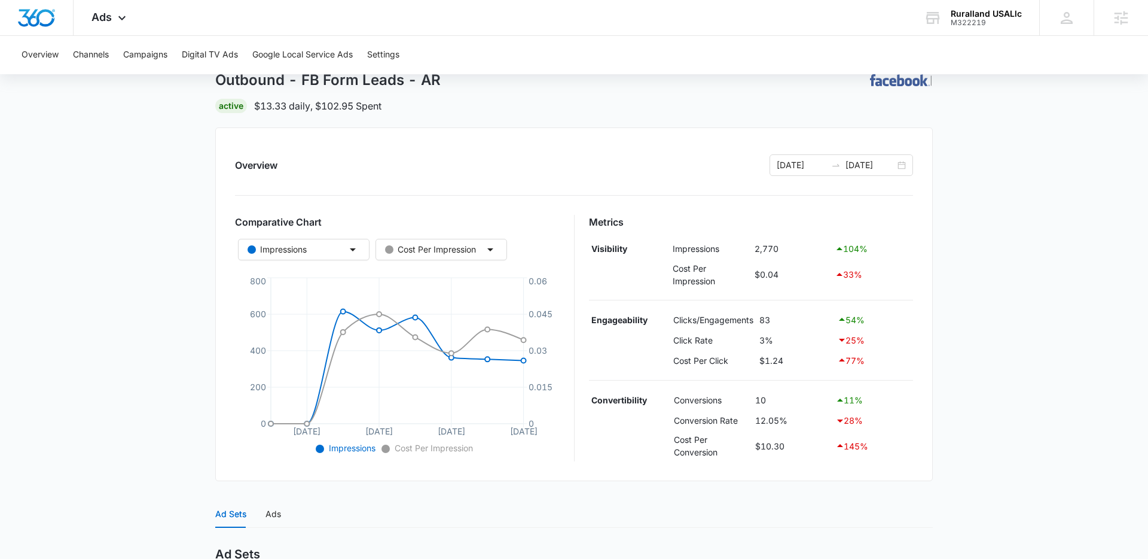
scroll to position [77, 0]
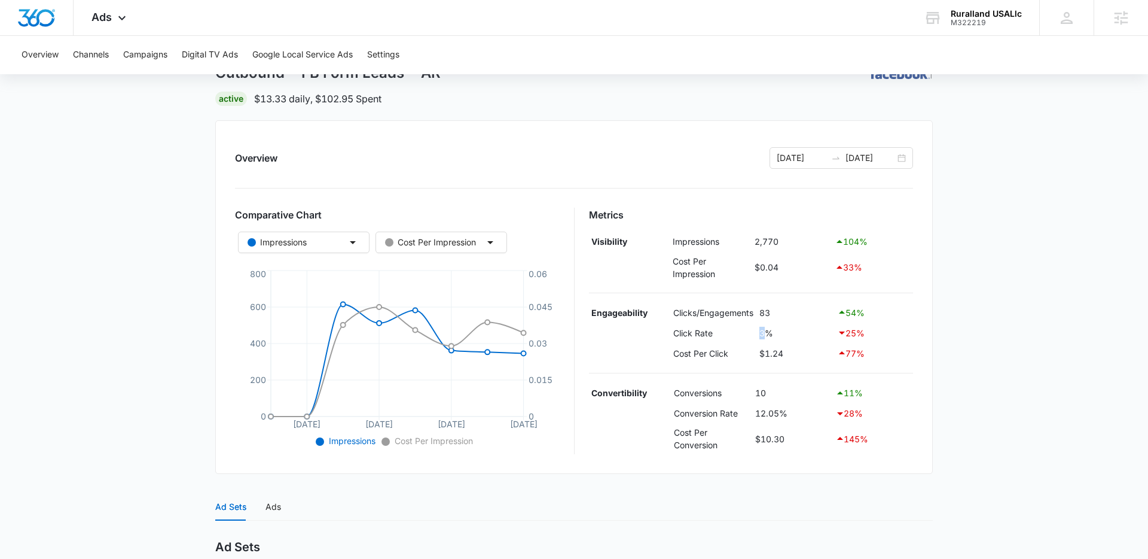
drag, startPoint x: 767, startPoint y: 334, endPoint x: 759, endPoint y: 334, distance: 7.8
click at [759, 334] on td "3%" at bounding box center [796, 332] width 78 height 20
click at [981, 336] on main "Outbound - FB Form Leads - AR | Active $13.33 daily , $102.95 Spent Overview 08…" at bounding box center [574, 419] width 1148 height 769
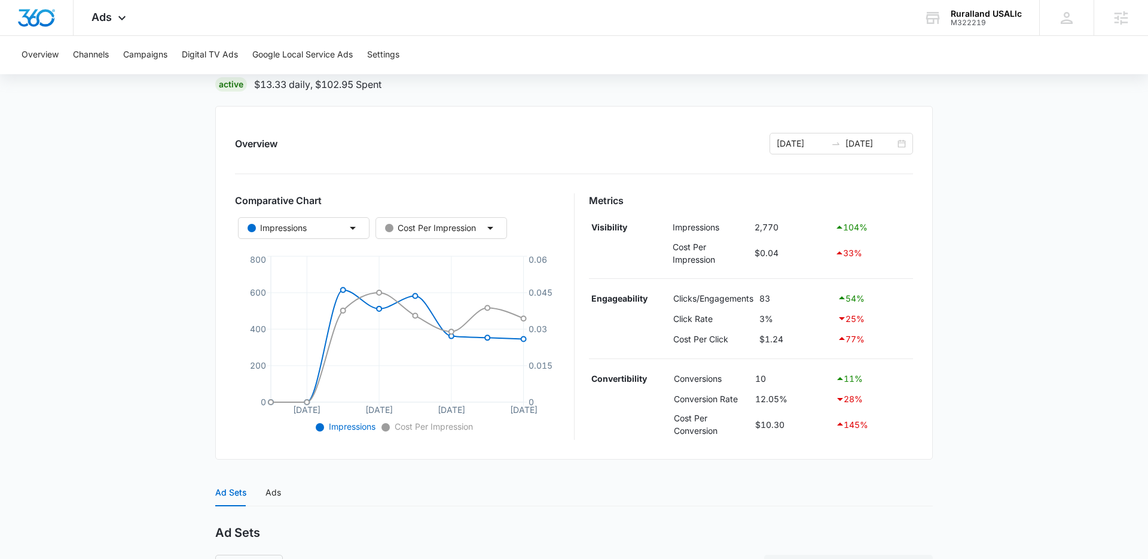
scroll to position [93, 0]
drag, startPoint x: 763, startPoint y: 383, endPoint x: 754, endPoint y: 379, distance: 9.6
click at [752, 382] on td "10" at bounding box center [792, 377] width 80 height 20
click at [755, 378] on td "10" at bounding box center [792, 377] width 80 height 20
click at [754, 377] on td "10" at bounding box center [792, 377] width 80 height 20
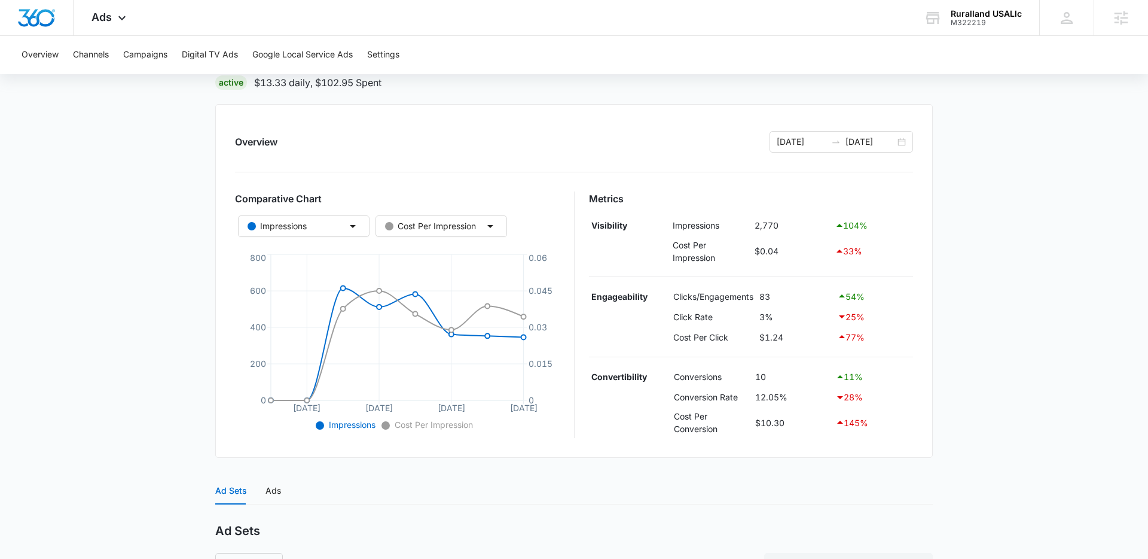
click at [996, 355] on main "Outbound - FB Form Leads - AR | Active $13.33 daily , $102.95 Spent Overview 08…" at bounding box center [574, 403] width 1148 height 769
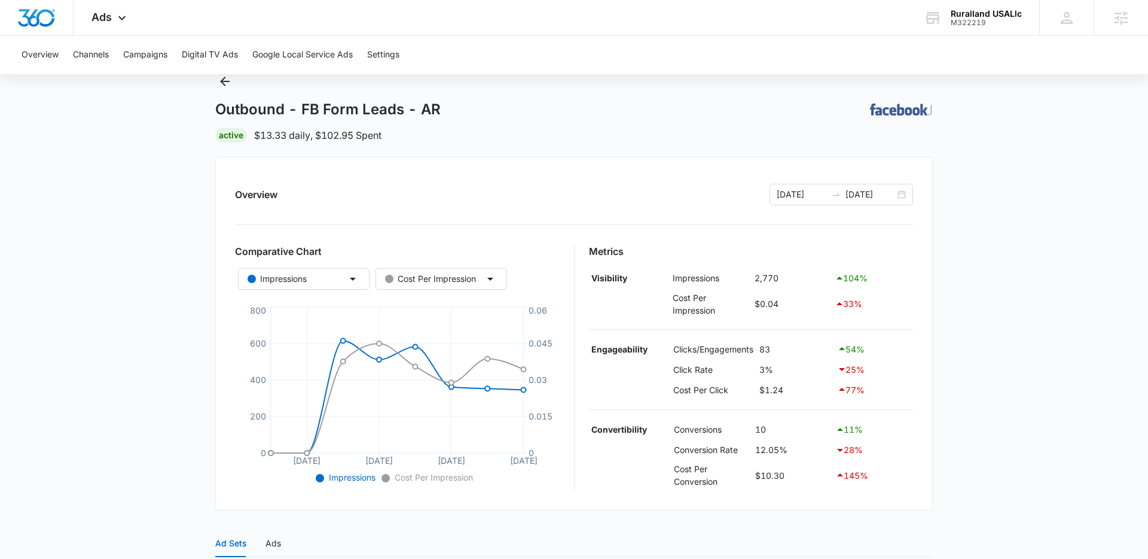
scroll to position [31, 0]
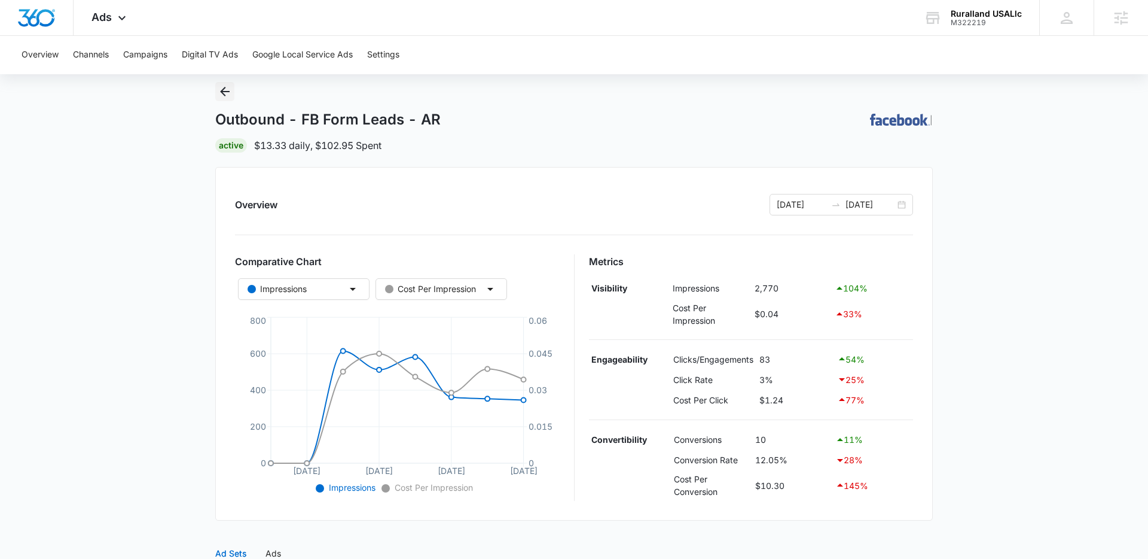
click at [227, 91] on icon "Back" at bounding box center [225, 92] width 10 height 10
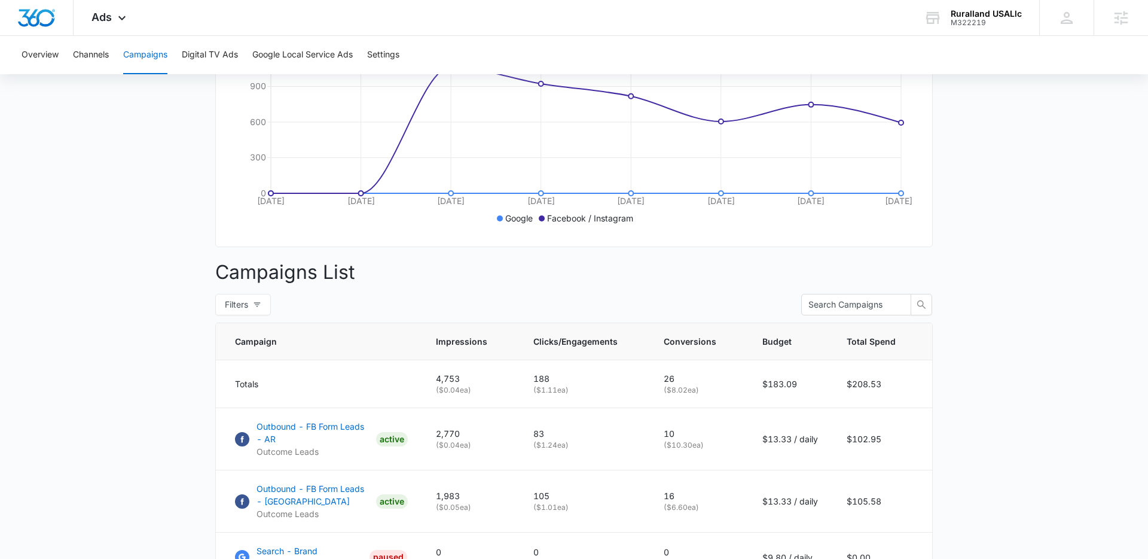
scroll to position [276, 0]
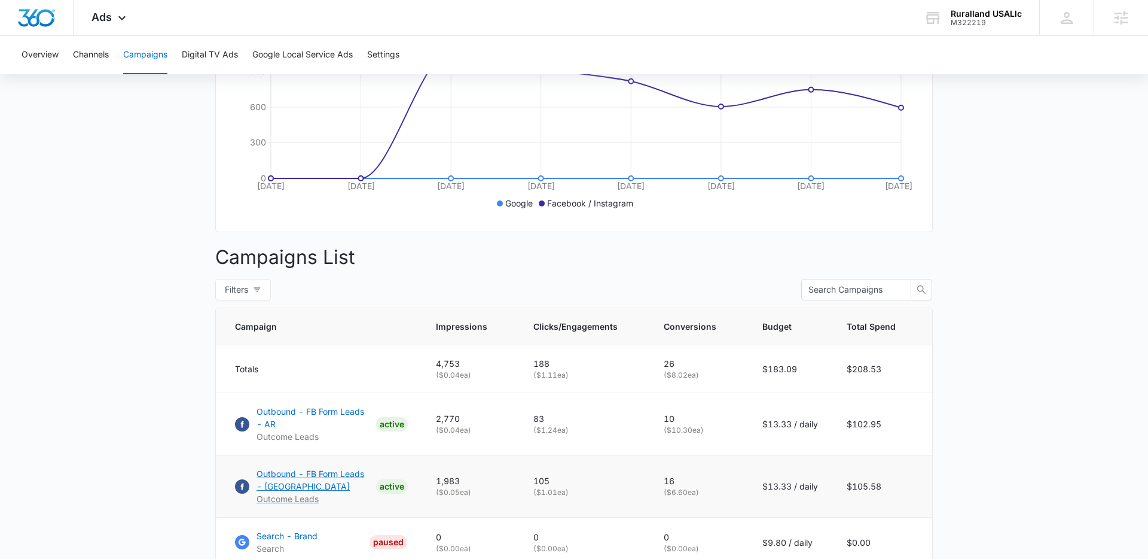
click at [295, 476] on p "Outbound - FB Form Leads - FL" at bounding box center [314, 479] width 115 height 25
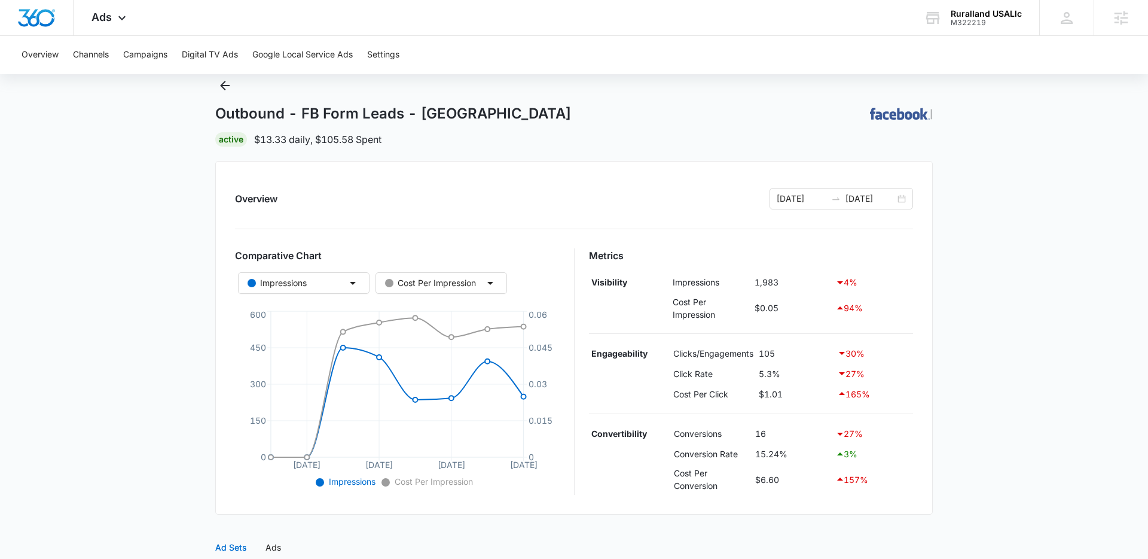
scroll to position [32, 0]
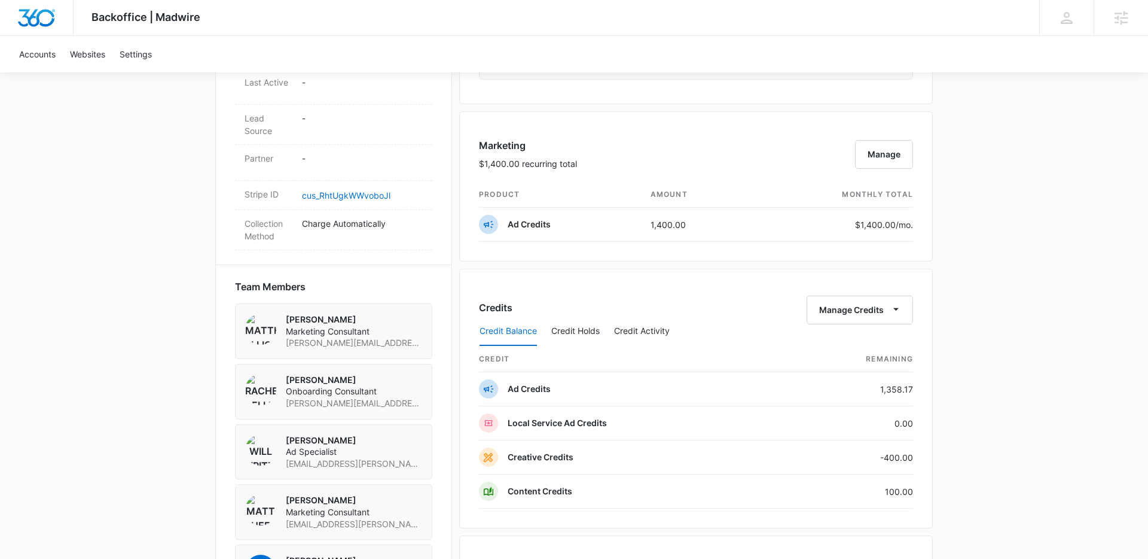
scroll to position [674, 0]
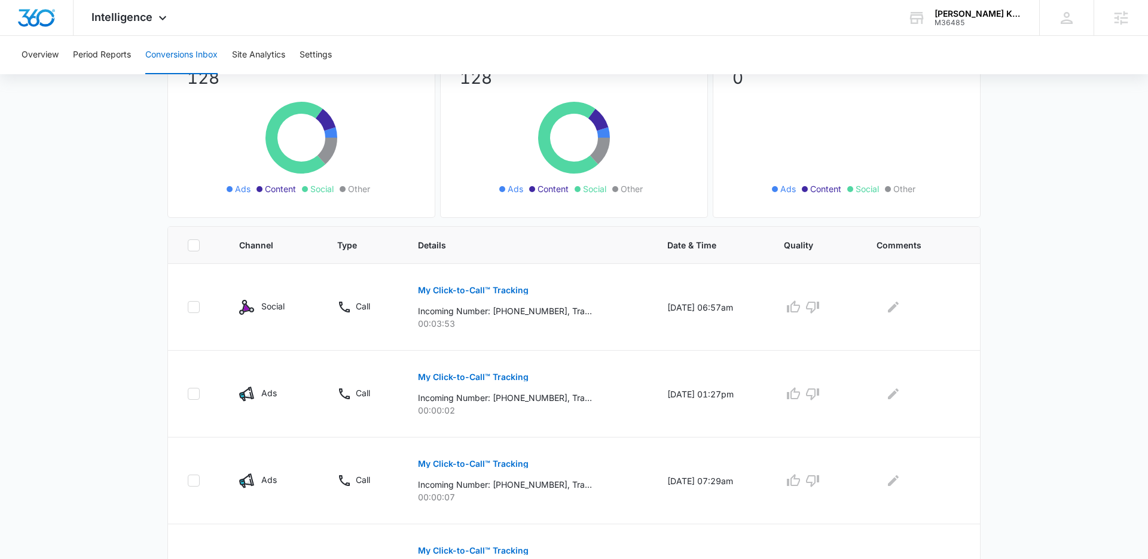
scroll to position [136, 0]
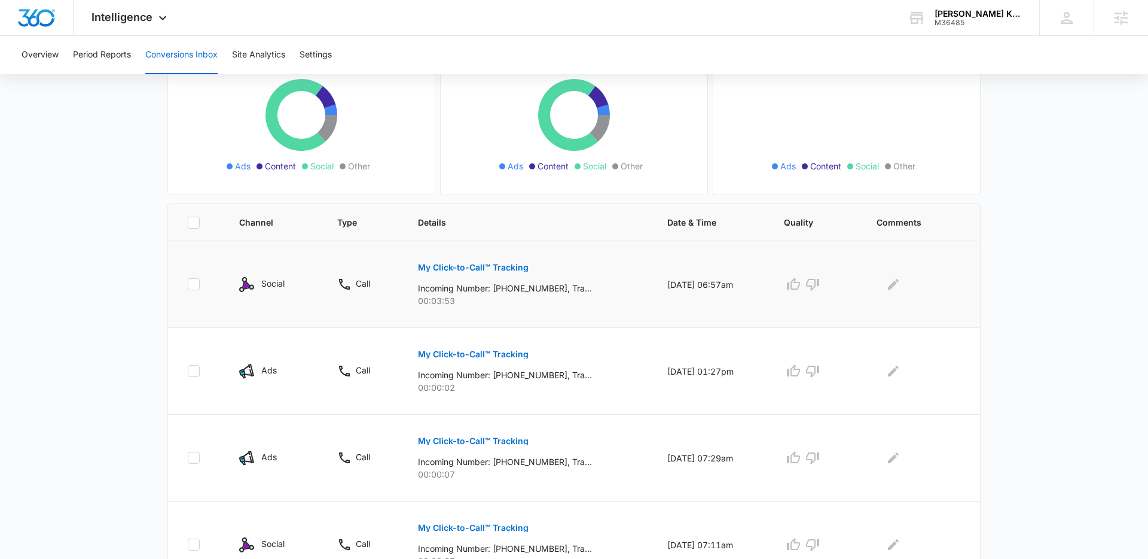
click at [443, 268] on p "My Click-to-Call™ Tracking" at bounding box center [473, 267] width 111 height 8
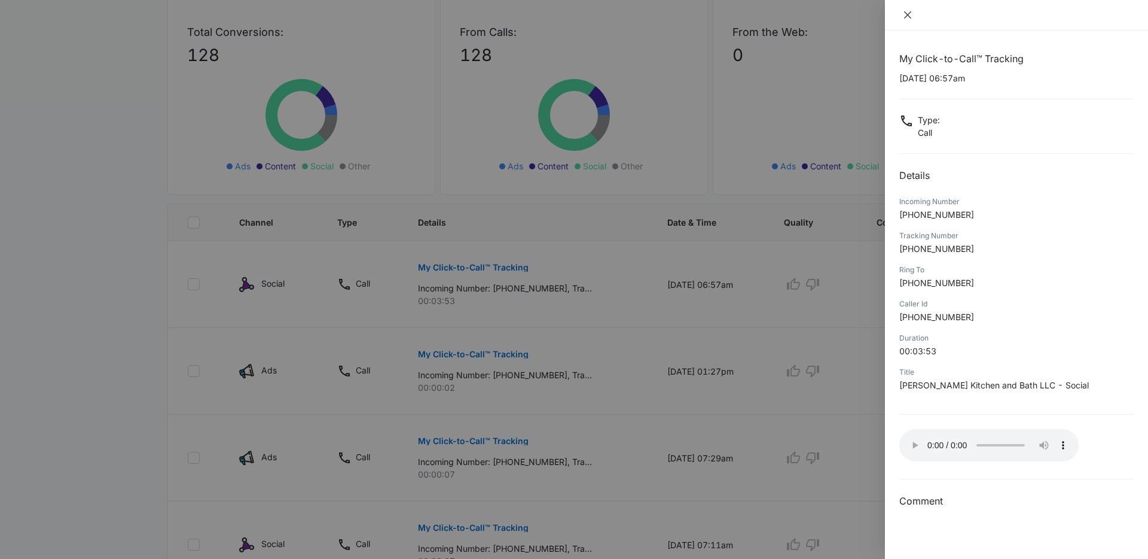
drag, startPoint x: 904, startPoint y: 13, endPoint x: 881, endPoint y: 74, distance: 64.8
click at [904, 13] on icon "close" at bounding box center [908, 15] width 10 height 10
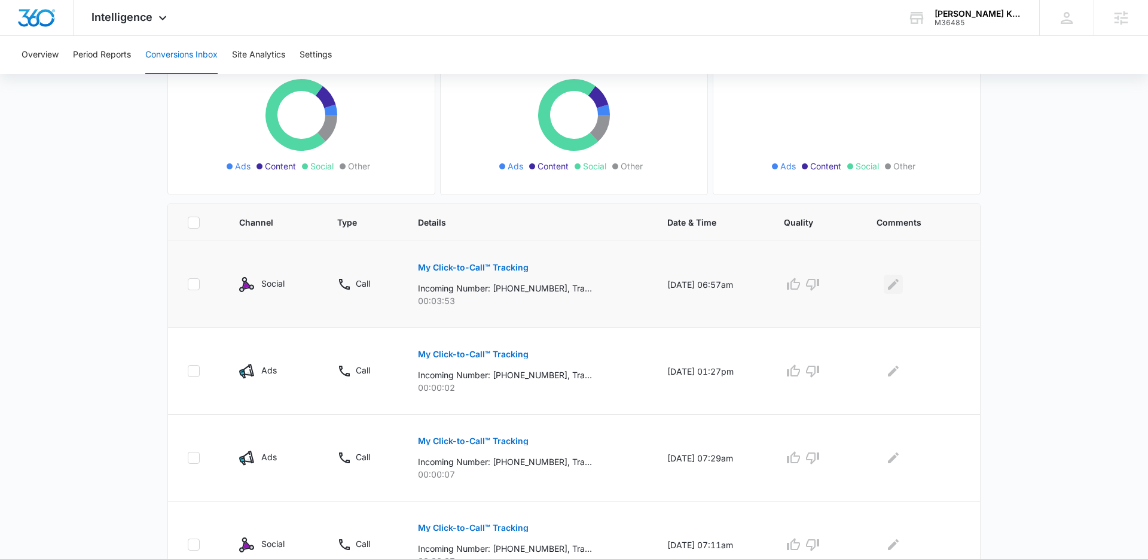
click at [895, 285] on icon "Edit Comments" at bounding box center [893, 284] width 14 height 14
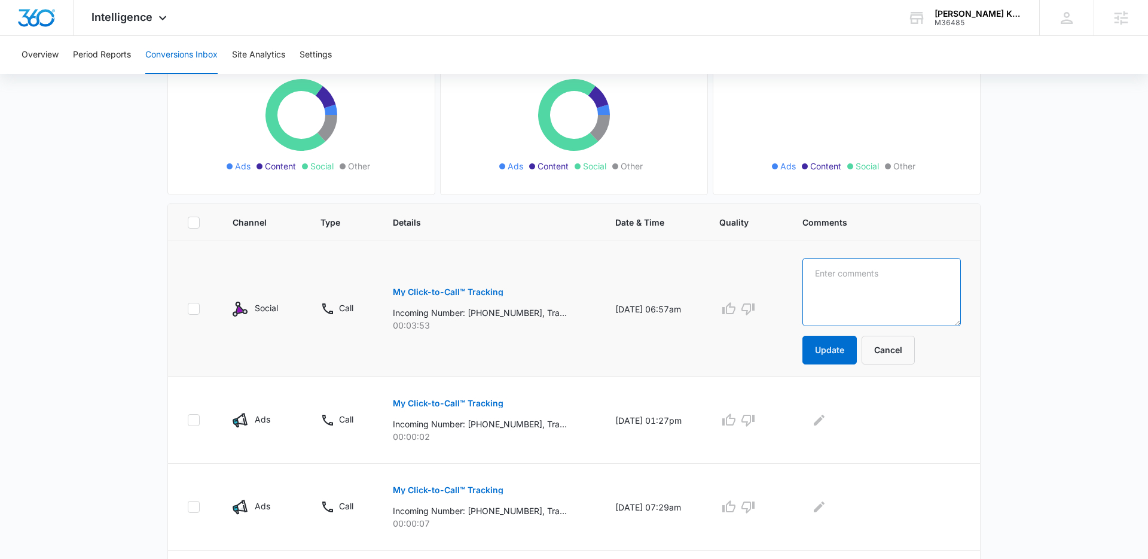
click at [888, 288] on textarea at bounding box center [882, 292] width 159 height 68
type textarea "Williamburg Remodel"
drag, startPoint x: 843, startPoint y: 345, endPoint x: 850, endPoint y: 343, distance: 6.8
click at [844, 345] on button "Update" at bounding box center [830, 350] width 54 height 29
click at [736, 309] on icon "button" at bounding box center [729, 308] width 13 height 12
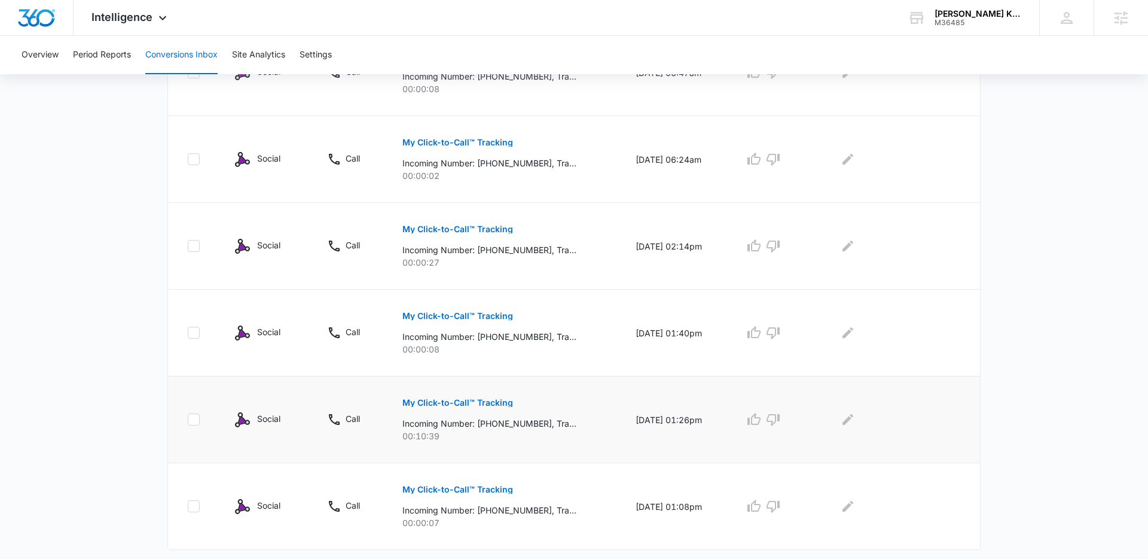
scroll to position [708, 0]
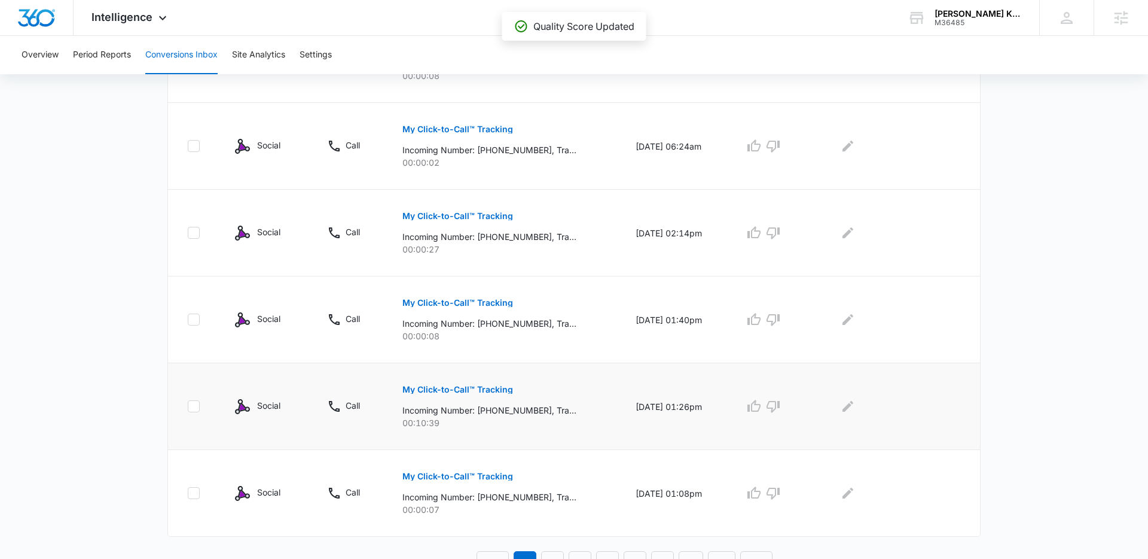
click at [480, 387] on p "My Click-to-Call™ Tracking" at bounding box center [458, 389] width 111 height 8
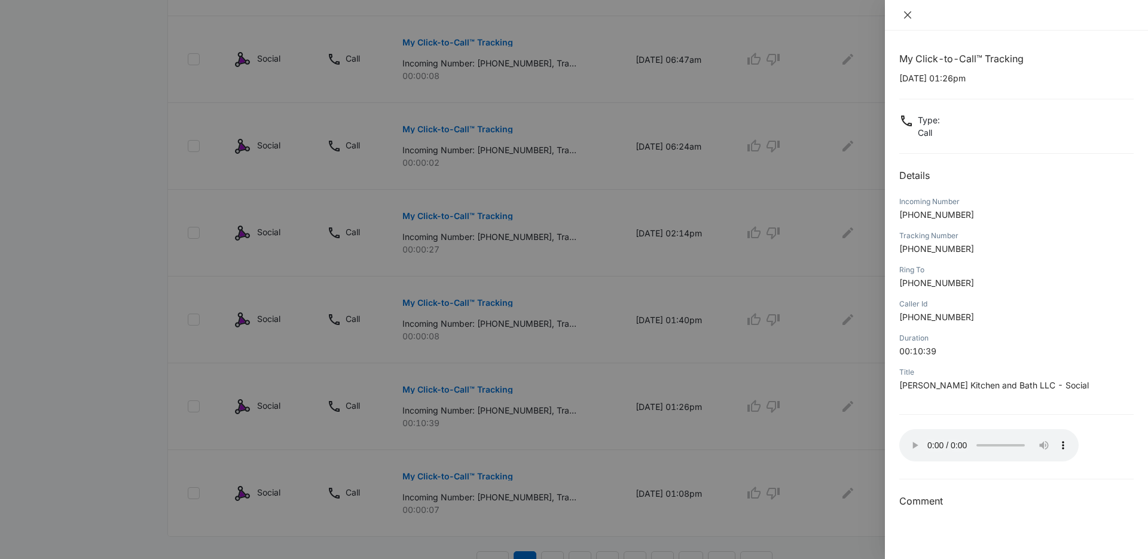
click at [906, 16] on icon "close" at bounding box center [907, 14] width 7 height 7
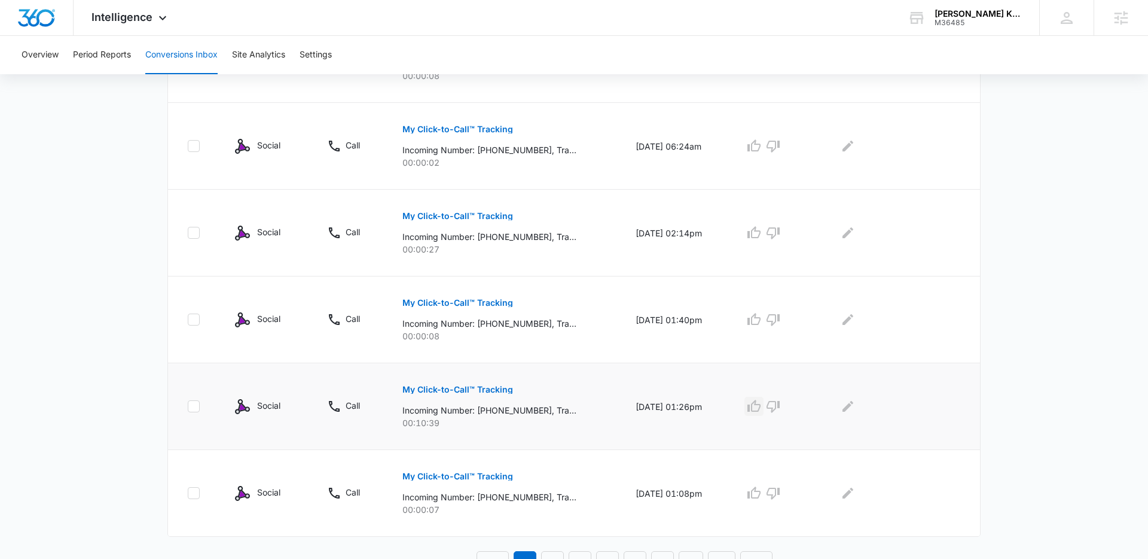
click at [756, 407] on icon "button" at bounding box center [754, 406] width 13 height 12
click at [848, 410] on icon "Edit Comments" at bounding box center [848, 406] width 11 height 11
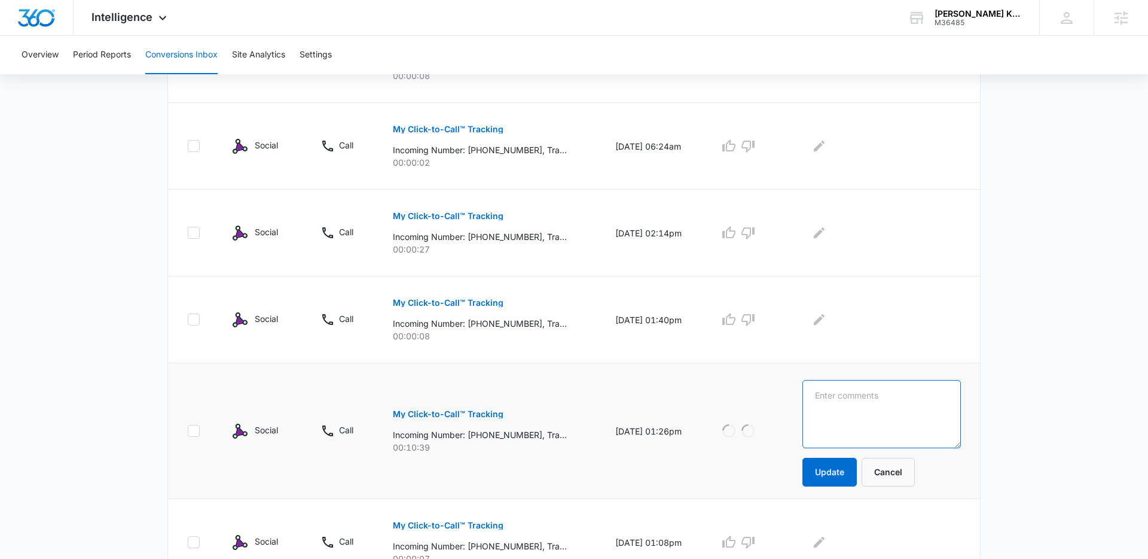
click at [883, 410] on textarea at bounding box center [882, 414] width 159 height 68
type textarea "Bill Unger proposal follow up."
click at [846, 476] on button "Update" at bounding box center [830, 472] width 54 height 29
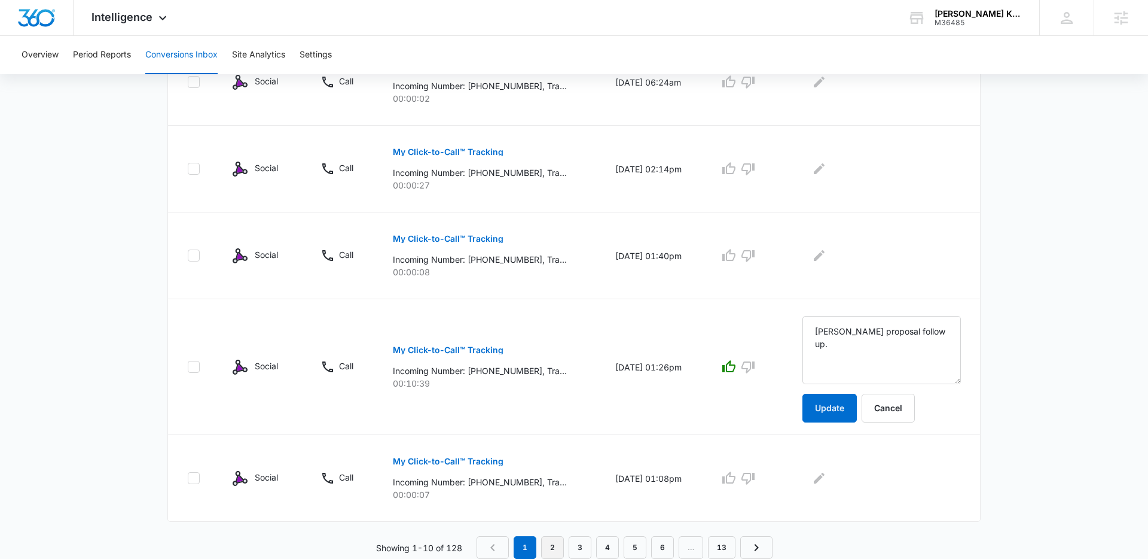
scroll to position [723, 0]
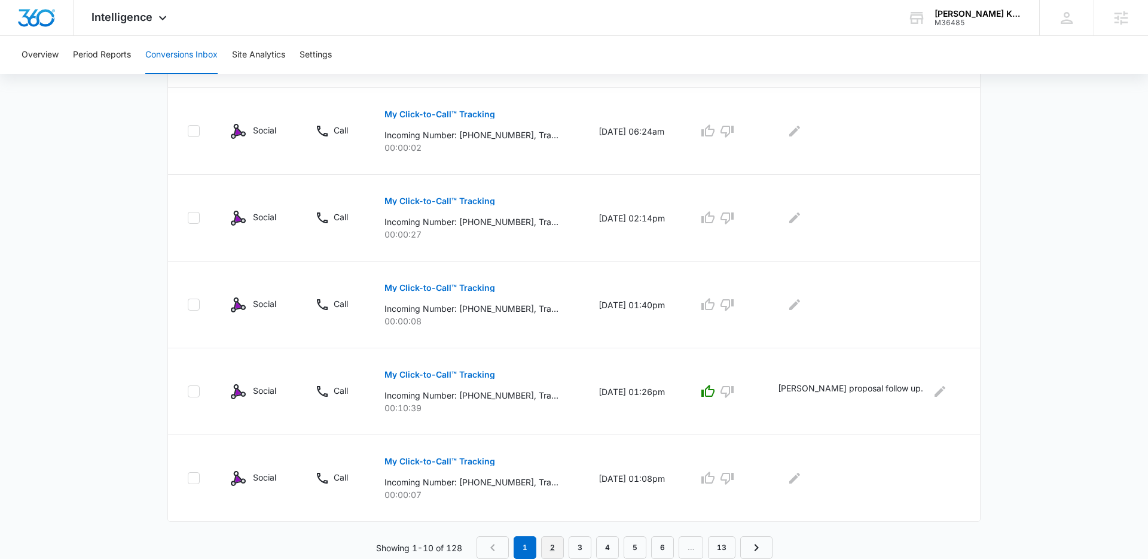
click at [552, 543] on link "2" at bounding box center [552, 547] width 23 height 23
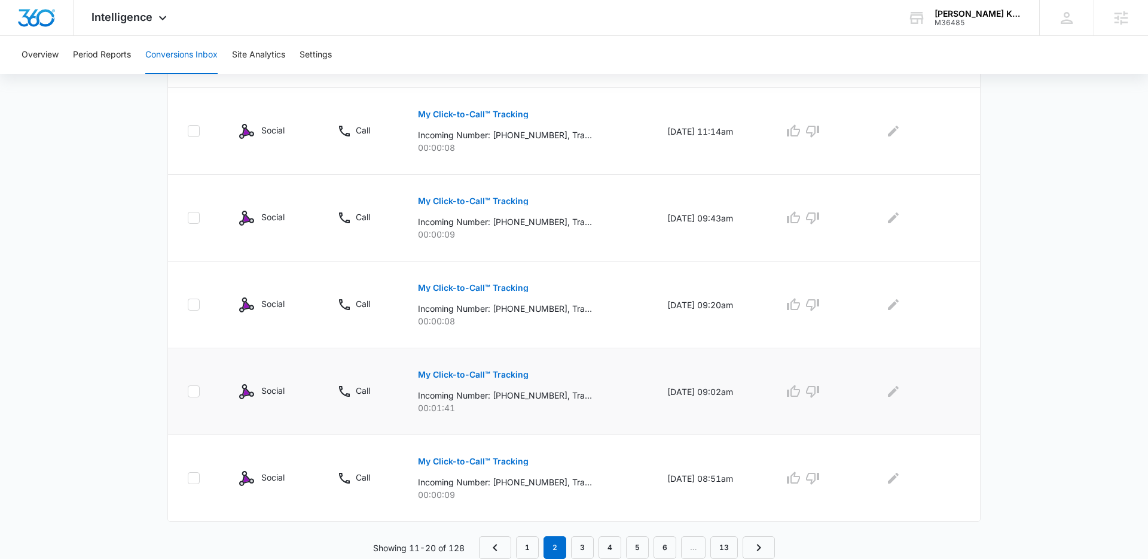
click at [462, 375] on p "My Click-to-Call™ Tracking" at bounding box center [473, 374] width 111 height 8
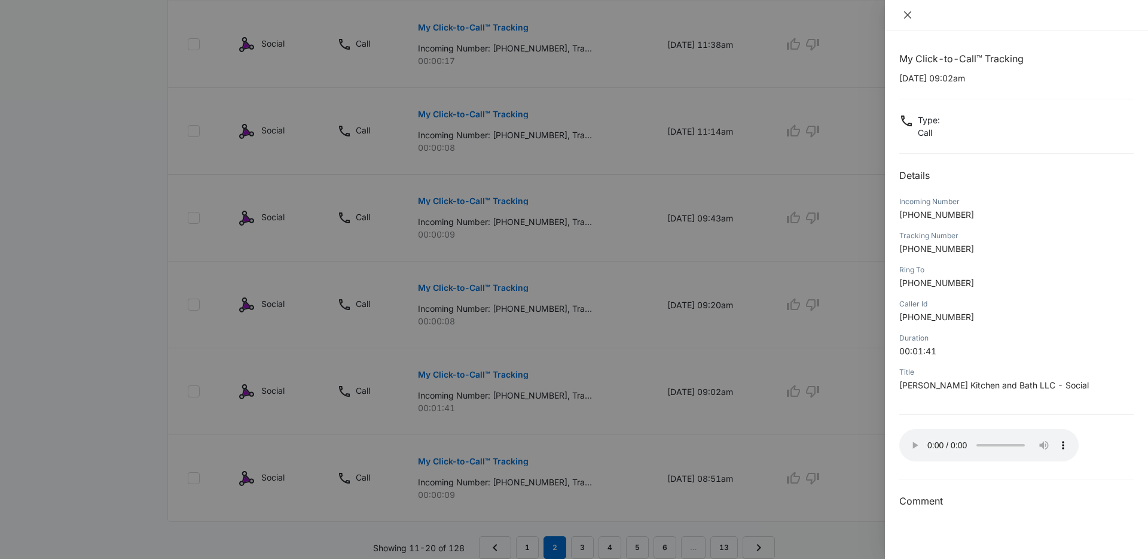
click at [907, 16] on icon "close" at bounding box center [908, 15] width 10 height 10
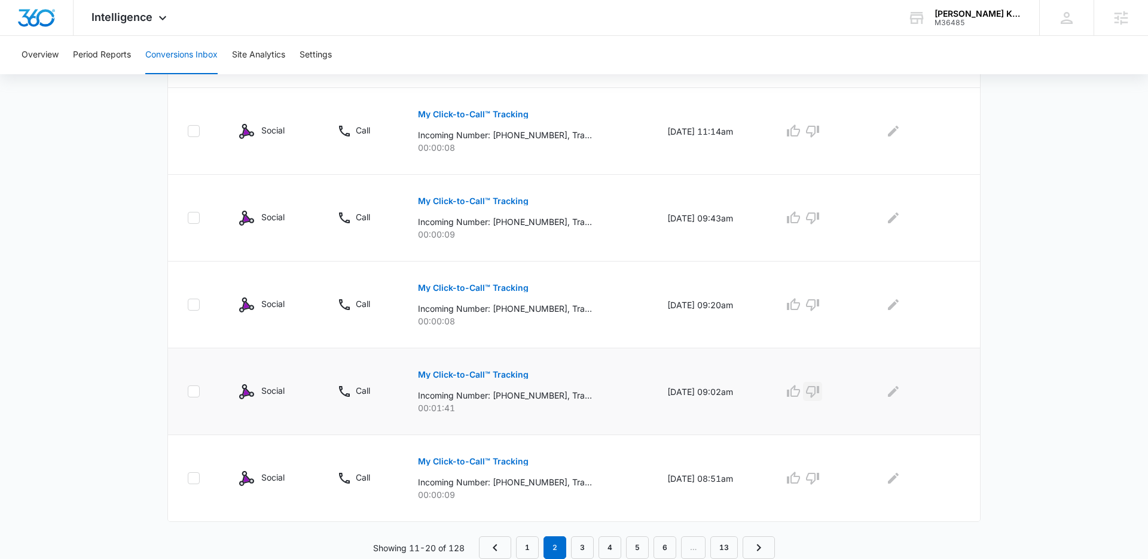
click at [819, 393] on icon "button" at bounding box center [812, 392] width 13 height 12
click at [899, 393] on icon "Edit Comments" at bounding box center [893, 391] width 14 height 14
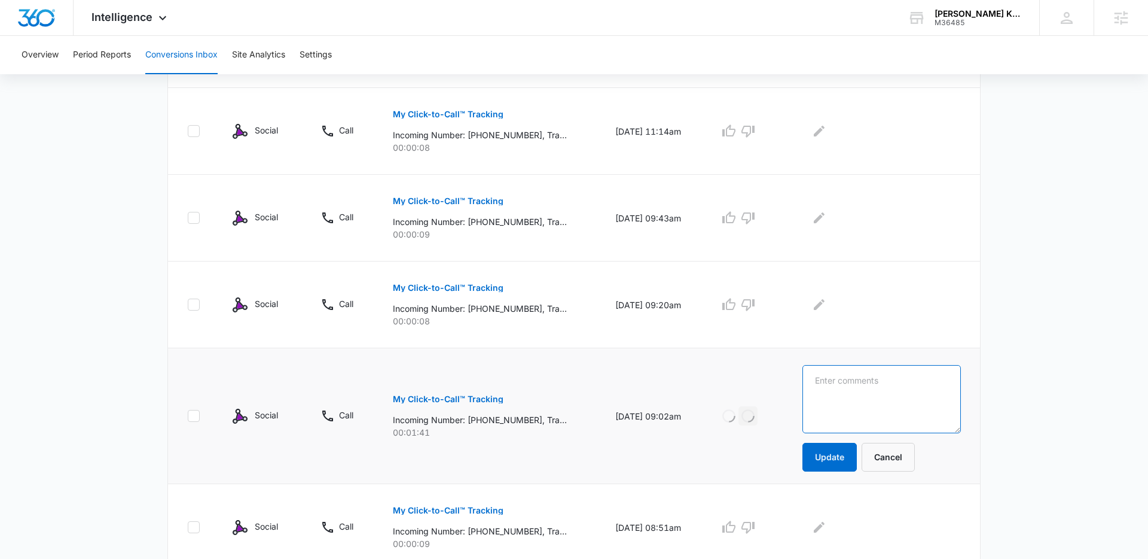
click at [892, 392] on textarea at bounding box center [882, 399] width 159 height 68
type textarea "Solicitation"
click at [851, 448] on button "Update" at bounding box center [830, 457] width 54 height 29
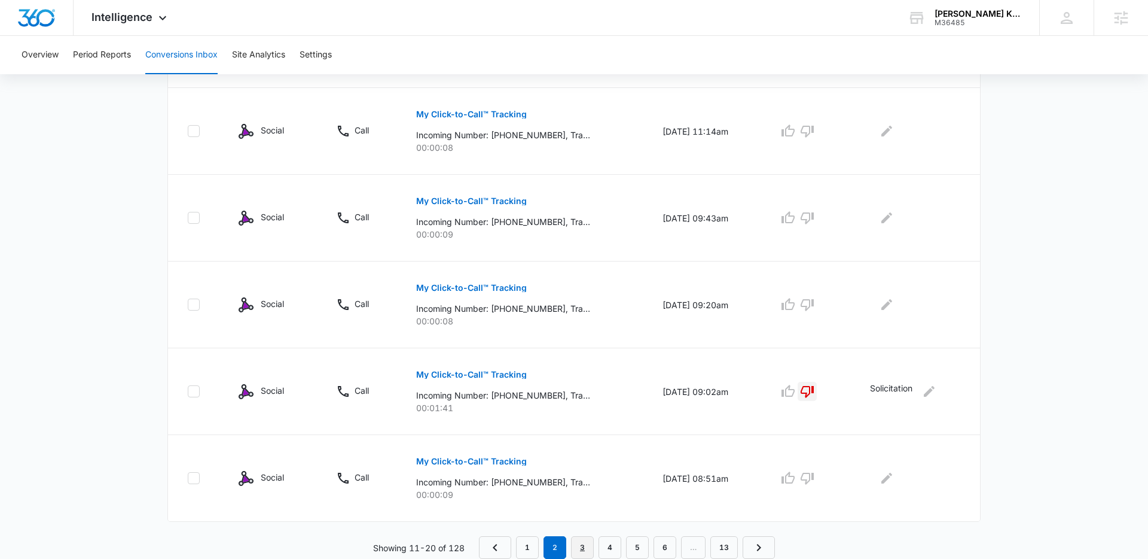
click at [584, 547] on link "3" at bounding box center [582, 547] width 23 height 23
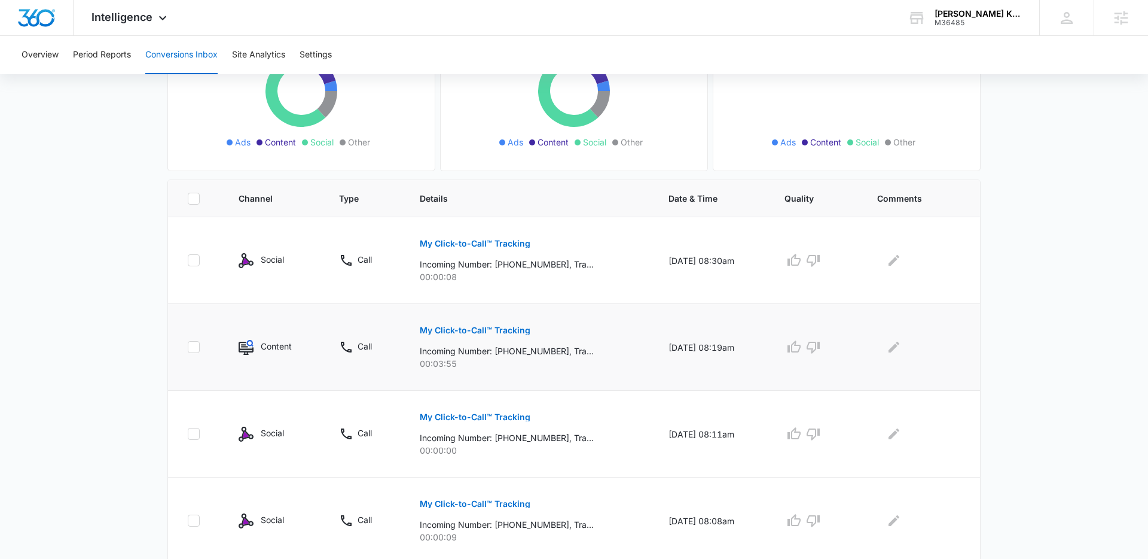
scroll to position [160, 0]
click at [489, 328] on p "My Click-to-Call™ Tracking" at bounding box center [475, 329] width 111 height 8
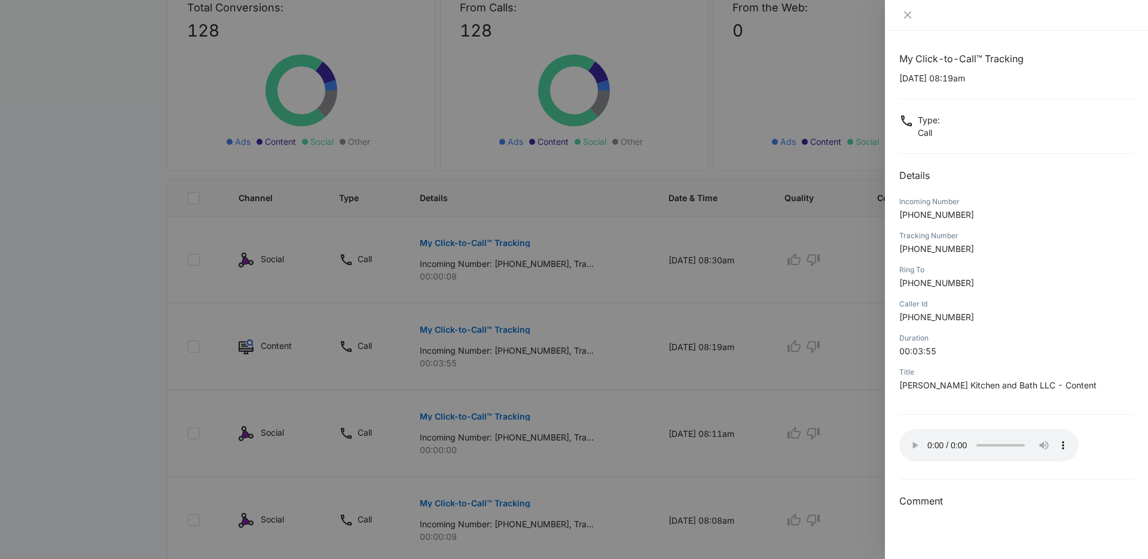
click at [947, 33] on div "My Click-to-Call™ Tracking 08/12/2025 at 08:19am Type : Call Details Incoming N…" at bounding box center [1016, 295] width 263 height 528
click at [910, 17] on icon "close" at bounding box center [908, 15] width 10 height 10
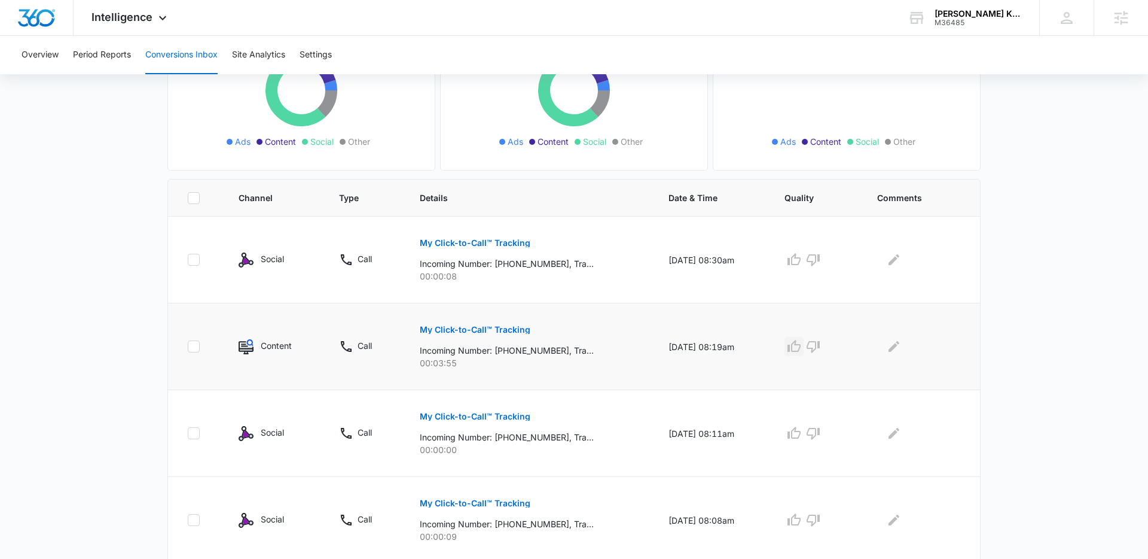
drag, startPoint x: 805, startPoint y: 351, endPoint x: 826, endPoint y: 350, distance: 21.6
click at [801, 350] on icon "button" at bounding box center [794, 346] width 13 height 12
click at [898, 350] on icon "Edit Comments" at bounding box center [894, 346] width 14 height 14
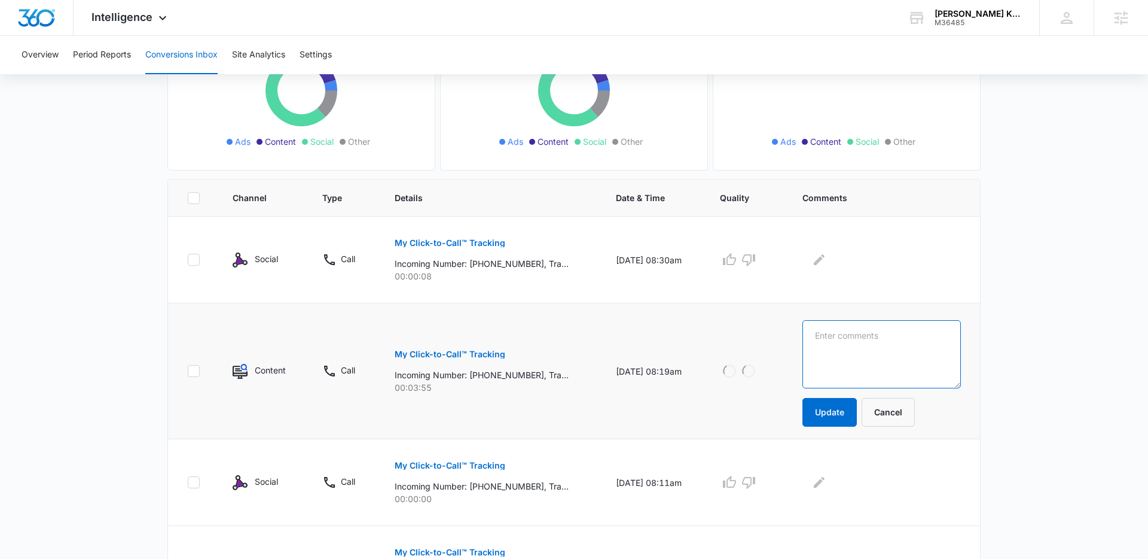
click at [901, 347] on textarea at bounding box center [882, 354] width 159 height 68
type textarea "Ted Castillo - former customer"
click at [842, 412] on button "Update" at bounding box center [830, 412] width 54 height 29
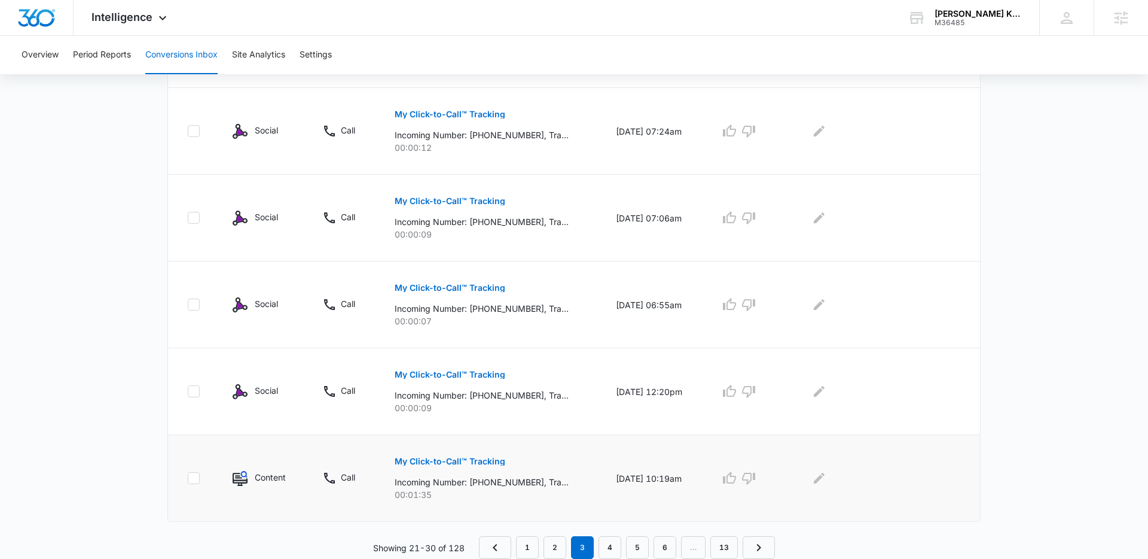
scroll to position [723, 0]
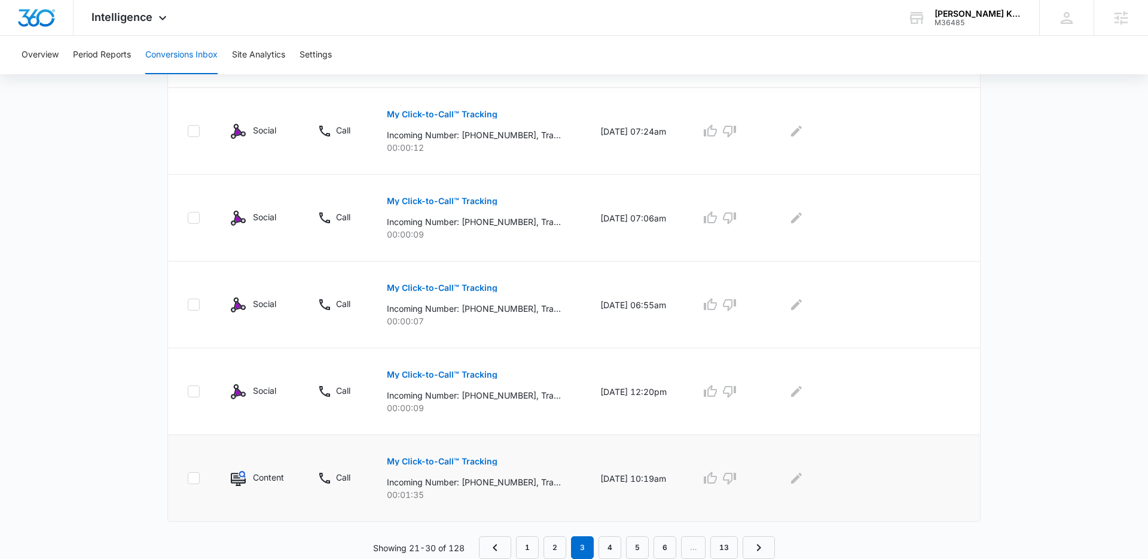
click at [477, 461] on p "My Click-to-Call™ Tracking" at bounding box center [442, 461] width 111 height 8
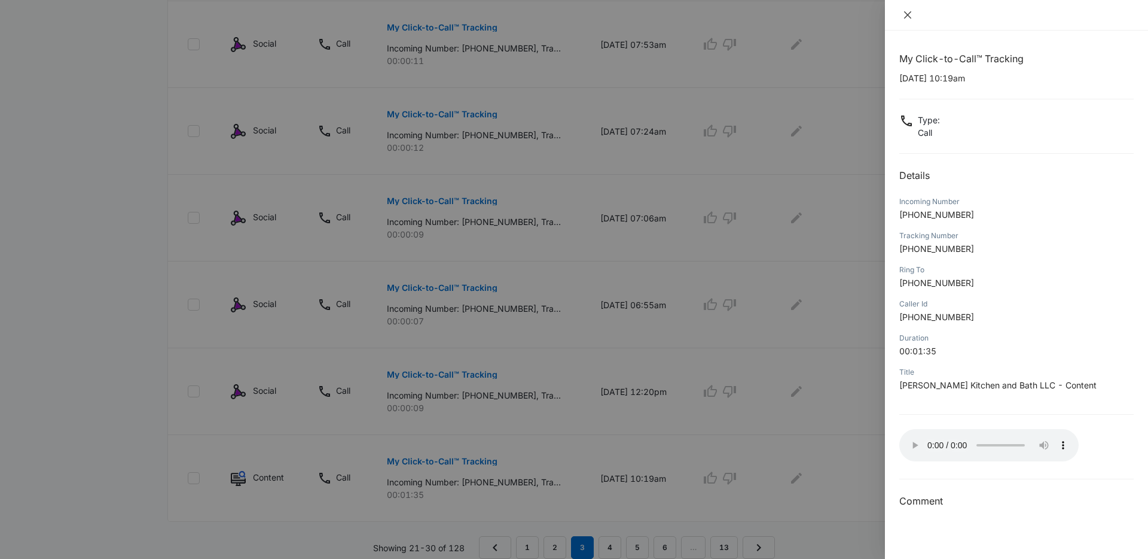
click at [907, 16] on icon "close" at bounding box center [908, 15] width 10 height 10
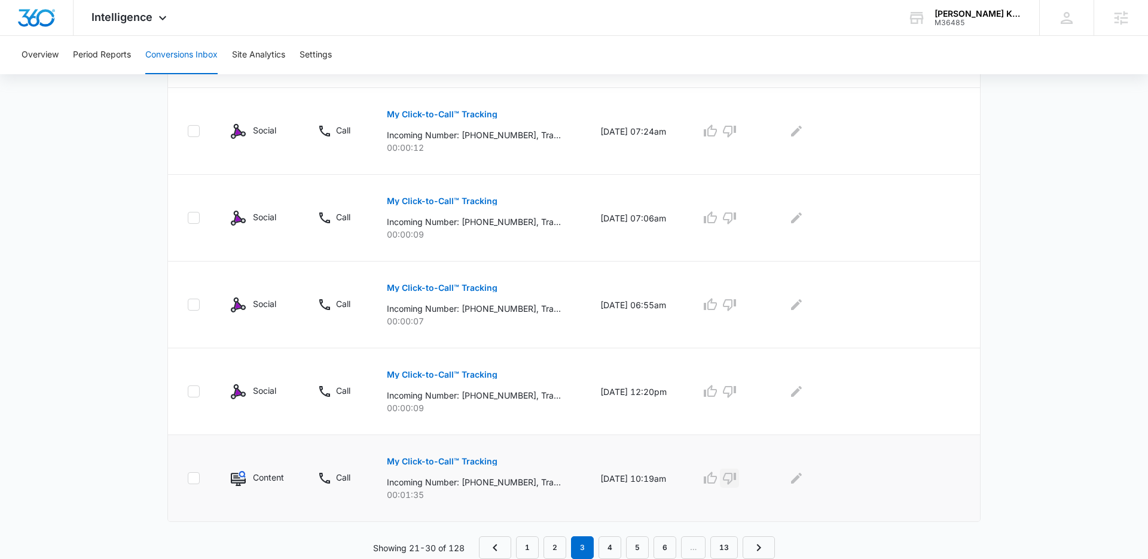
click at [736, 481] on icon "button" at bounding box center [729, 479] width 13 height 12
click at [804, 482] on icon "Edit Comments" at bounding box center [797, 478] width 14 height 14
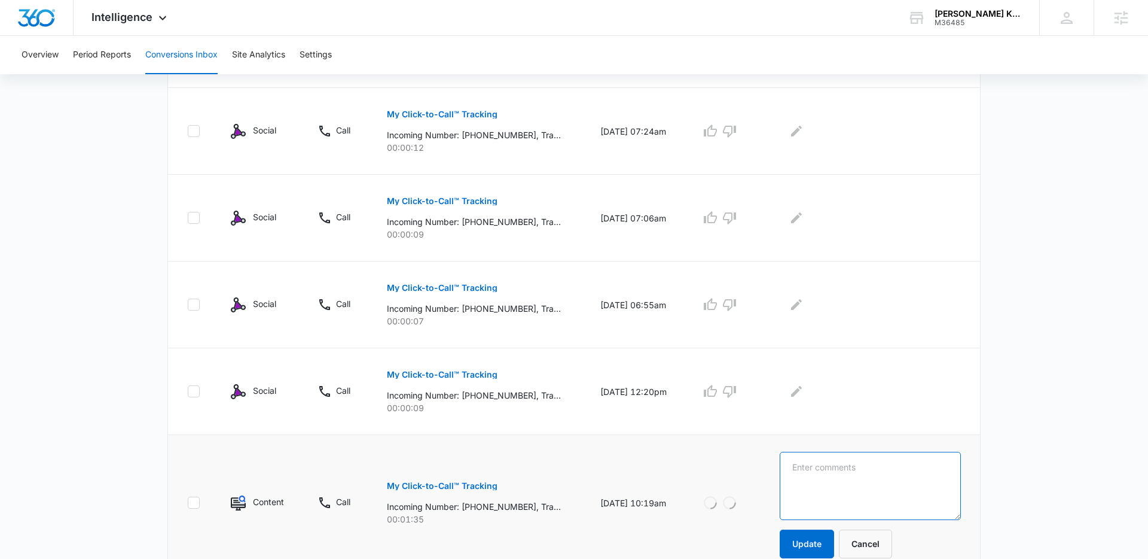
click at [839, 480] on textarea at bounding box center [870, 486] width 181 height 68
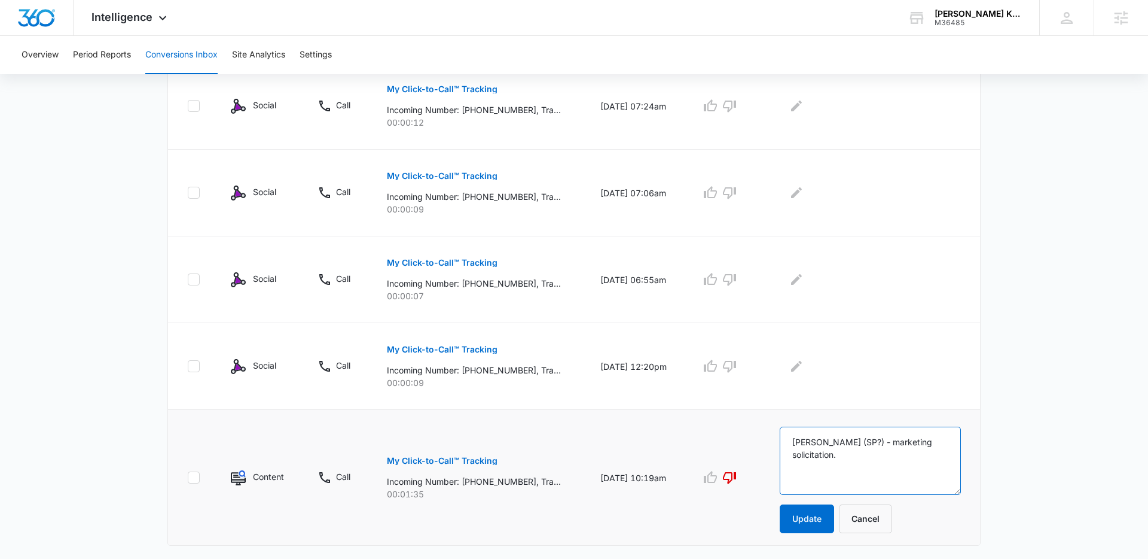
scroll to position [752, 0]
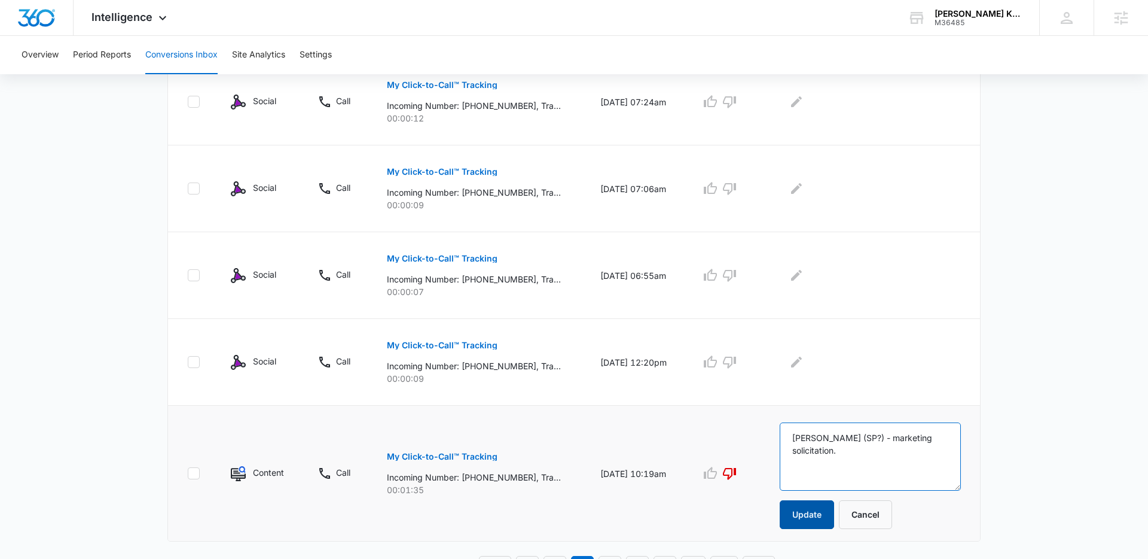
type textarea "Andrew Phillips (SP?) - marketing solicitation."
click at [834, 510] on button "Update" at bounding box center [807, 514] width 54 height 29
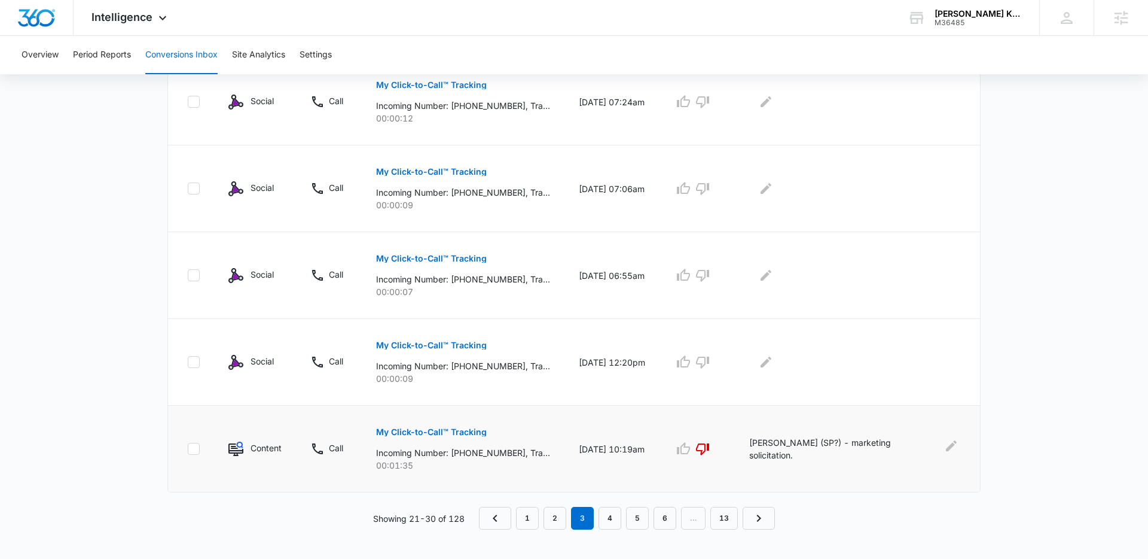
scroll to position [723, 0]
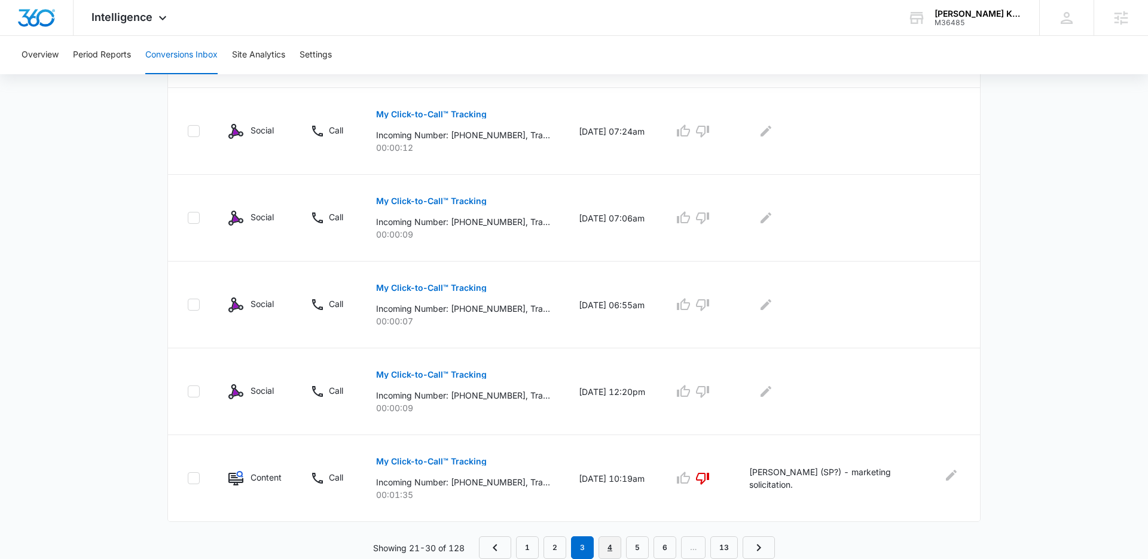
click at [613, 540] on link "4" at bounding box center [610, 547] width 23 height 23
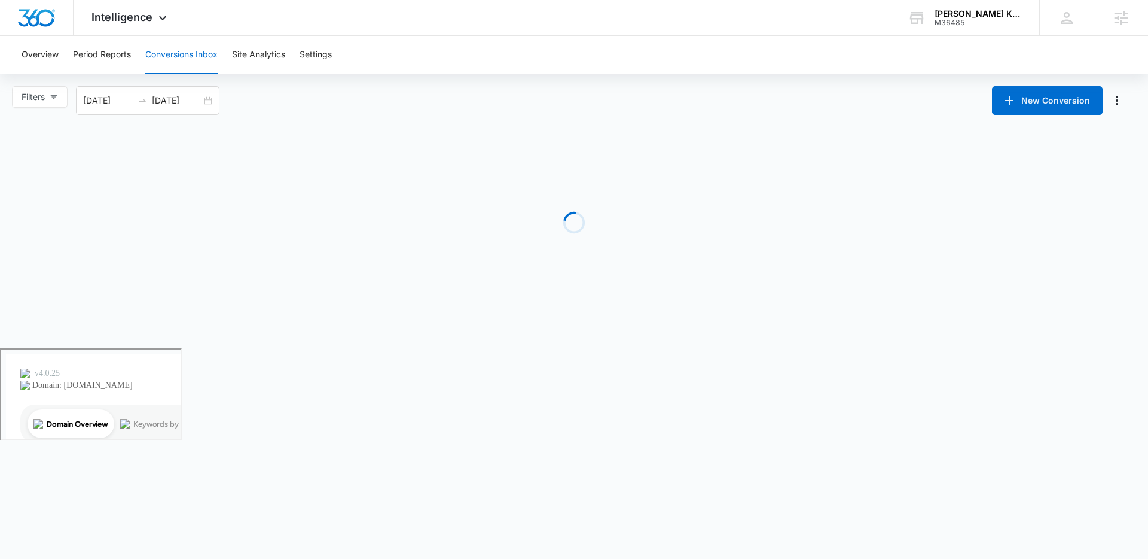
scroll to position [0, 0]
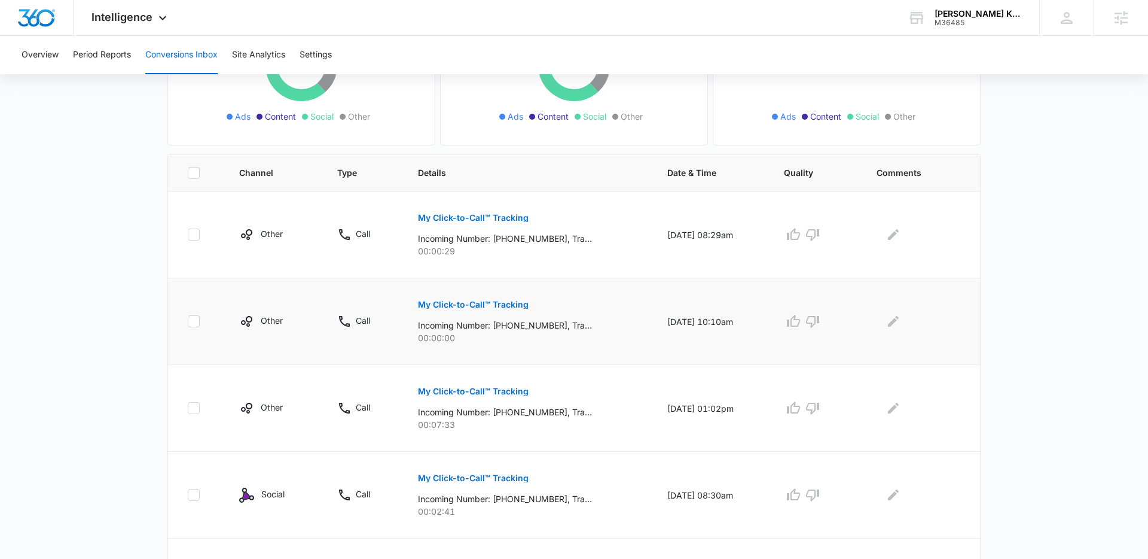
scroll to position [238, 0]
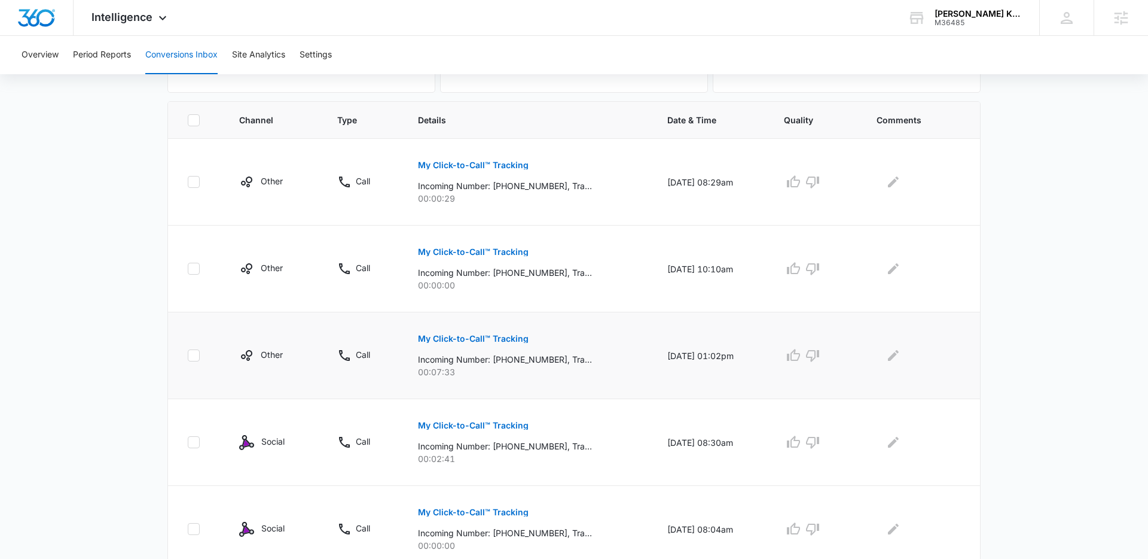
click at [467, 336] on p "My Click-to-Call™ Tracking" at bounding box center [473, 338] width 111 height 8
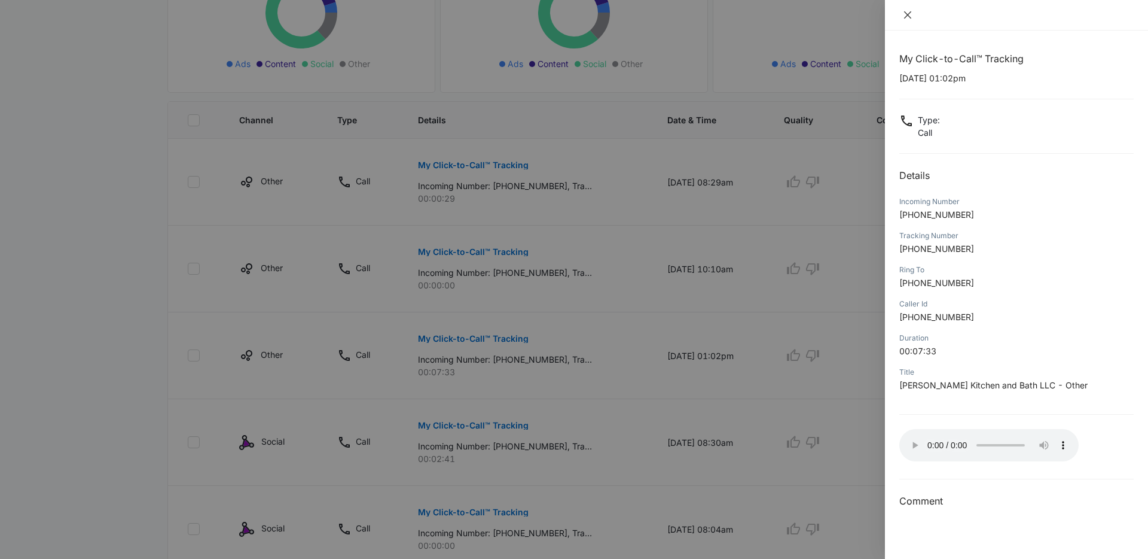
click at [907, 15] on icon "close" at bounding box center [907, 14] width 7 height 7
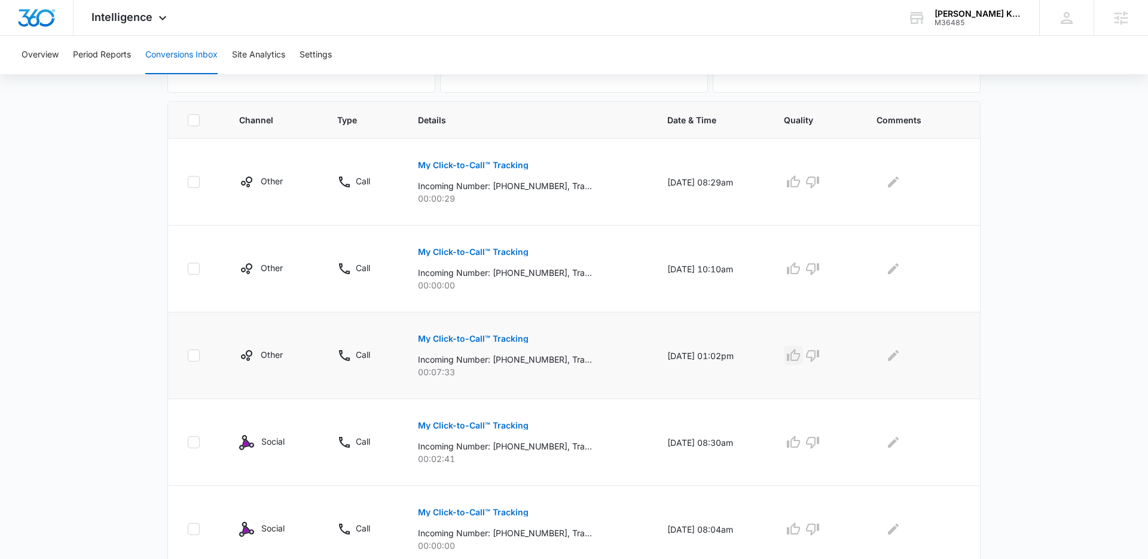
click at [801, 357] on icon "button" at bounding box center [794, 355] width 14 height 14
click at [894, 355] on icon "Edit Comments" at bounding box center [893, 355] width 14 height 14
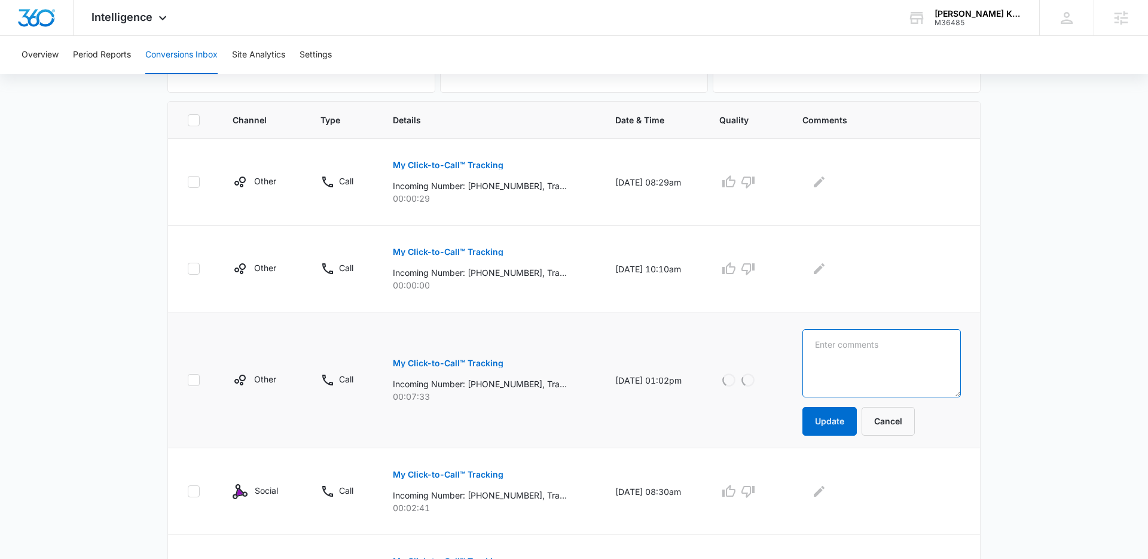
click at [894, 356] on textarea at bounding box center [882, 363] width 159 height 68
type textarea "Kitchen Reno inquiry - Casey."
click at [845, 415] on button "Update" at bounding box center [830, 421] width 54 height 29
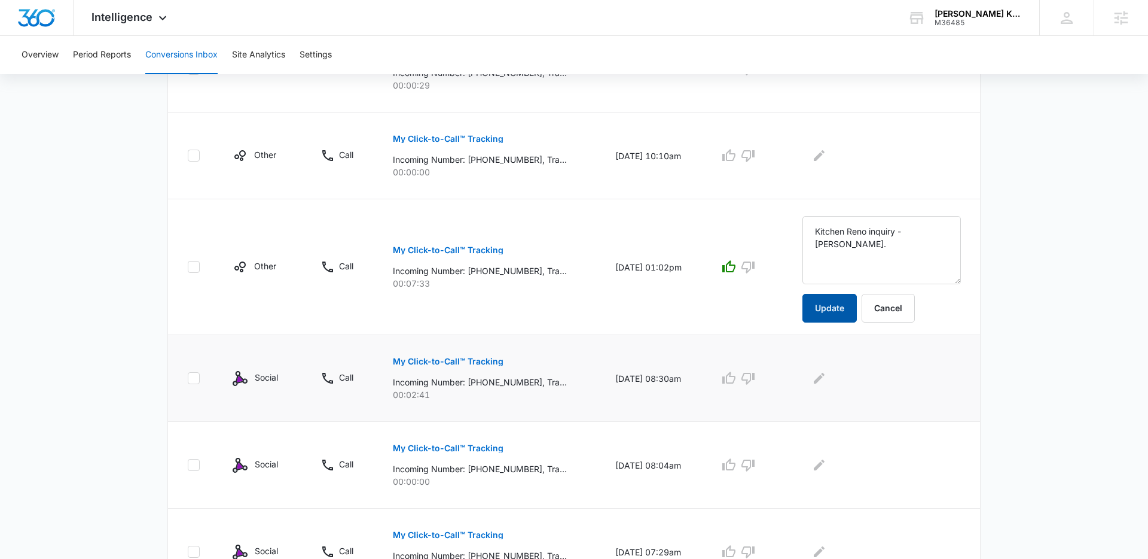
scroll to position [352, 0]
click at [461, 365] on button "My Click-to-Call™ Tracking" at bounding box center [448, 360] width 111 height 29
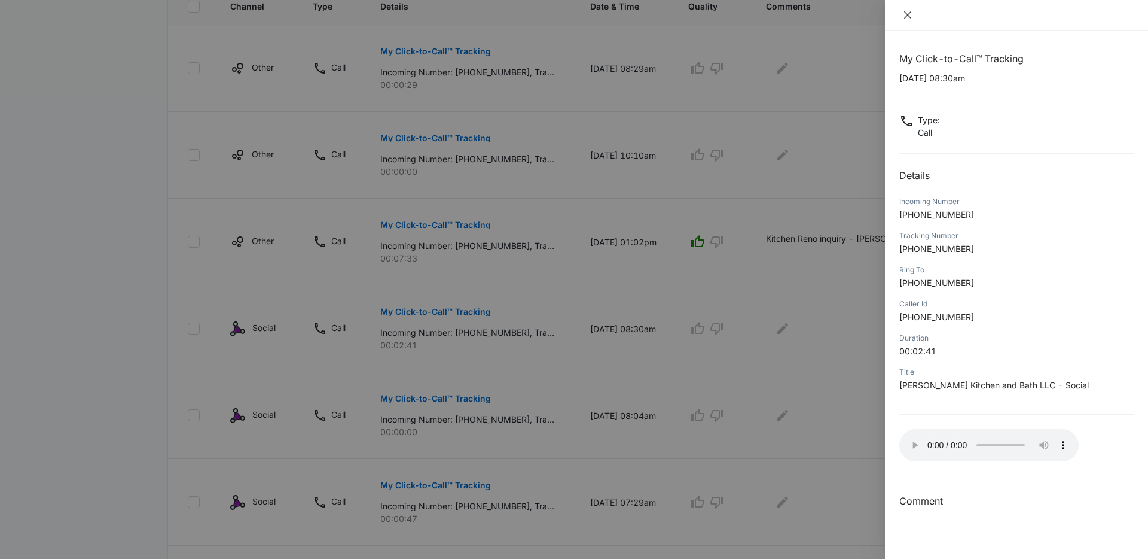
click at [906, 15] on icon "close" at bounding box center [908, 15] width 10 height 10
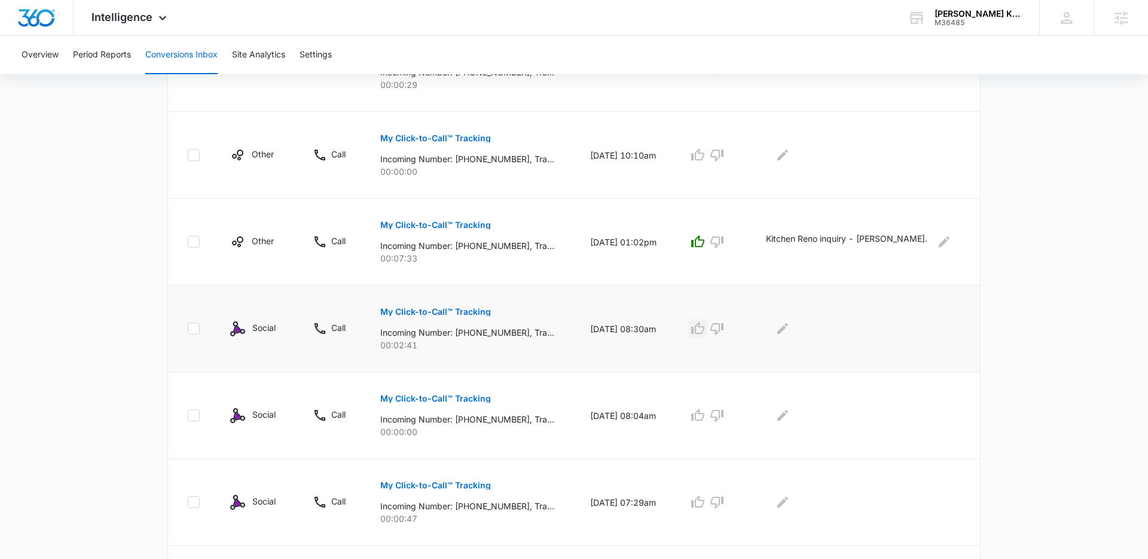
click at [705, 328] on icon "button" at bounding box center [698, 328] width 14 height 14
click at [790, 333] on icon "Edit Comments" at bounding box center [783, 328] width 14 height 14
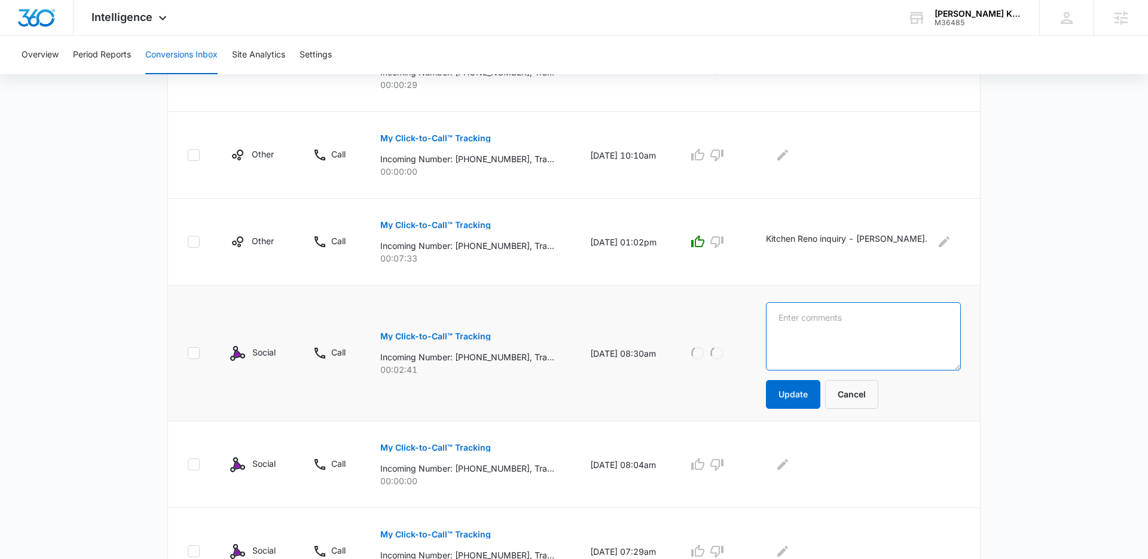
click at [826, 331] on textarea at bounding box center [863, 336] width 195 height 68
type textarea "Bathroom Reno inquiry - Laura"
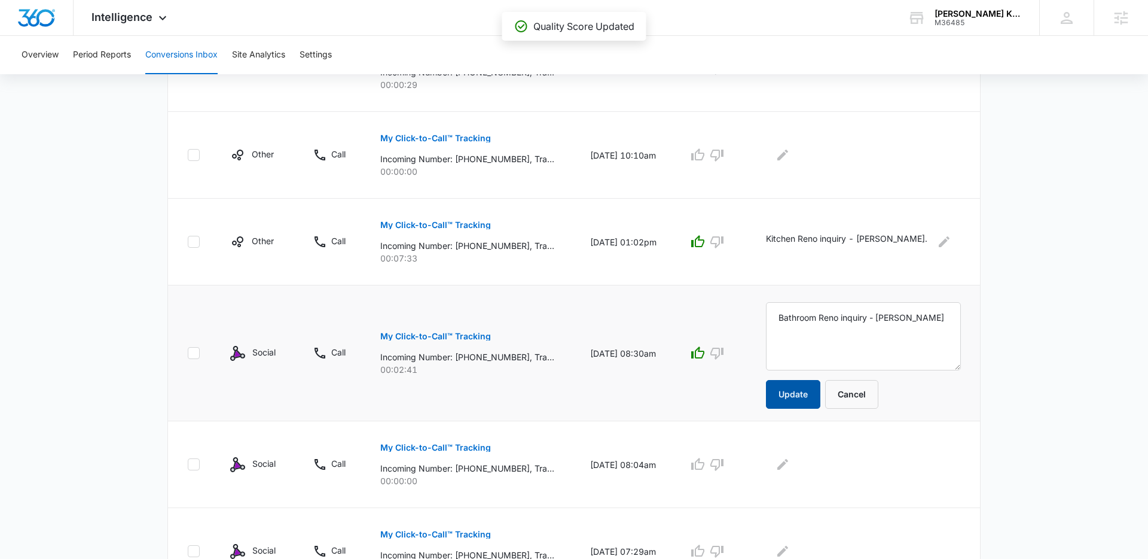
click at [819, 394] on button "Update" at bounding box center [793, 394] width 54 height 29
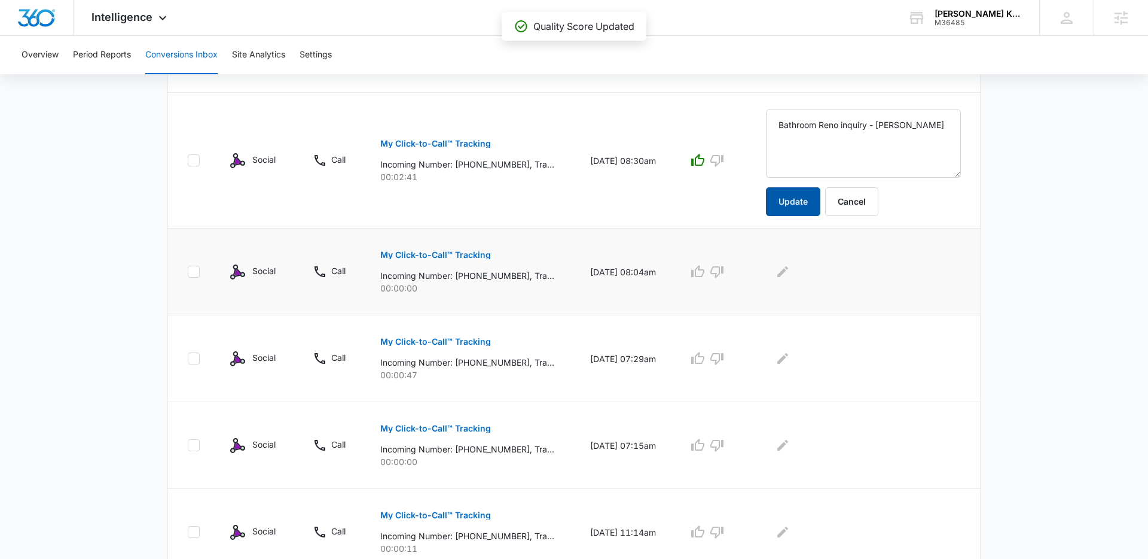
scroll to position [577, 0]
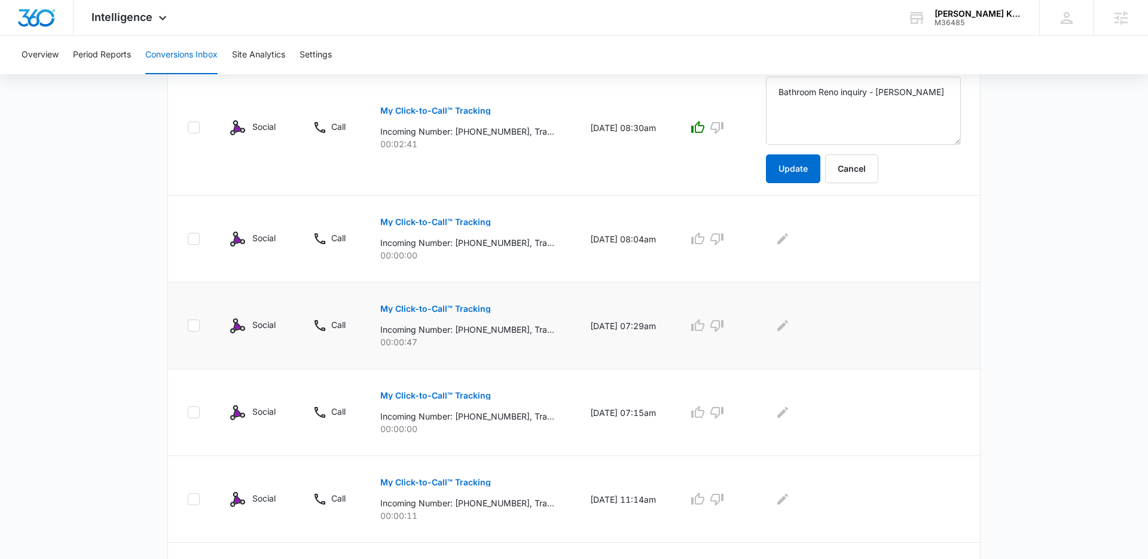
click at [480, 308] on p "My Click-to-Call™ Tracking" at bounding box center [435, 308] width 111 height 8
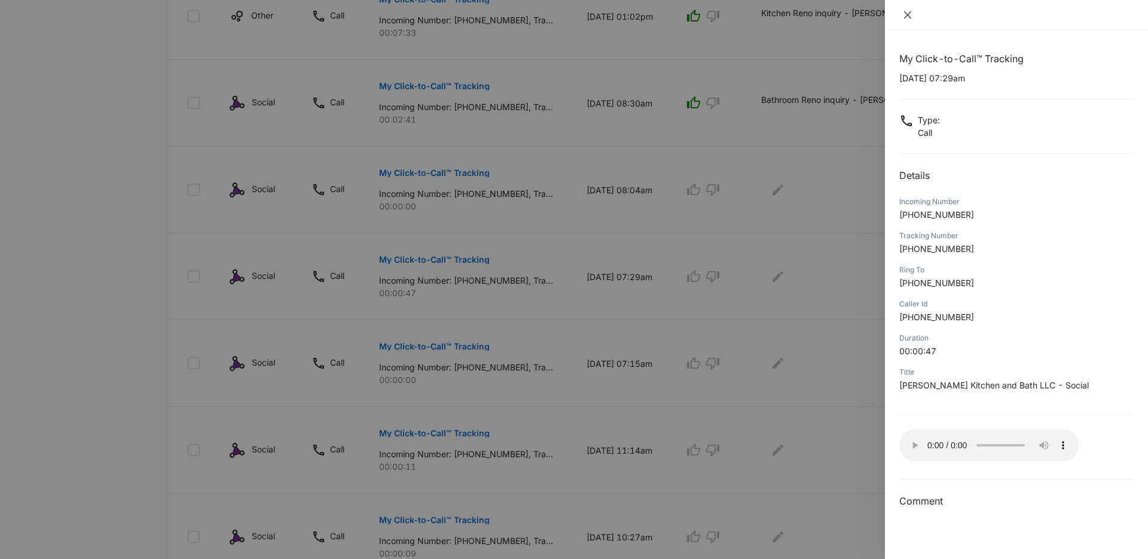
click at [908, 14] on icon "close" at bounding box center [907, 14] width 7 height 7
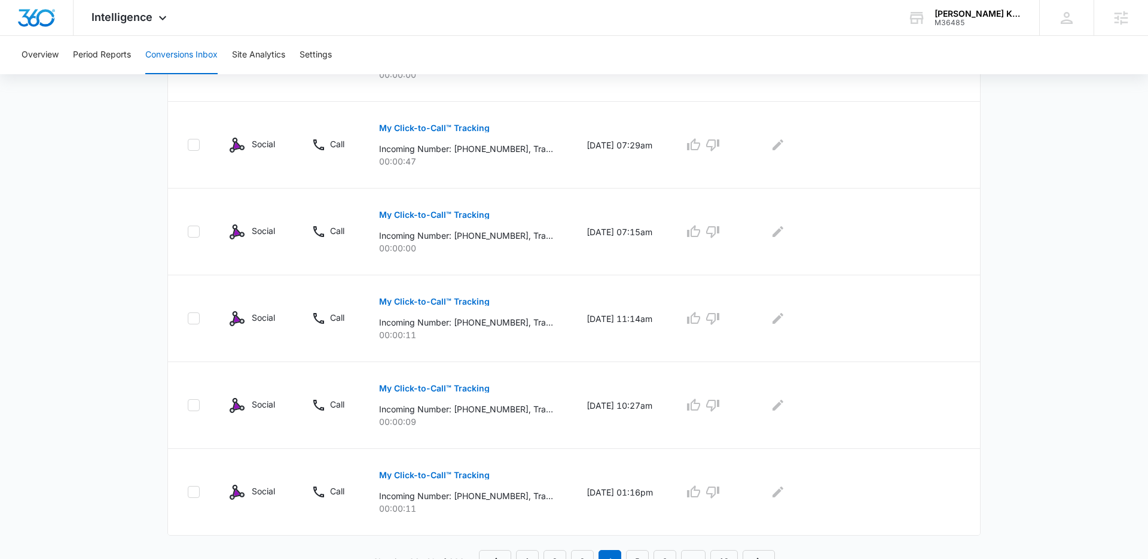
scroll to position [723, 0]
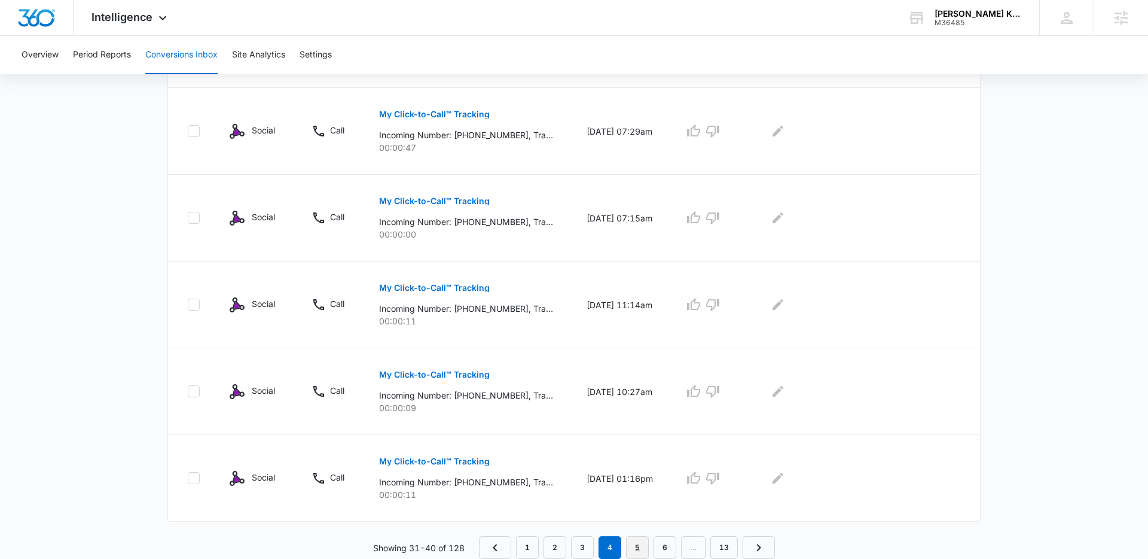
click at [632, 542] on link "5" at bounding box center [637, 547] width 23 height 23
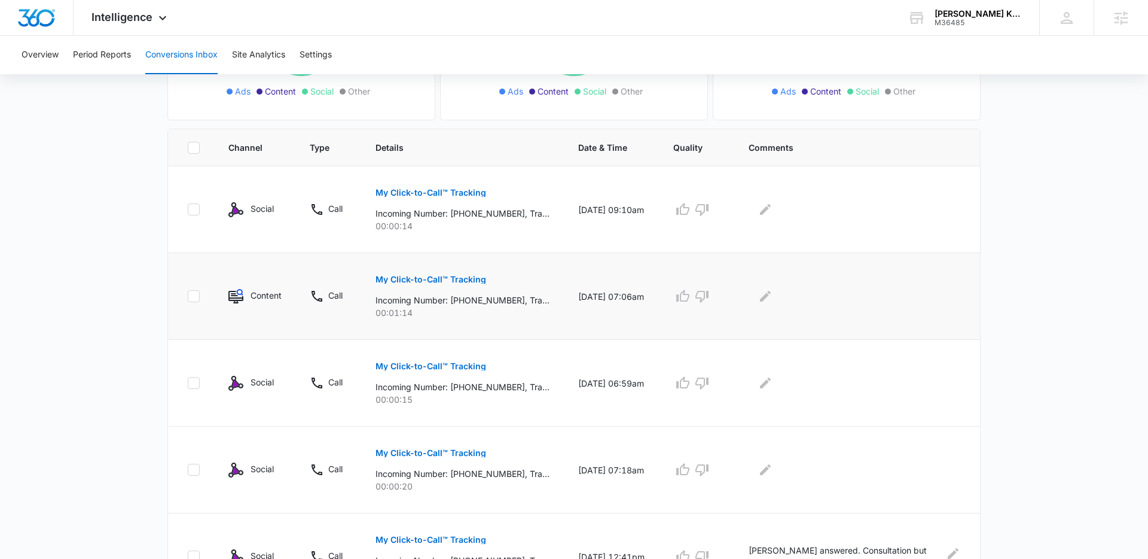
scroll to position [221, 0]
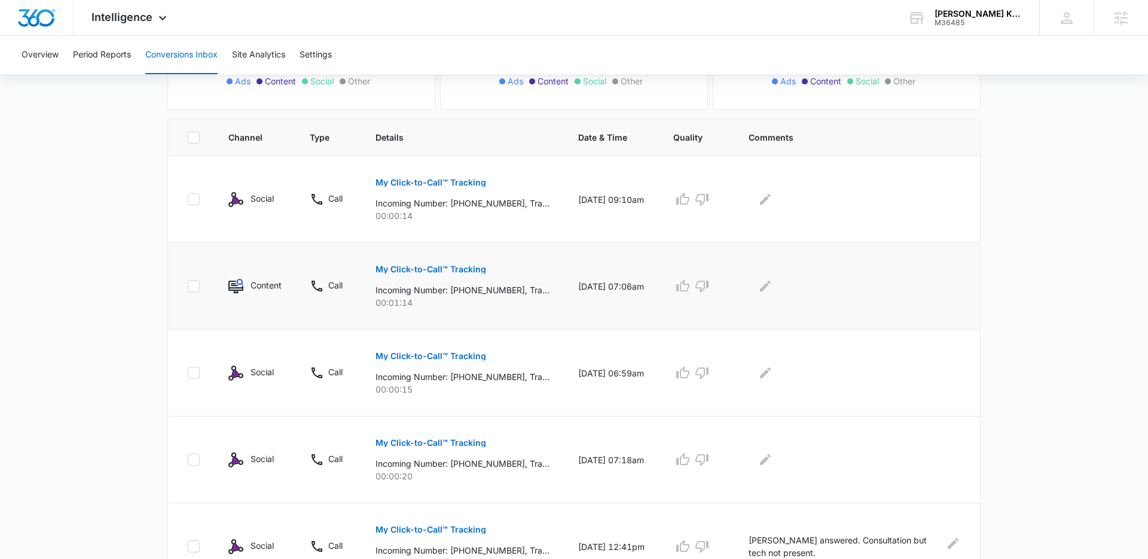
click at [395, 264] on button "My Click-to-Call™ Tracking" at bounding box center [431, 269] width 111 height 29
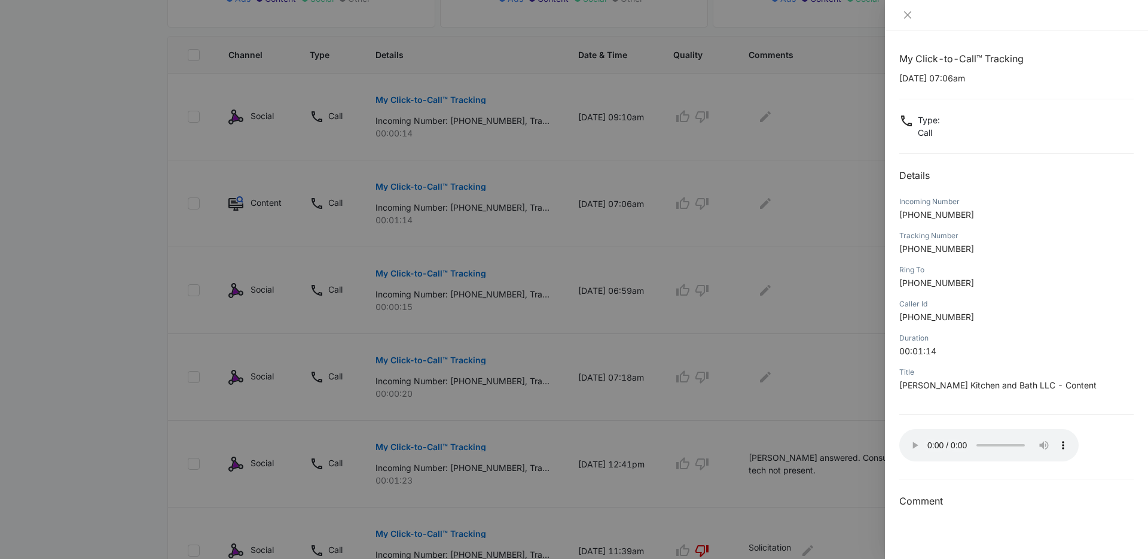
scroll to position [305, 0]
click at [906, 14] on icon "close" at bounding box center [908, 15] width 10 height 10
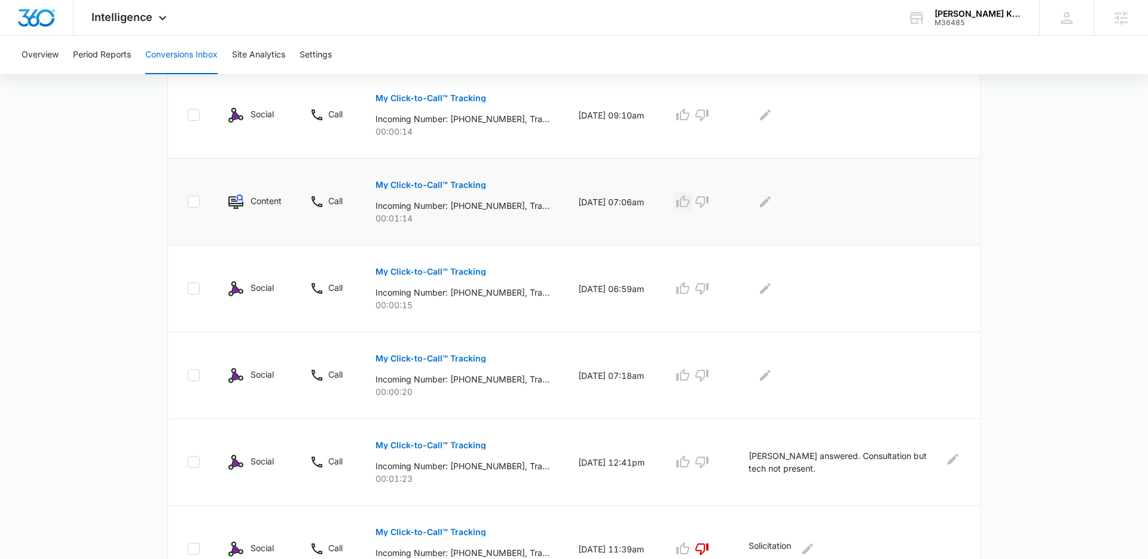
click at [690, 206] on icon "button" at bounding box center [683, 201] width 13 height 12
click at [771, 206] on icon "Edit Comments" at bounding box center [765, 201] width 11 height 11
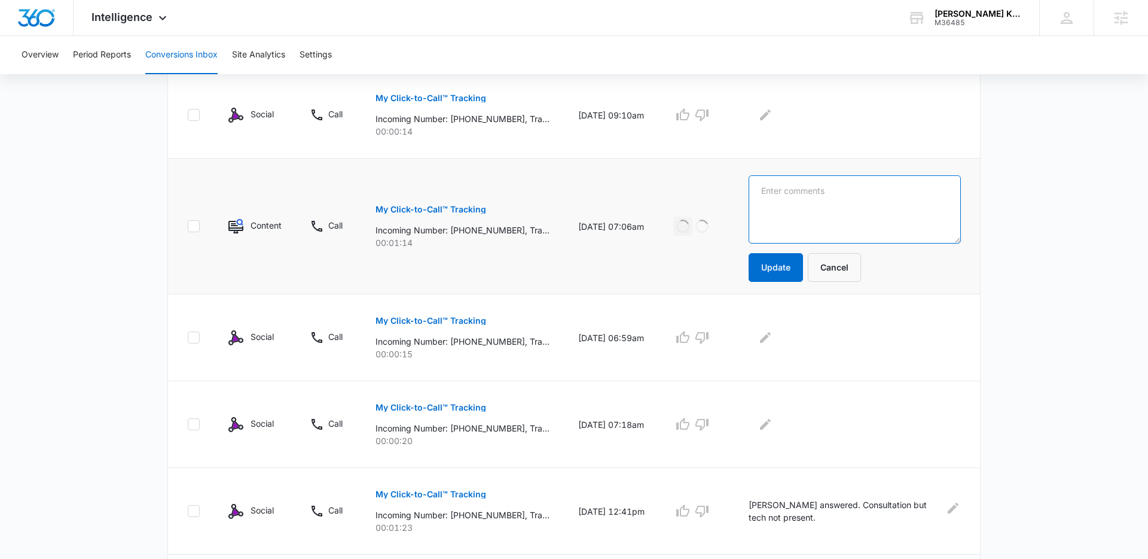
click at [809, 214] on textarea at bounding box center [855, 209] width 212 height 68
click at [892, 187] on textarea "Laura answered. Gerardo" at bounding box center [855, 209] width 212 height 68
type textarea "Laura answered. Gerardo looking for ETA on quote from Casey."
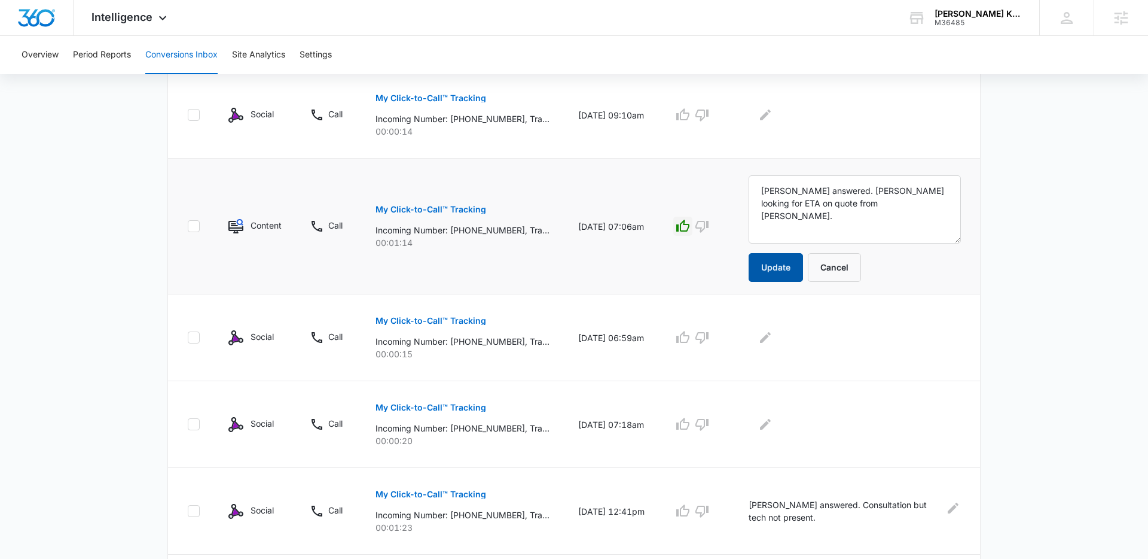
click at [790, 262] on button "Update" at bounding box center [776, 267] width 54 height 29
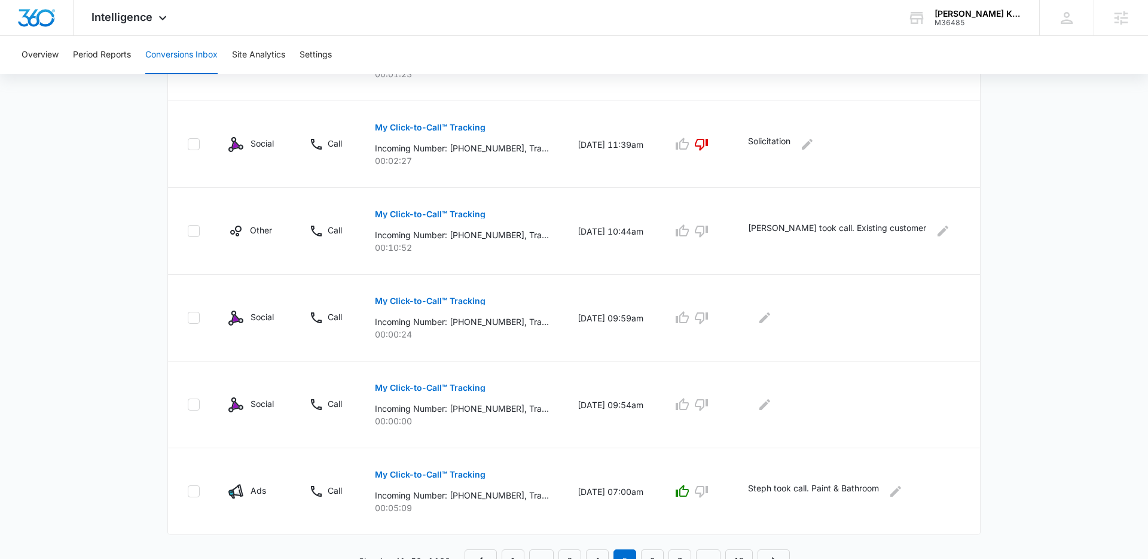
scroll to position [723, 0]
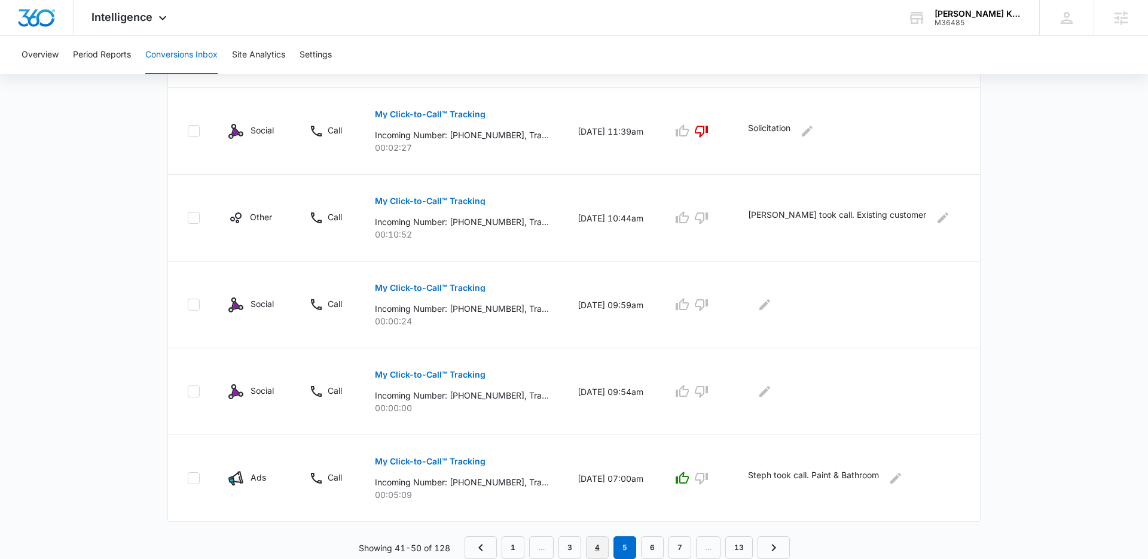
drag, startPoint x: 599, startPoint y: 544, endPoint x: 598, endPoint y: 535, distance: 9.2
click at [599, 544] on link "4" at bounding box center [597, 547] width 23 height 23
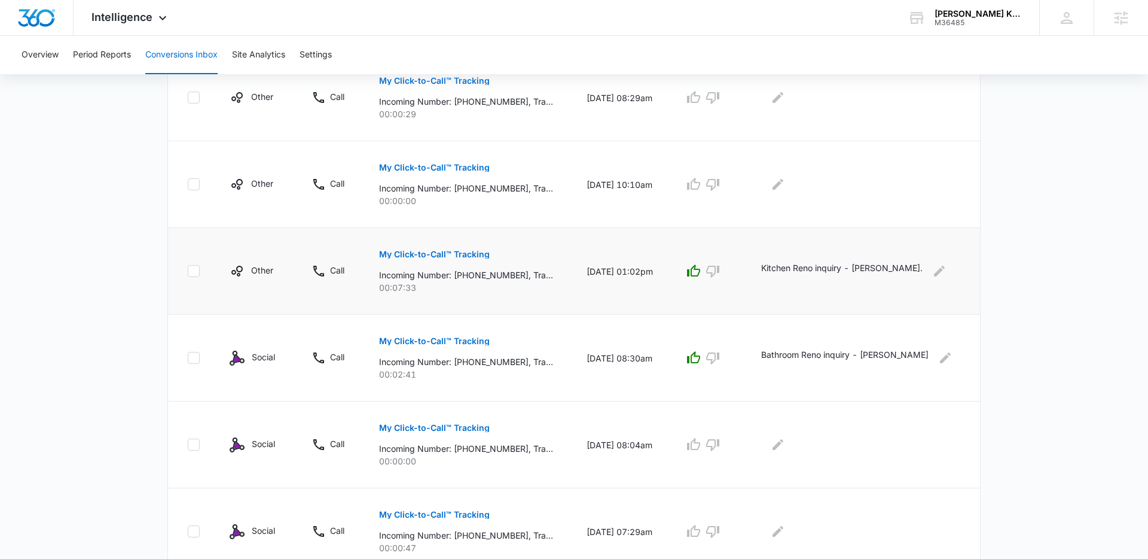
scroll to position [323, 0]
click at [937, 267] on icon "Edit Comments" at bounding box center [940, 270] width 14 height 14
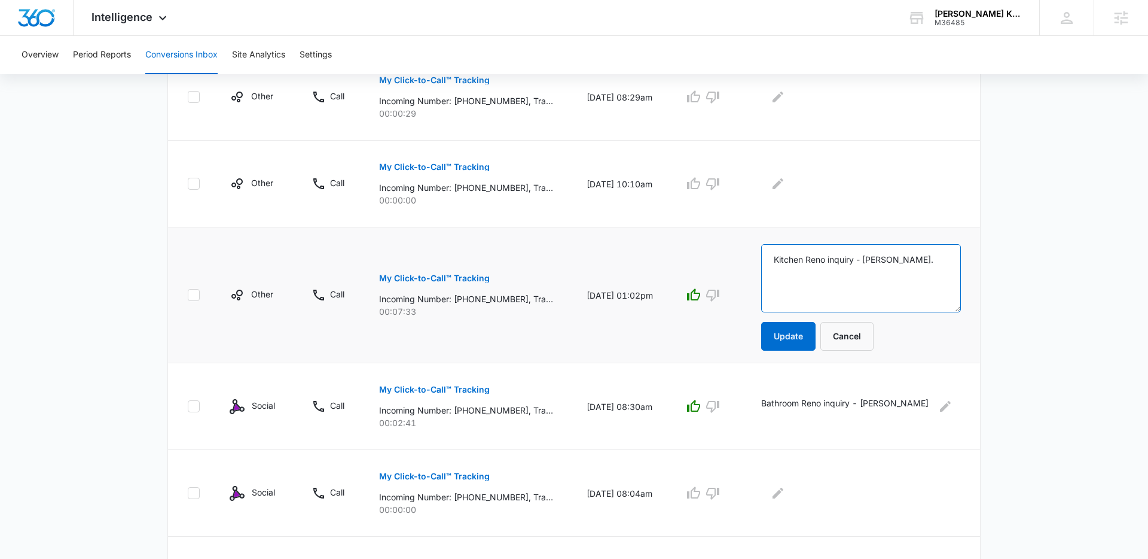
drag, startPoint x: 928, startPoint y: 260, endPoint x: 898, endPoint y: 260, distance: 29.9
click at [898, 260] on textarea "Kitchen Reno inquiry - Casey." at bounding box center [861, 278] width 200 height 68
click at [817, 259] on textarea "Kitchen Reno inquiry" at bounding box center [861, 278] width 200 height 68
type textarea "Casey answered - Kitchen Reno inquiry"
click at [816, 329] on button "Update" at bounding box center [788, 336] width 54 height 29
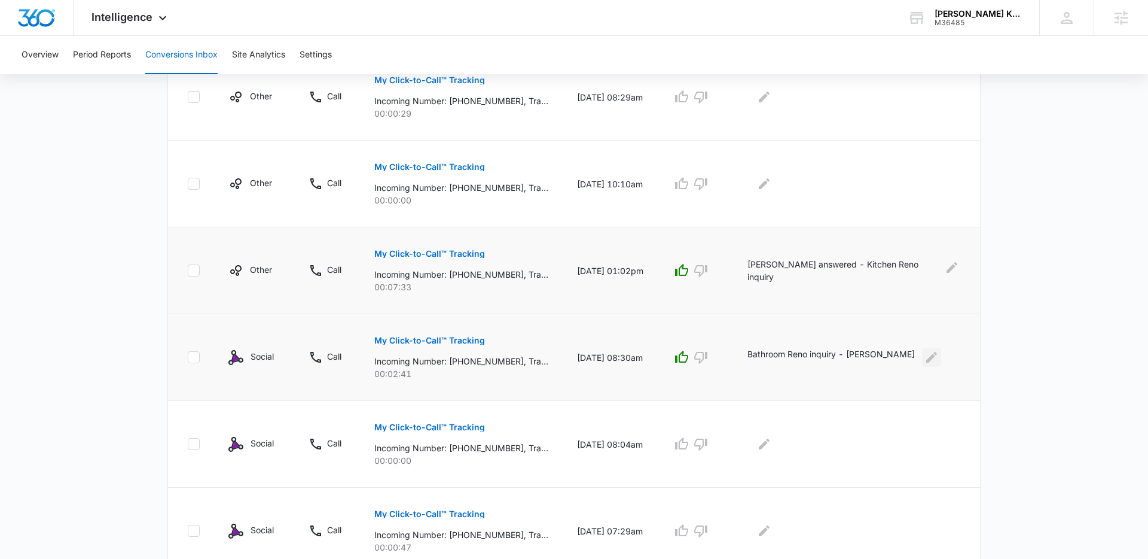
click at [940, 406] on td at bounding box center [856, 444] width 247 height 87
click at [925, 358] on icon "Edit Comments" at bounding box center [932, 357] width 14 height 14
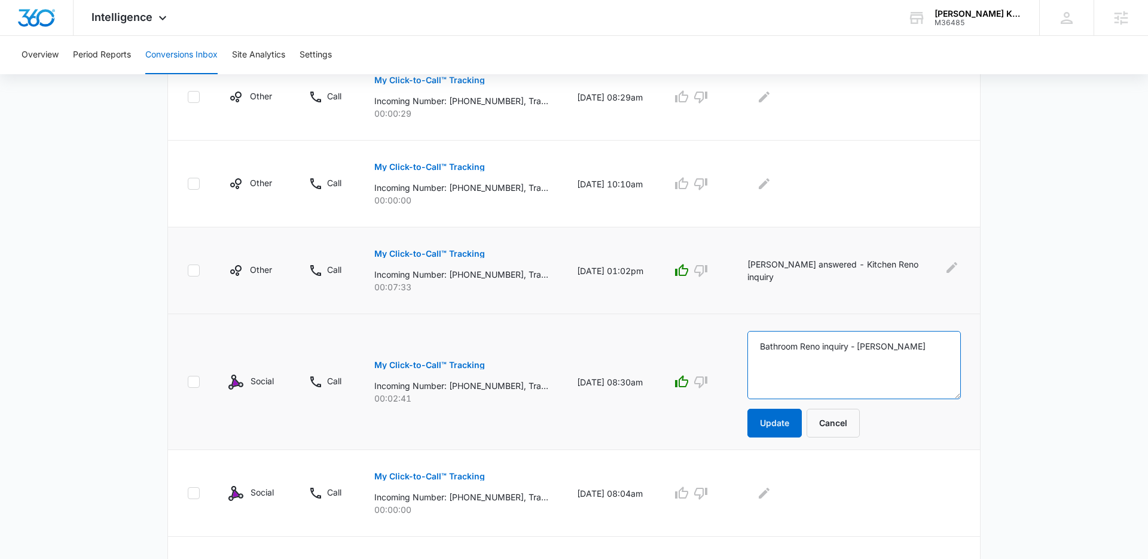
drag, startPoint x: 898, startPoint y: 346, endPoint x: 875, endPoint y: 347, distance: 23.3
click at [875, 347] on textarea "Bathroom Reno inquiry - Laura" at bounding box center [855, 365] width 214 height 68
click at [788, 346] on textarea "Bathroom Reno inquiry." at bounding box center [855, 365] width 214 height 68
type textarea "Laura answered - Bathroom Reno inquiry."
click at [797, 419] on button "Update" at bounding box center [775, 423] width 54 height 29
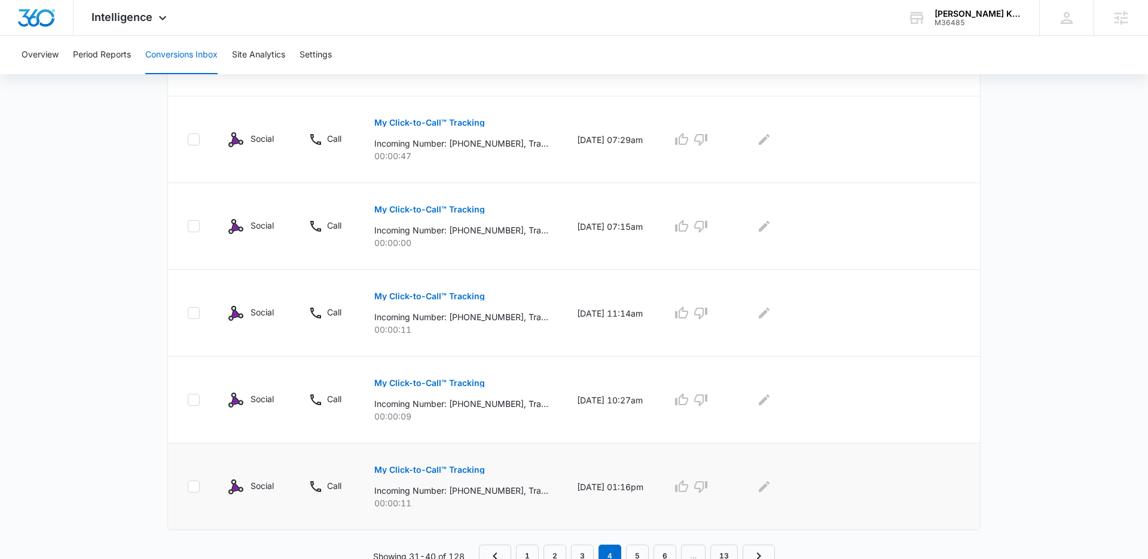
scroll to position [723, 0]
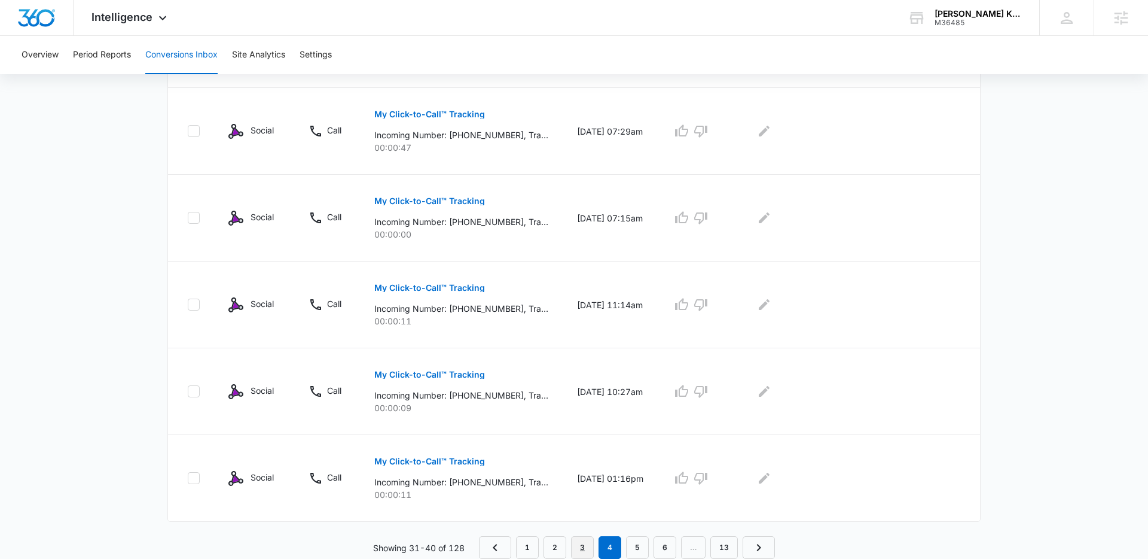
click at [583, 547] on link "3" at bounding box center [582, 547] width 23 height 23
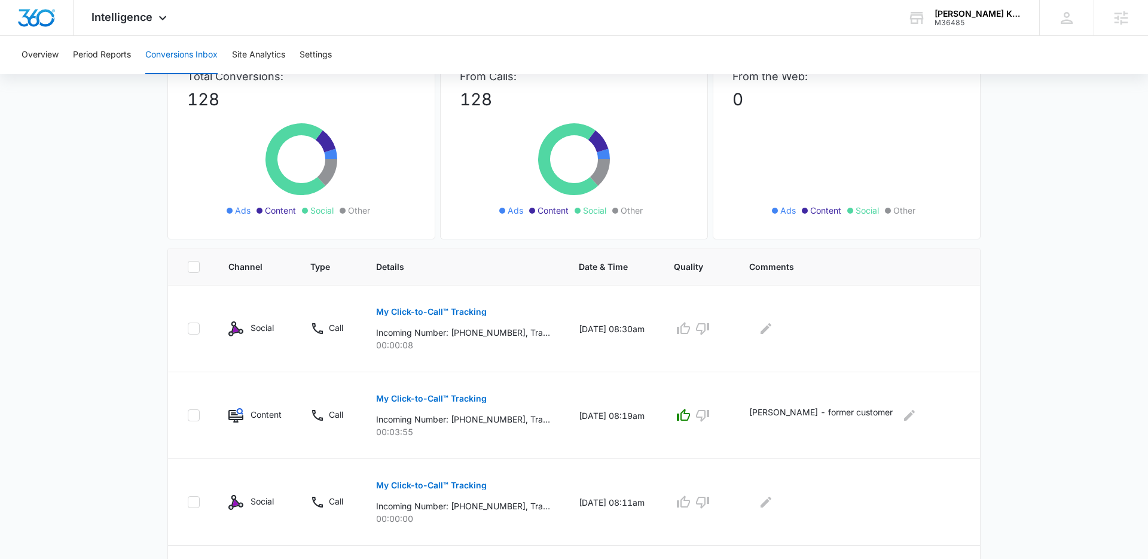
scroll to position [0, 0]
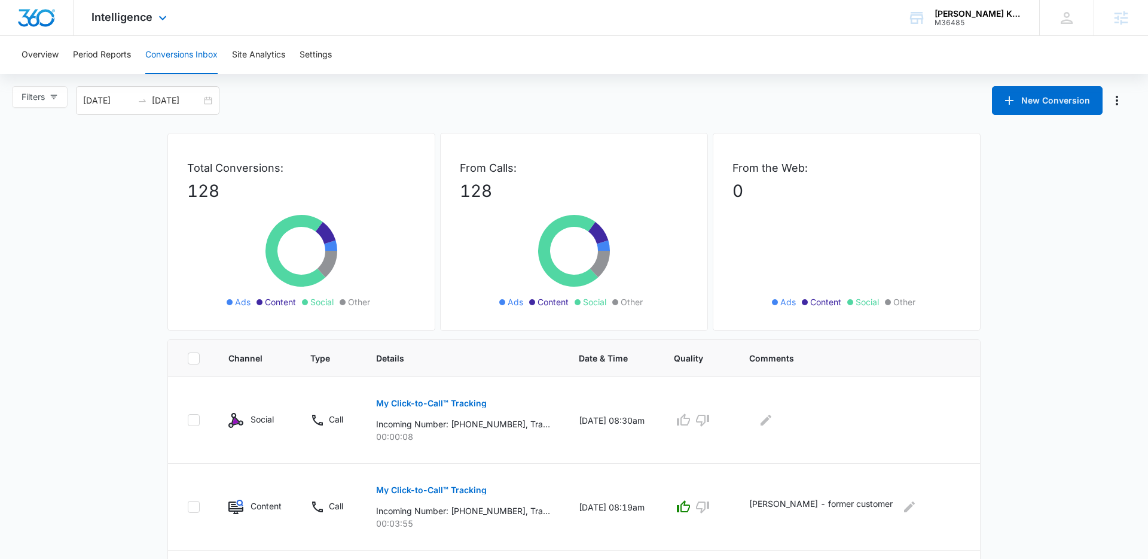
click at [164, 28] on div "Intelligence Apps Reputation Websites Forms CRM Email Social Shop Payments POS …" at bounding box center [131, 17] width 114 height 35
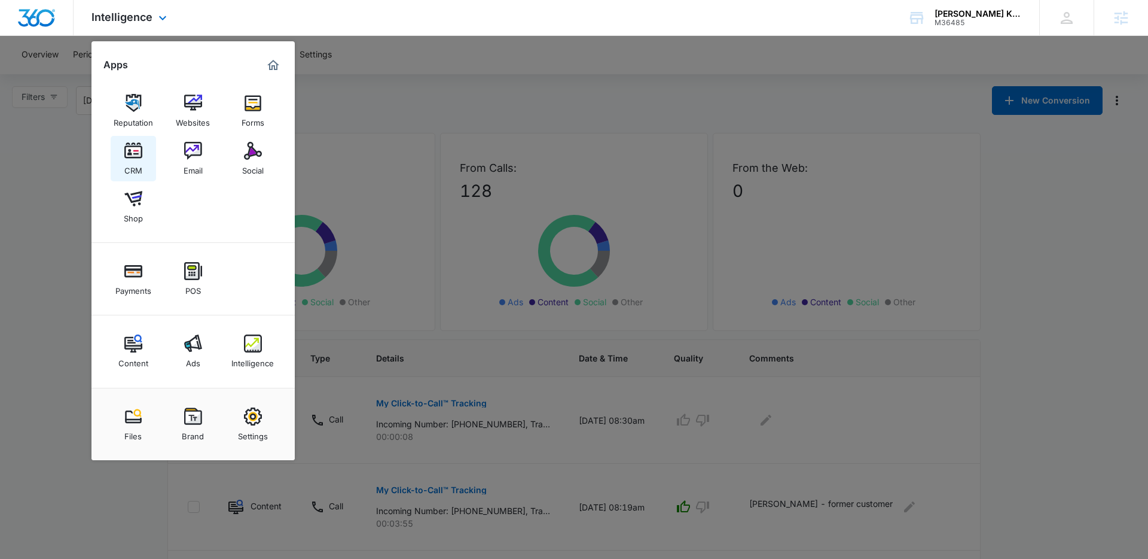
click at [132, 148] on img at bounding box center [133, 151] width 18 height 18
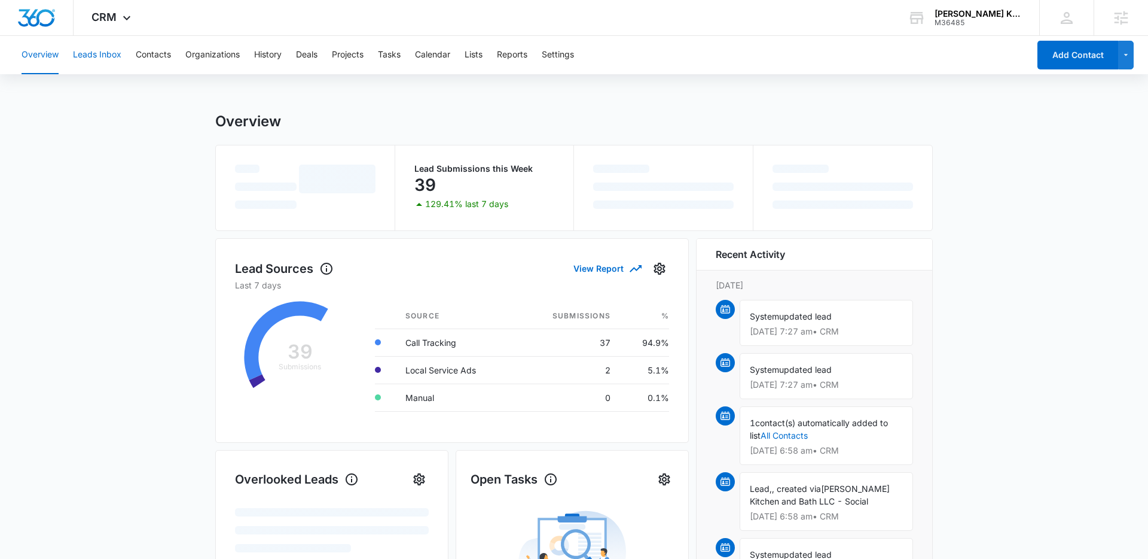
click at [108, 56] on button "Leads Inbox" at bounding box center [97, 55] width 48 height 38
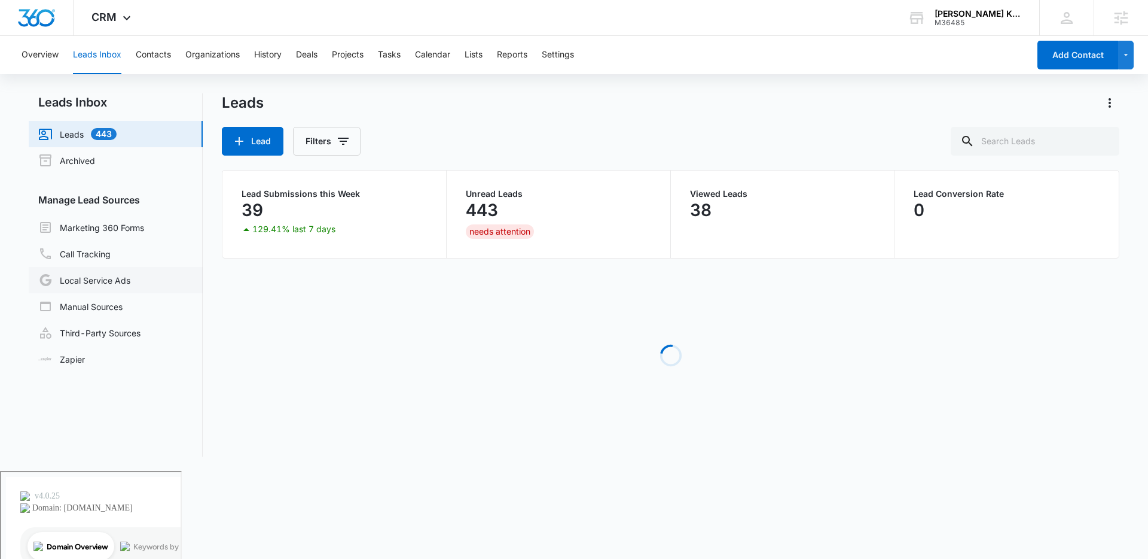
click at [98, 281] on link "Local Service Ads" at bounding box center [84, 280] width 92 height 14
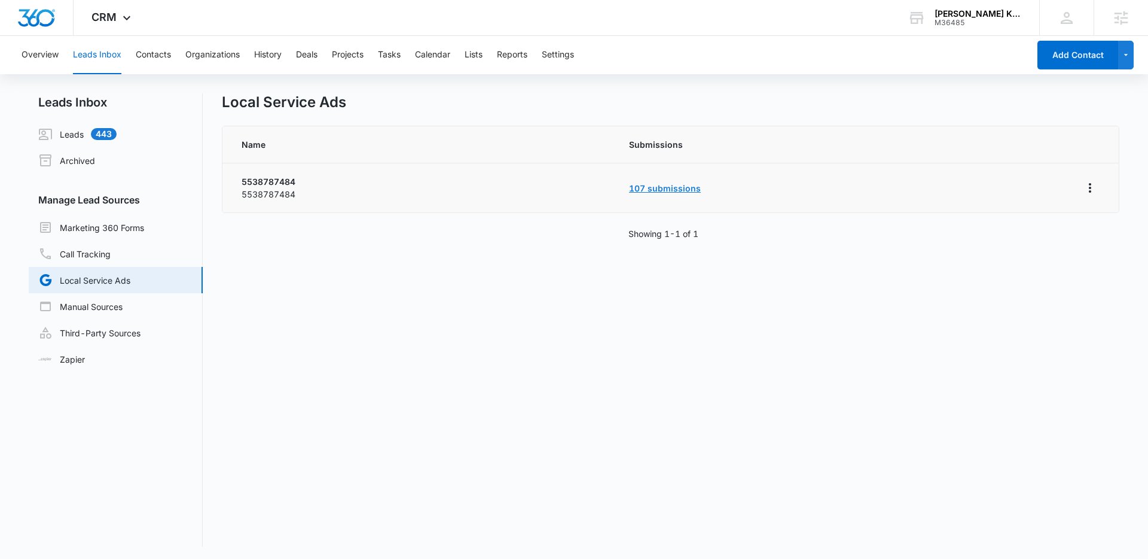
click at [652, 190] on link "107 submissions" at bounding box center [665, 188] width 72 height 10
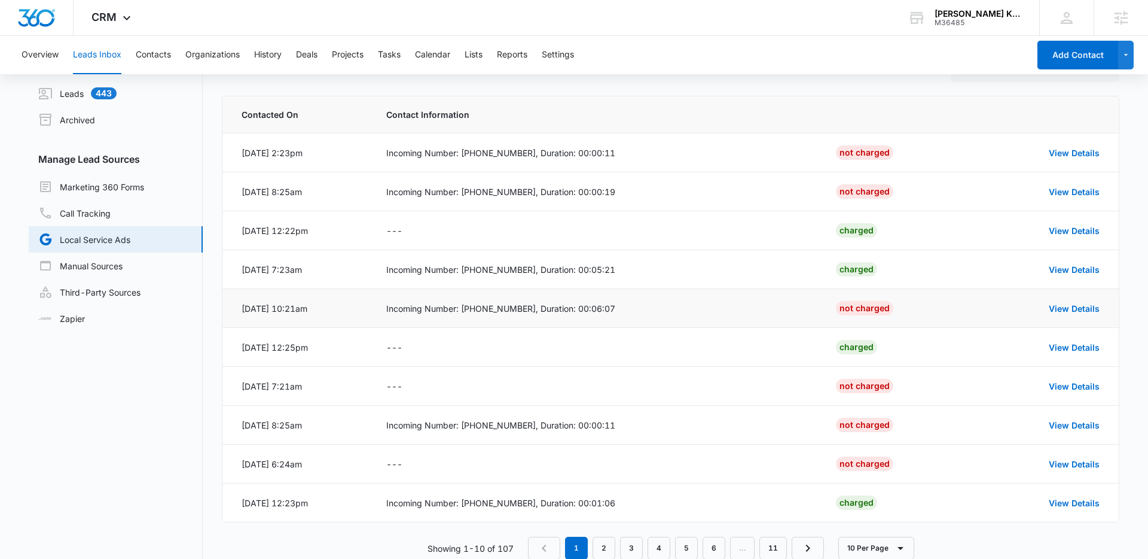
scroll to position [41, 0]
click at [604, 544] on link "2" at bounding box center [604, 547] width 23 height 23
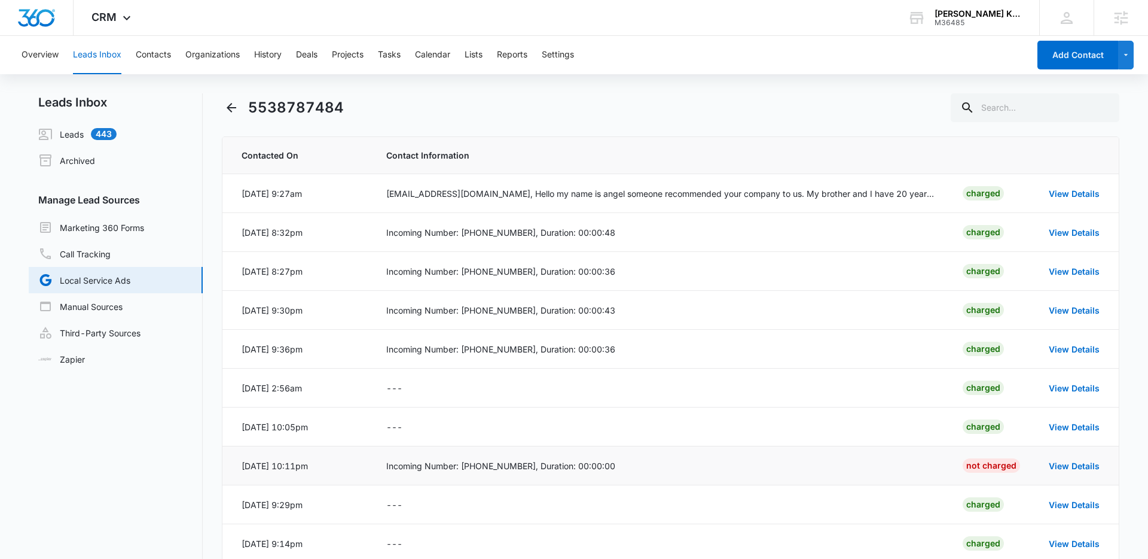
scroll to position [70, 0]
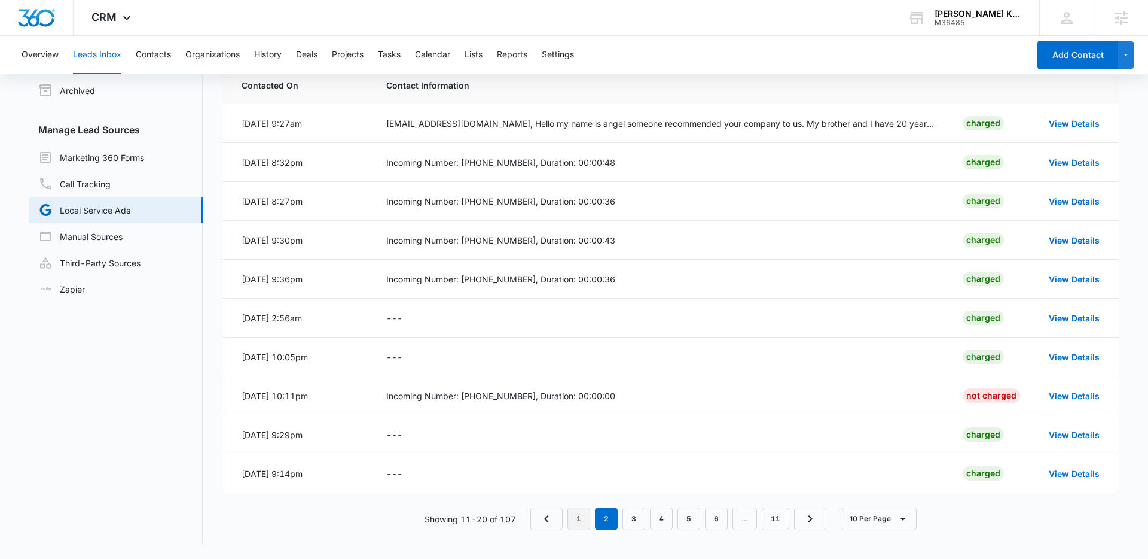
click at [577, 516] on link "1" at bounding box center [579, 518] width 23 height 23
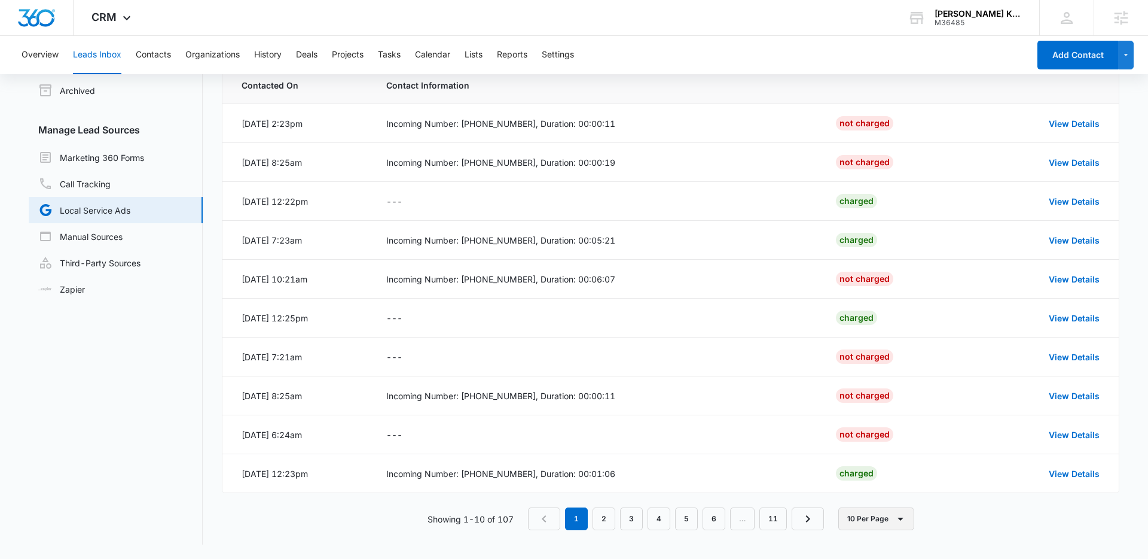
click at [878, 518] on button "10 Per Page" at bounding box center [877, 518] width 76 height 23
click at [962, 517] on div "Showing 1-10 of 107 1 2 3 4 5 6 … 11 10 Per Page 10 Per Page 20 Per Page 50 Per…" at bounding box center [671, 518] width 898 height 23
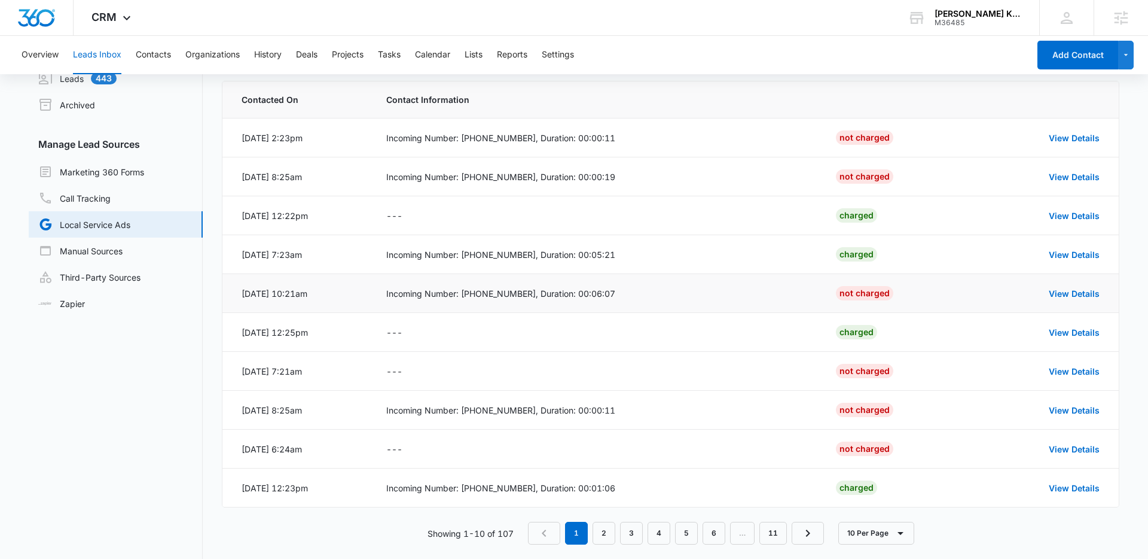
scroll to position [53, 0]
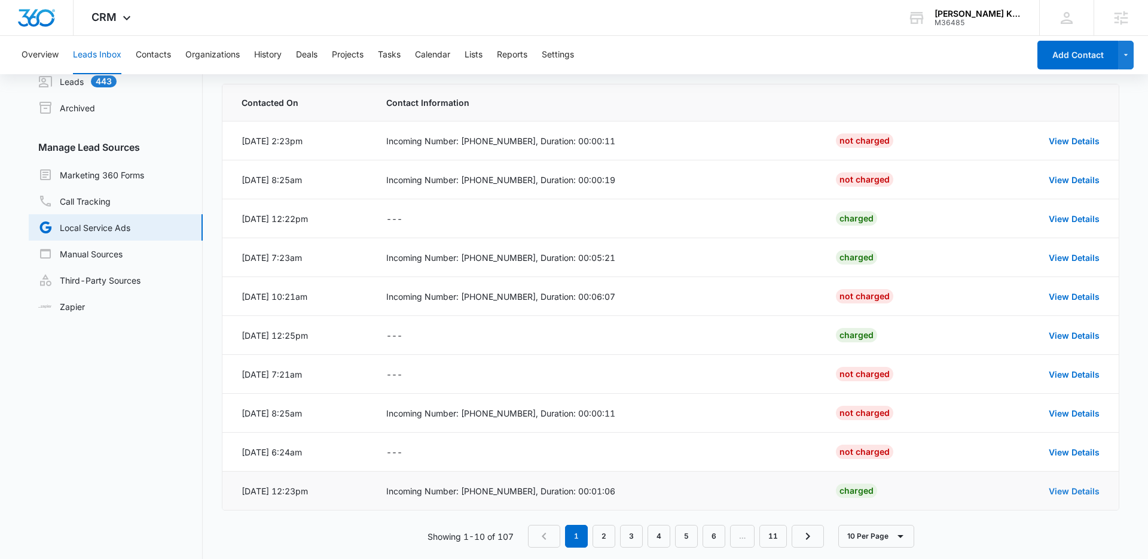
click at [1066, 490] on link "View Details" at bounding box center [1074, 491] width 51 height 10
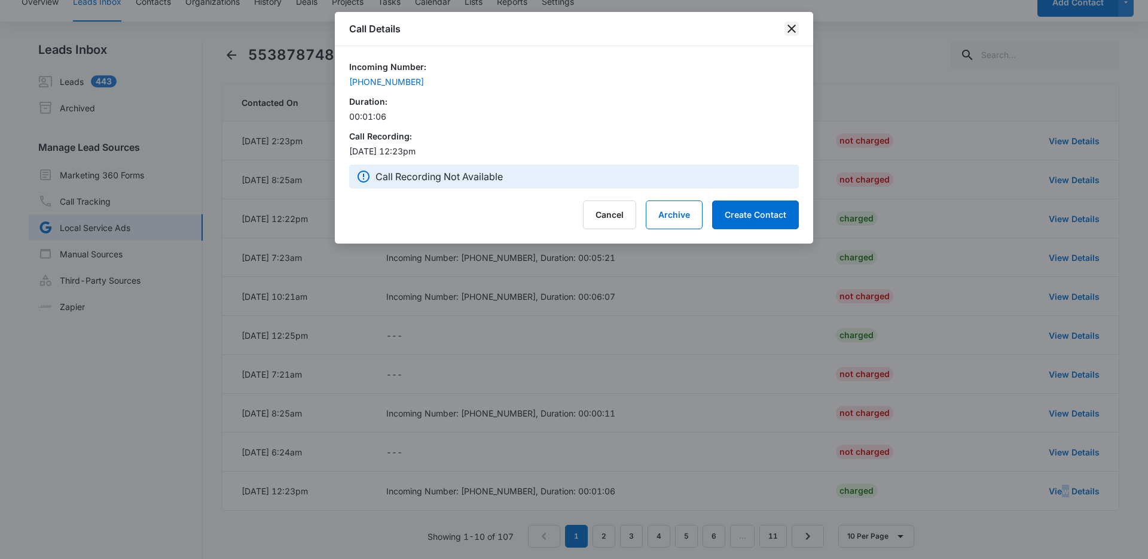
click at [788, 26] on icon "close" at bounding box center [792, 29] width 14 height 14
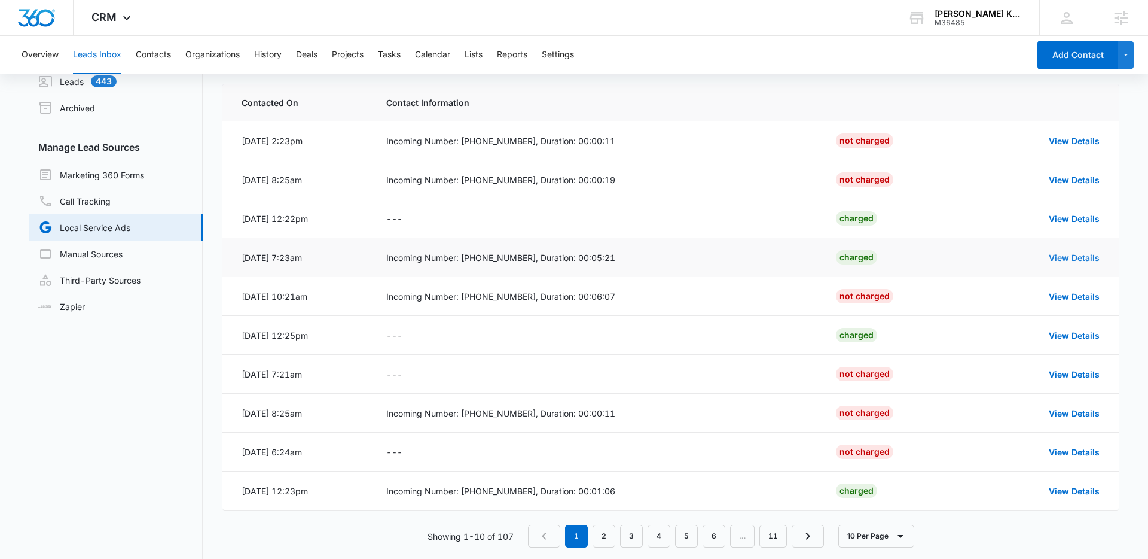
click at [1087, 255] on link "View Details" at bounding box center [1074, 257] width 51 height 10
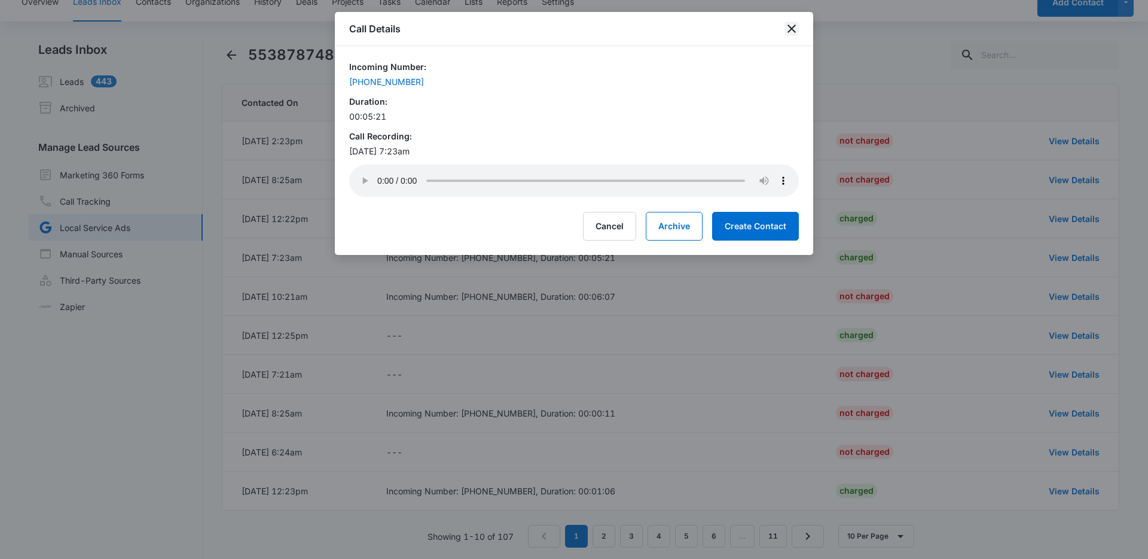
click at [793, 28] on icon "close" at bounding box center [792, 29] width 8 height 8
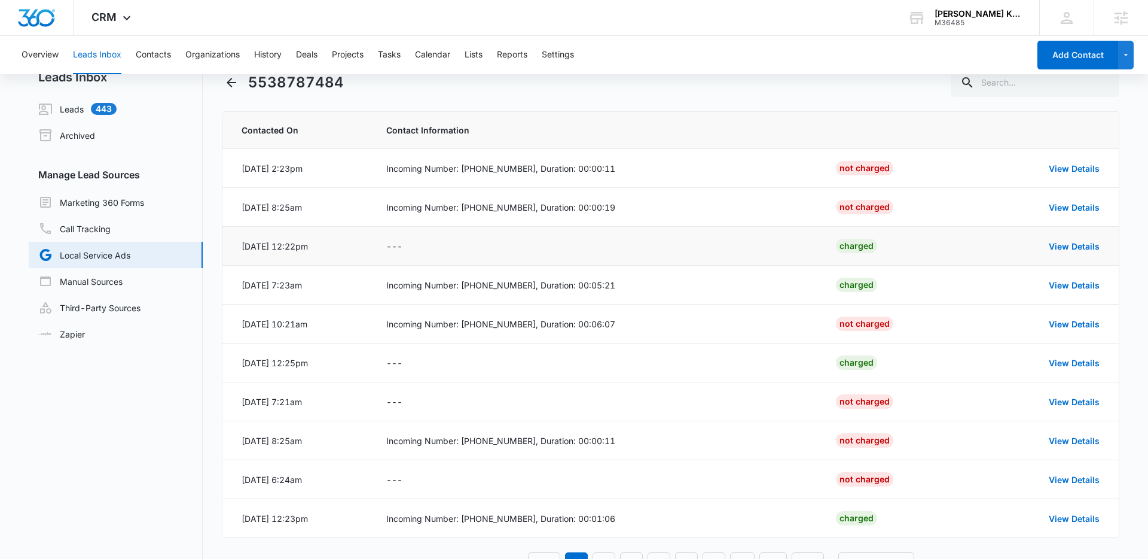
scroll to position [20, 0]
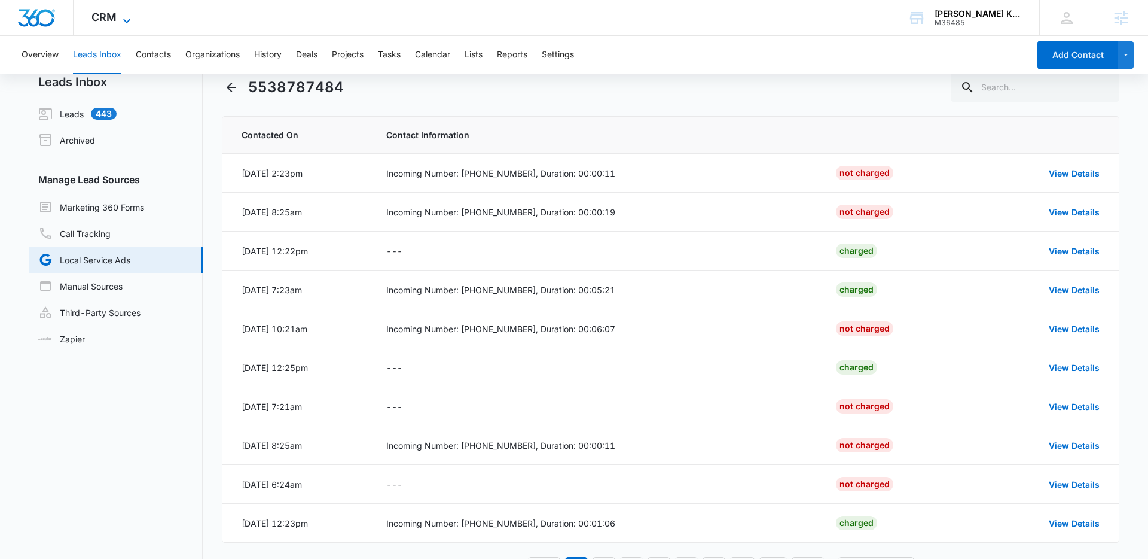
click at [126, 23] on icon at bounding box center [127, 21] width 14 height 14
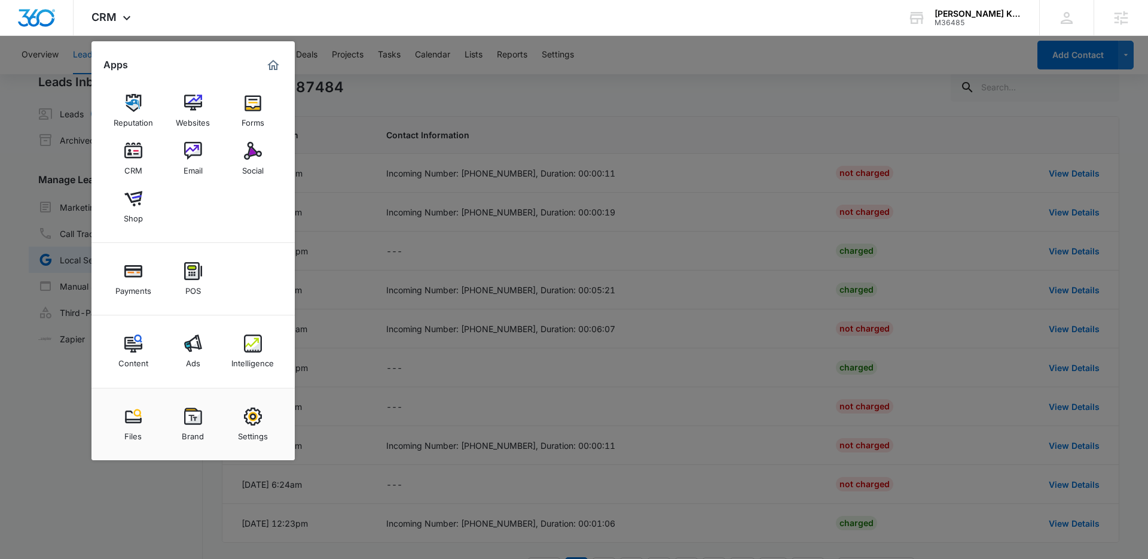
click at [660, 121] on div at bounding box center [574, 279] width 1148 height 559
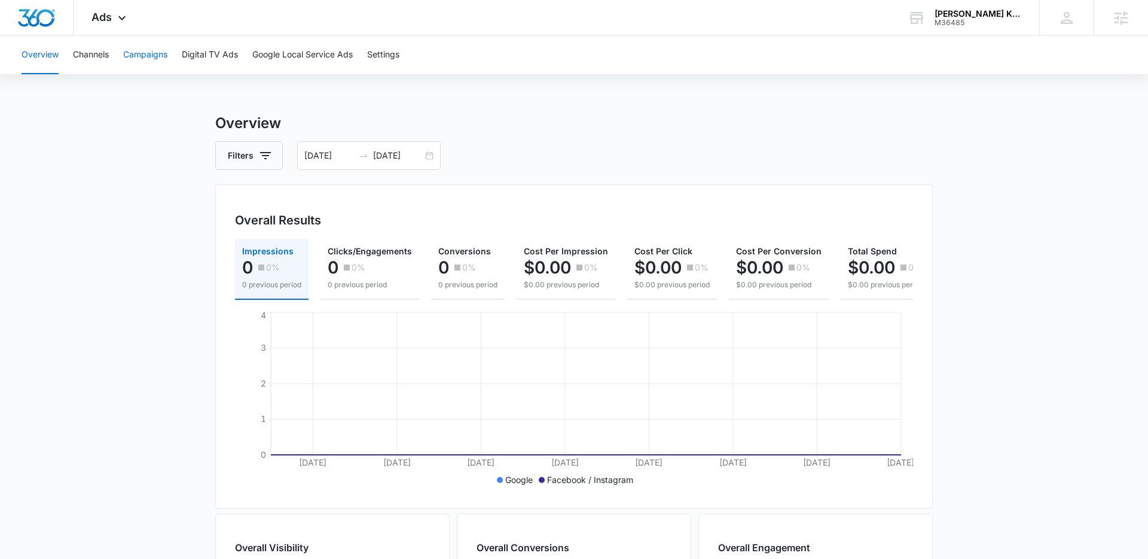
click at [152, 51] on button "Campaigns" at bounding box center [145, 55] width 44 height 38
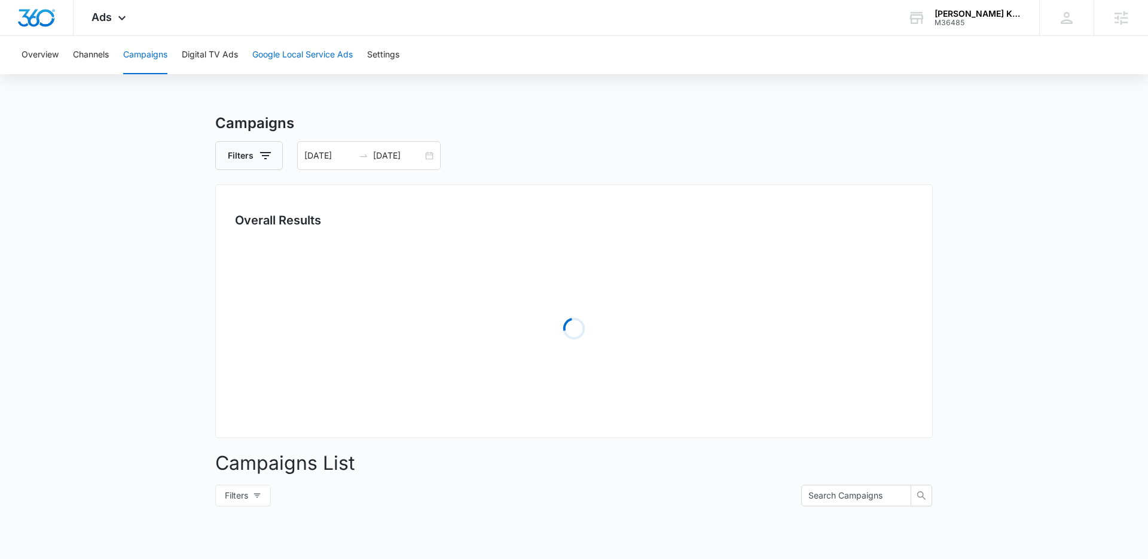
click at [320, 54] on button "Google Local Service Ads" at bounding box center [302, 55] width 100 height 38
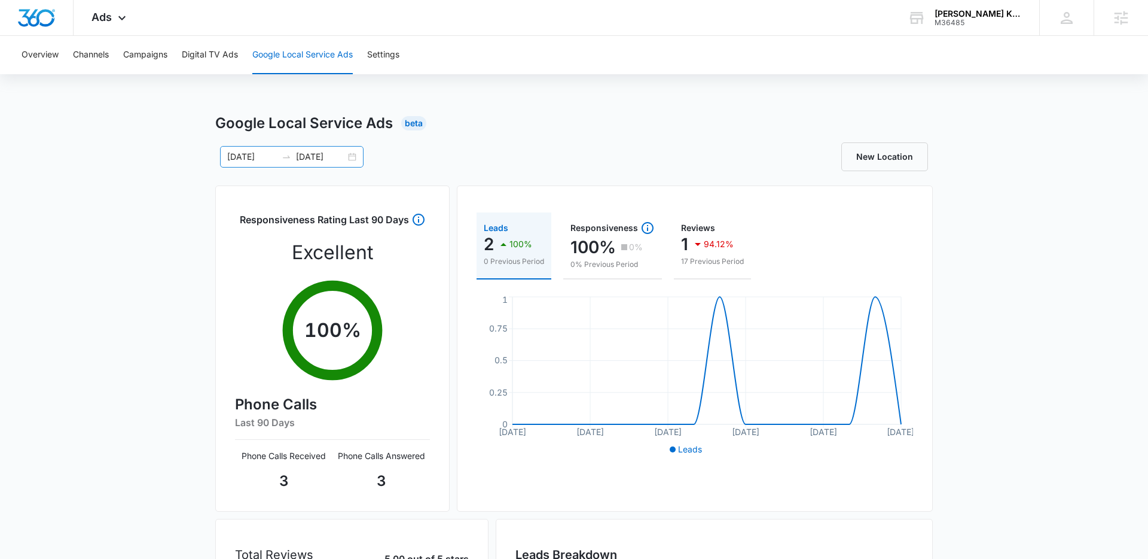
click at [360, 159] on div "07/09/2025 07/24/2025" at bounding box center [292, 157] width 144 height 22
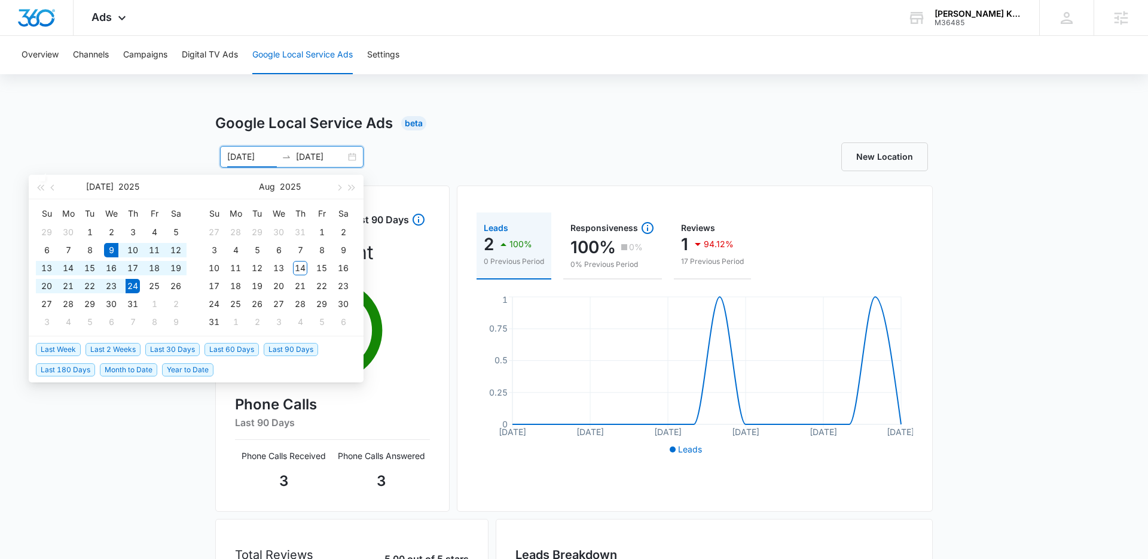
click at [354, 158] on div "07/09/2025 07/24/2025" at bounding box center [292, 157] width 144 height 22
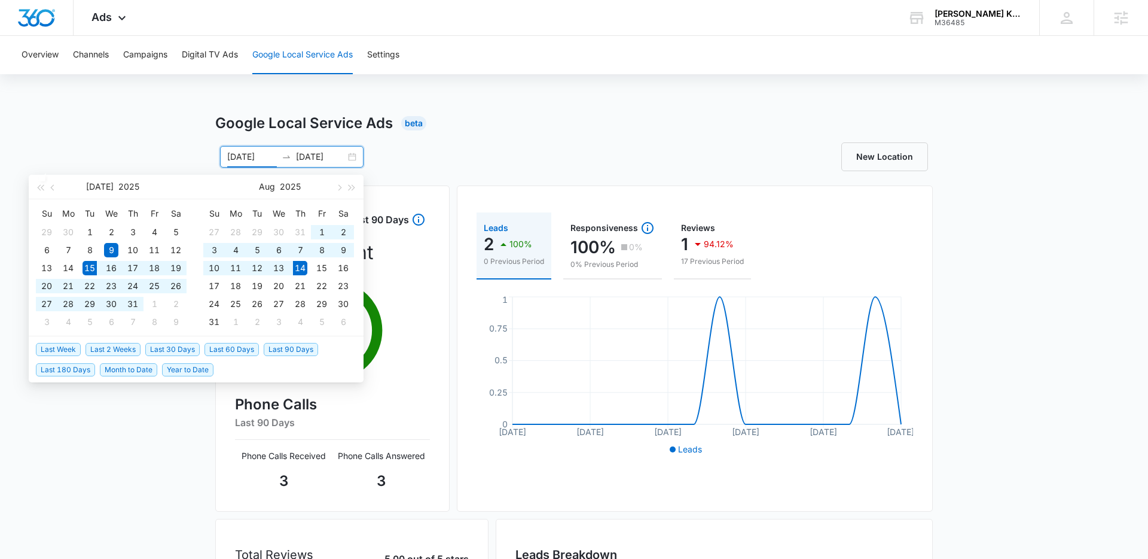
drag, startPoint x: 167, startPoint y: 352, endPoint x: 159, endPoint y: 370, distance: 20.1
click at [167, 352] on span "Last 30 Days" at bounding box center [172, 349] width 54 height 13
type input "[DATE]"
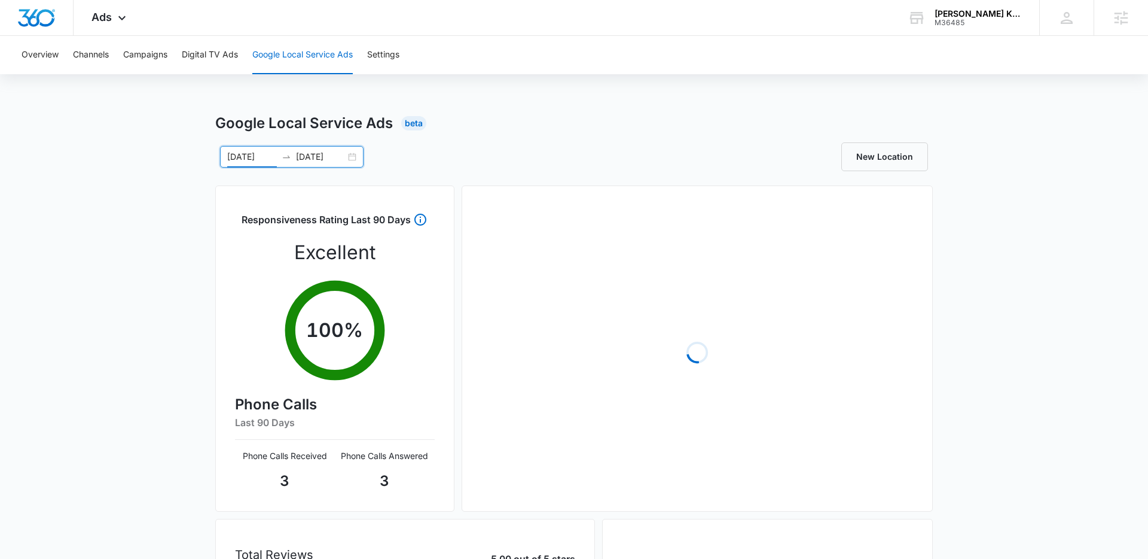
click at [159, 383] on div "Google Local Service Ads Beta 07/15/2025 08/14/2025 Jul 2025 Su Mo Tu We Th Fr …" at bounding box center [574, 449] width 1148 height 675
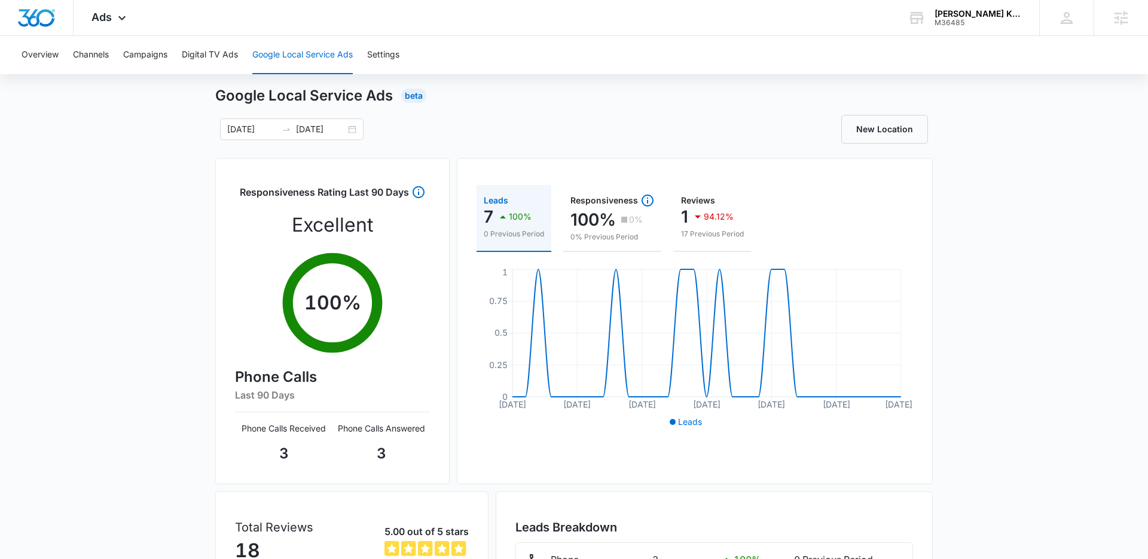
scroll to position [63, 0]
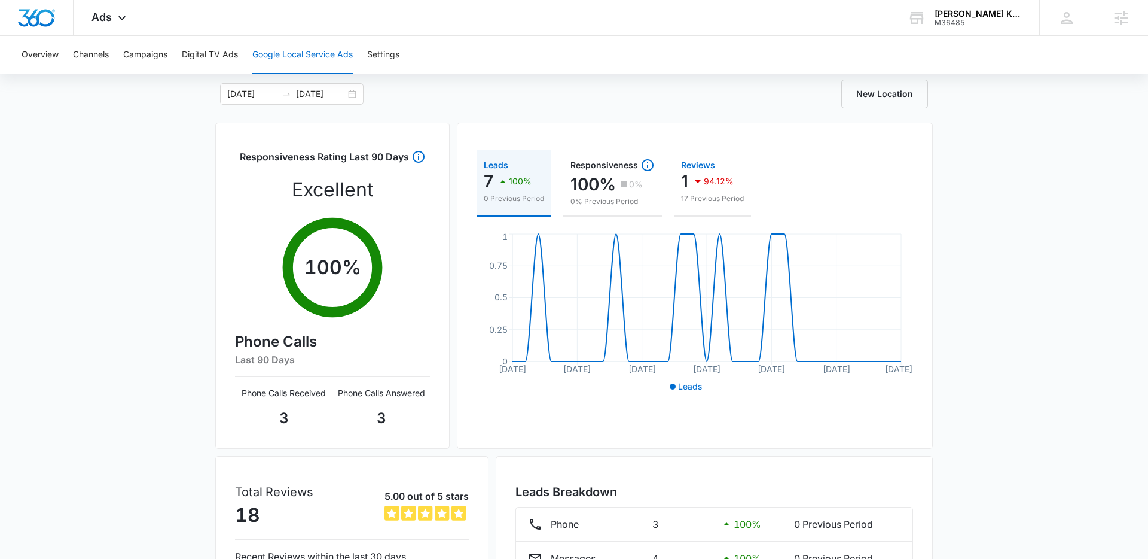
click at [702, 166] on div "Reviews" at bounding box center [712, 165] width 63 height 8
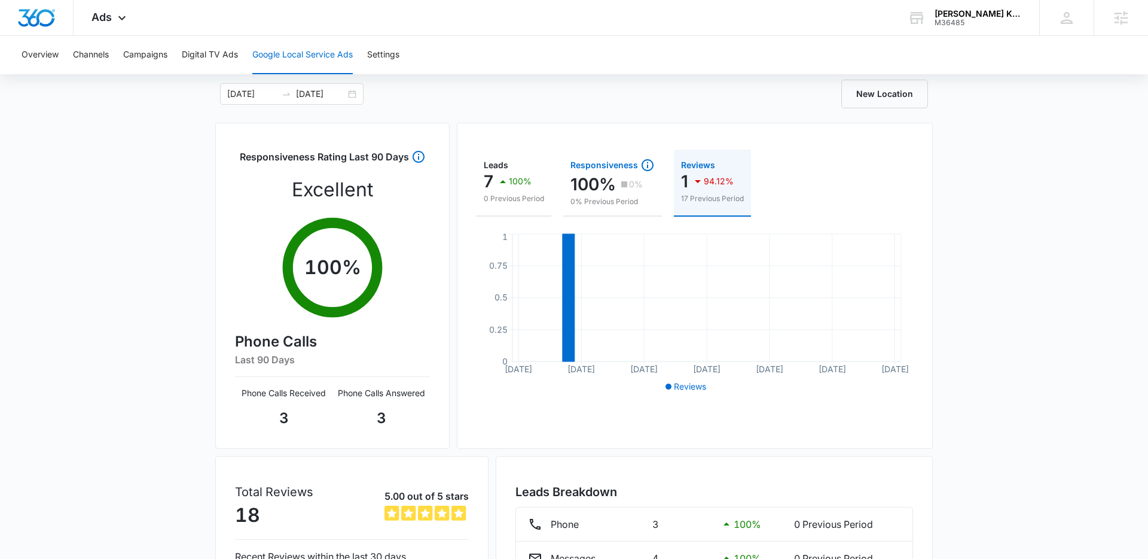
click at [614, 166] on div "Responsiveness" at bounding box center [613, 165] width 84 height 14
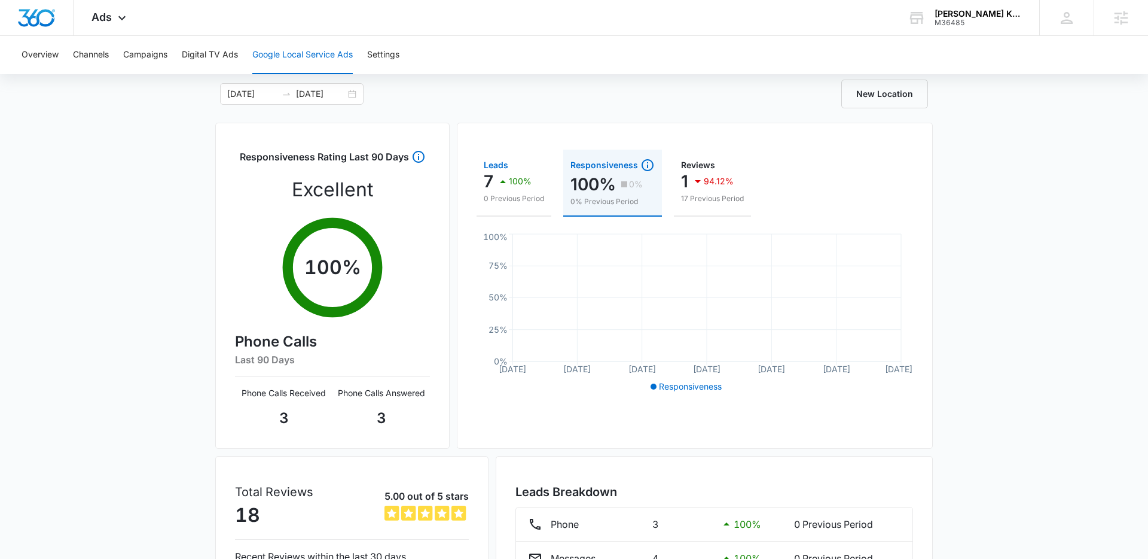
click at [483, 167] on button "Leads 7 100% 0 Previous Period" at bounding box center [514, 183] width 75 height 67
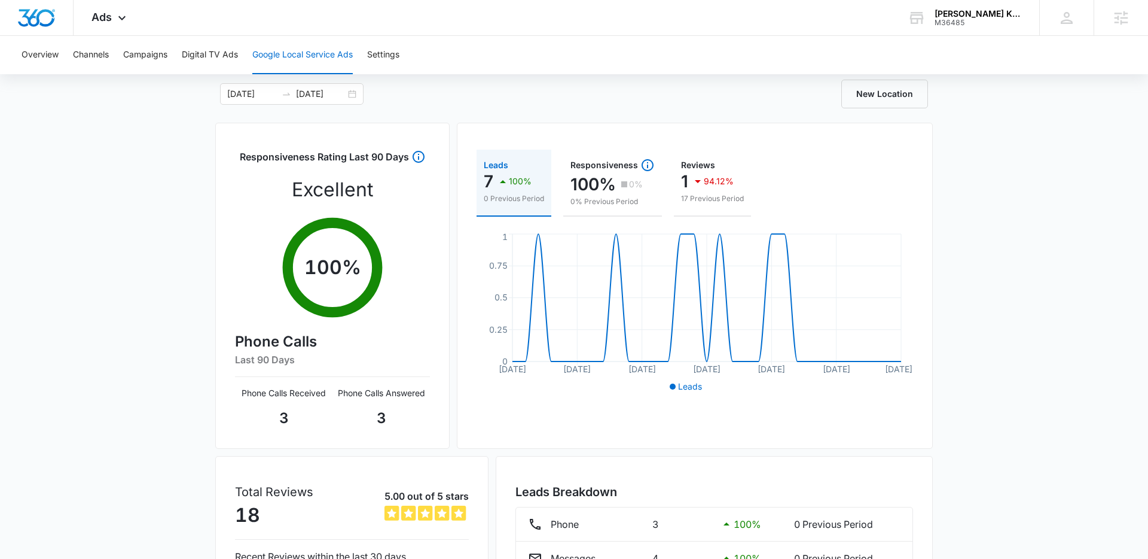
drag, startPoint x: 180, startPoint y: 206, endPoint x: 243, endPoint y: 205, distance: 62.8
click at [177, 207] on div "Google Local Service Ads Beta 07/15/2025 08/14/2025 Jul 2025 Su Mo Tu We Th Fr …" at bounding box center [574, 361] width 1148 height 623
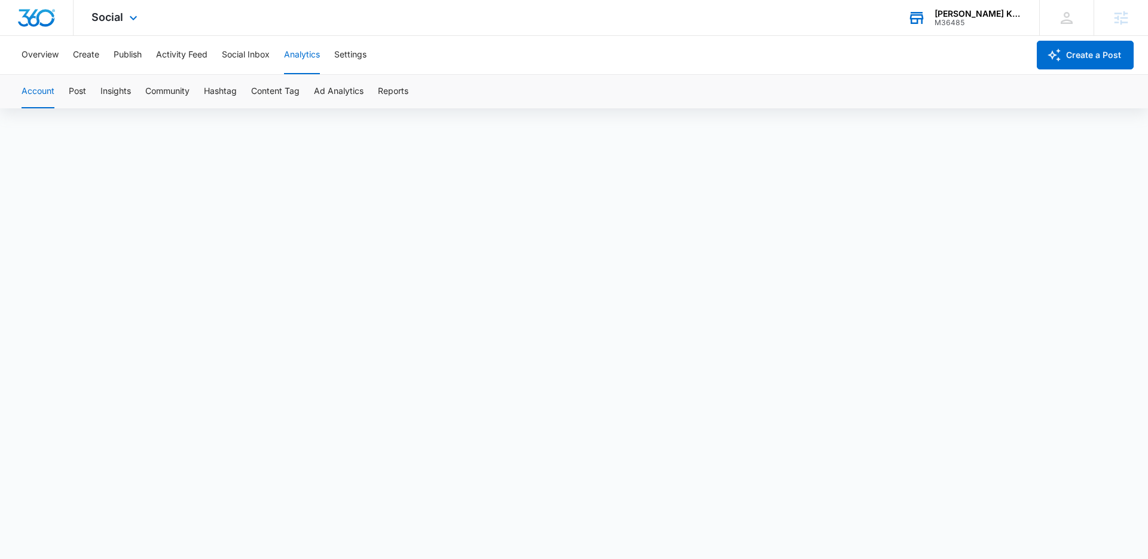
click at [965, 31] on div "[PERSON_NAME] Kitchen and Bath M36485 Your Accounts View All" at bounding box center [965, 17] width 150 height 35
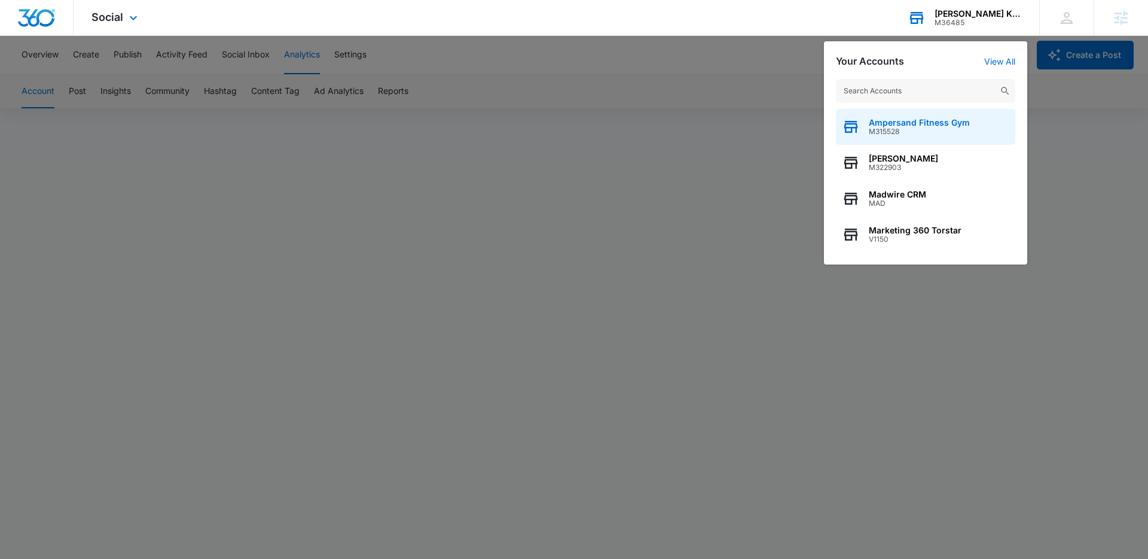
click at [902, 118] on span "Ampersand Fitness Gym" at bounding box center [919, 123] width 101 height 10
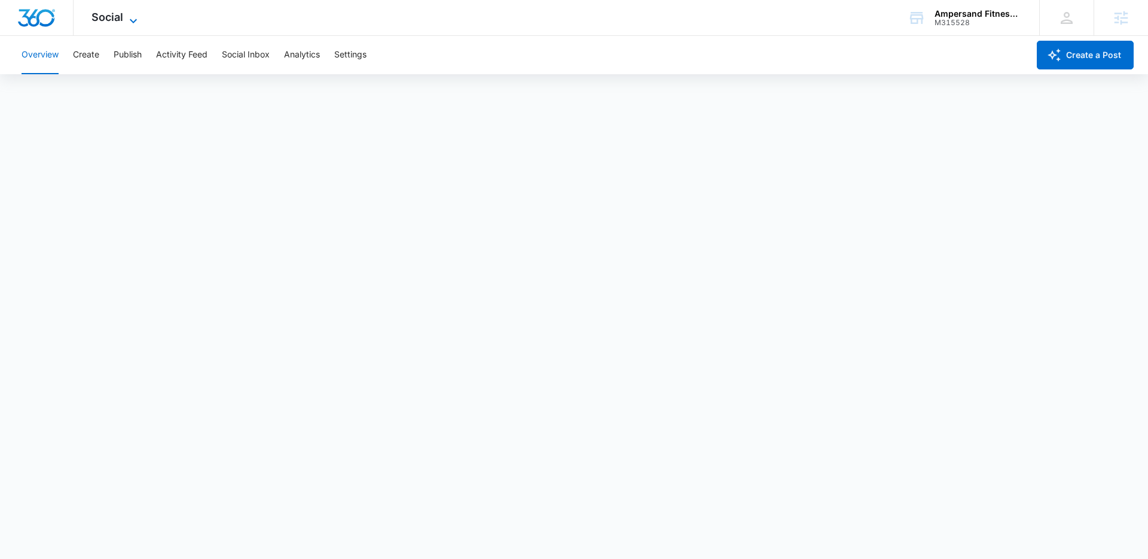
click at [138, 21] on icon at bounding box center [133, 21] width 14 height 14
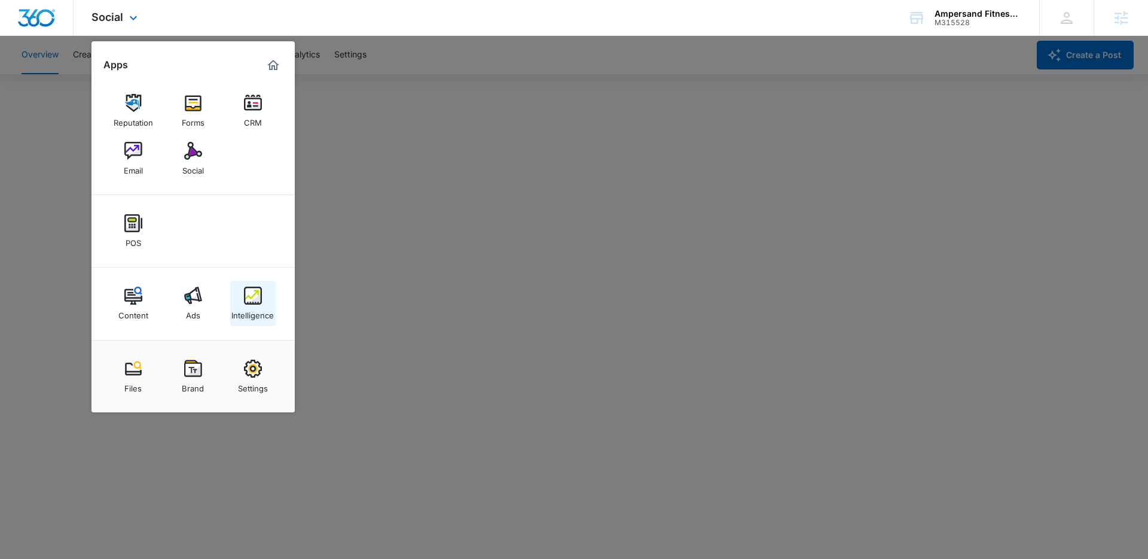
click at [248, 295] on img at bounding box center [253, 296] width 18 height 18
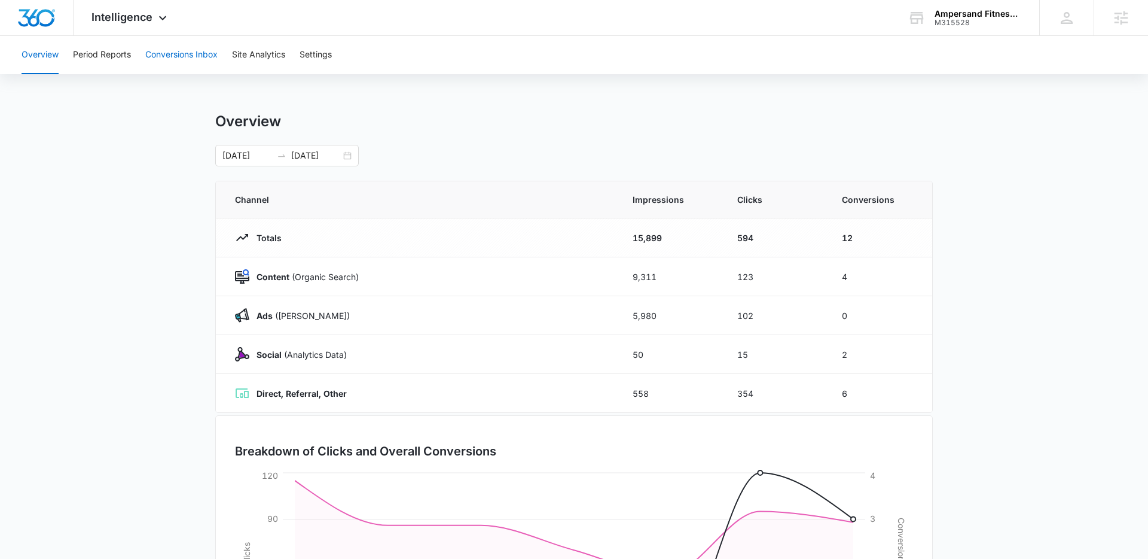
click at [194, 56] on button "Conversions Inbox" at bounding box center [181, 55] width 72 height 38
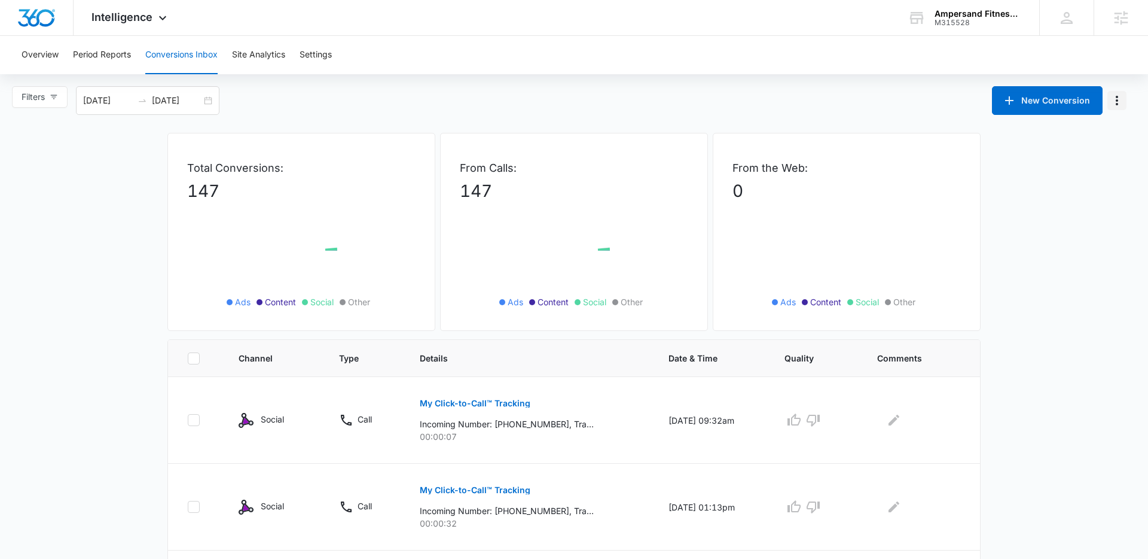
click at [1113, 99] on icon "Manage Numbers" at bounding box center [1117, 100] width 14 height 14
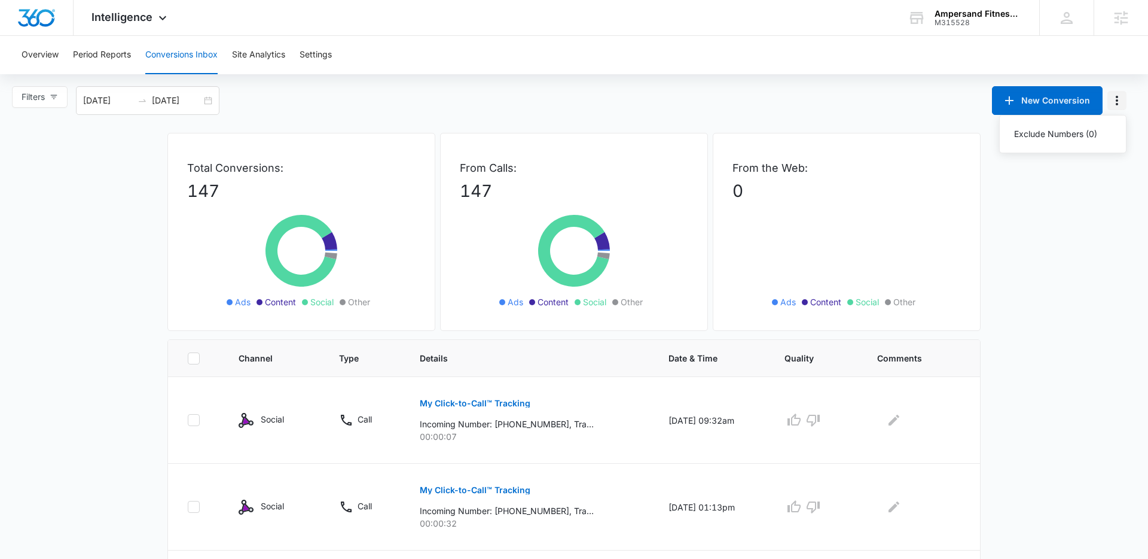
click at [1113, 99] on icon "Manage Numbers" at bounding box center [1117, 100] width 14 height 14
